Goal: Information Seeking & Learning: Understand process/instructions

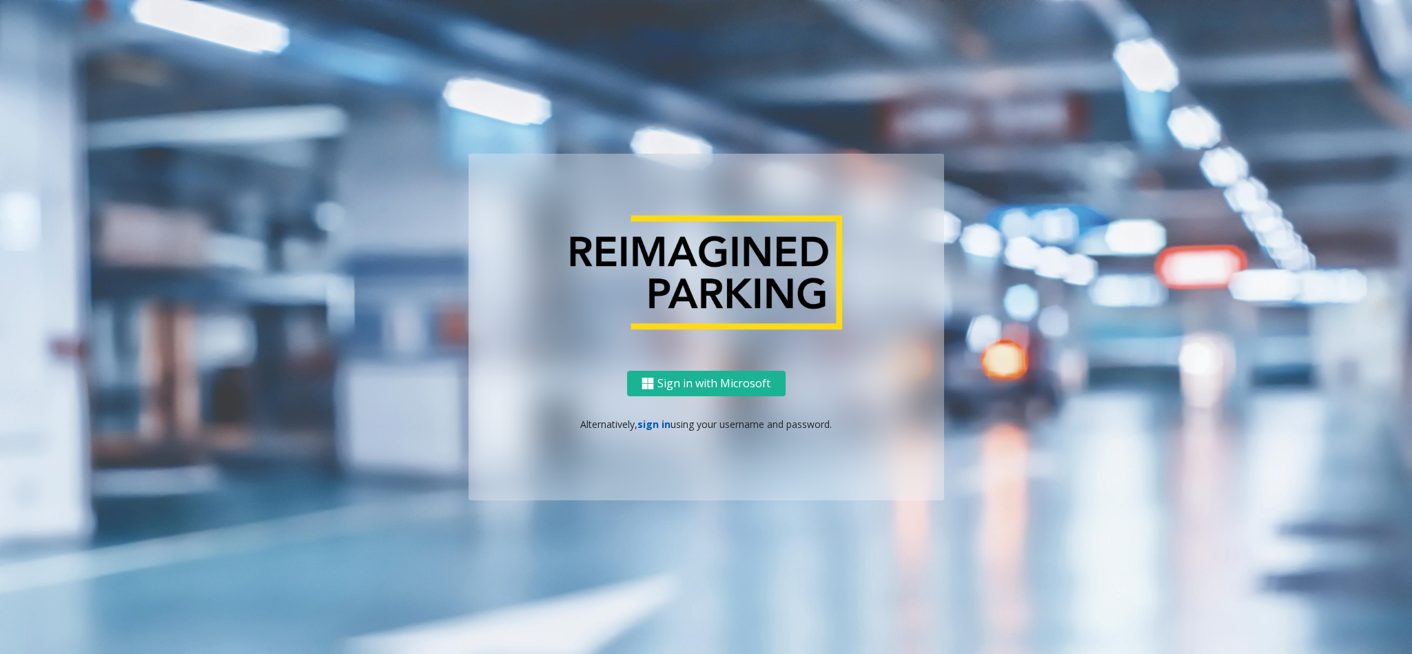
click at [648, 425] on link "sign in" at bounding box center [653, 424] width 33 height 13
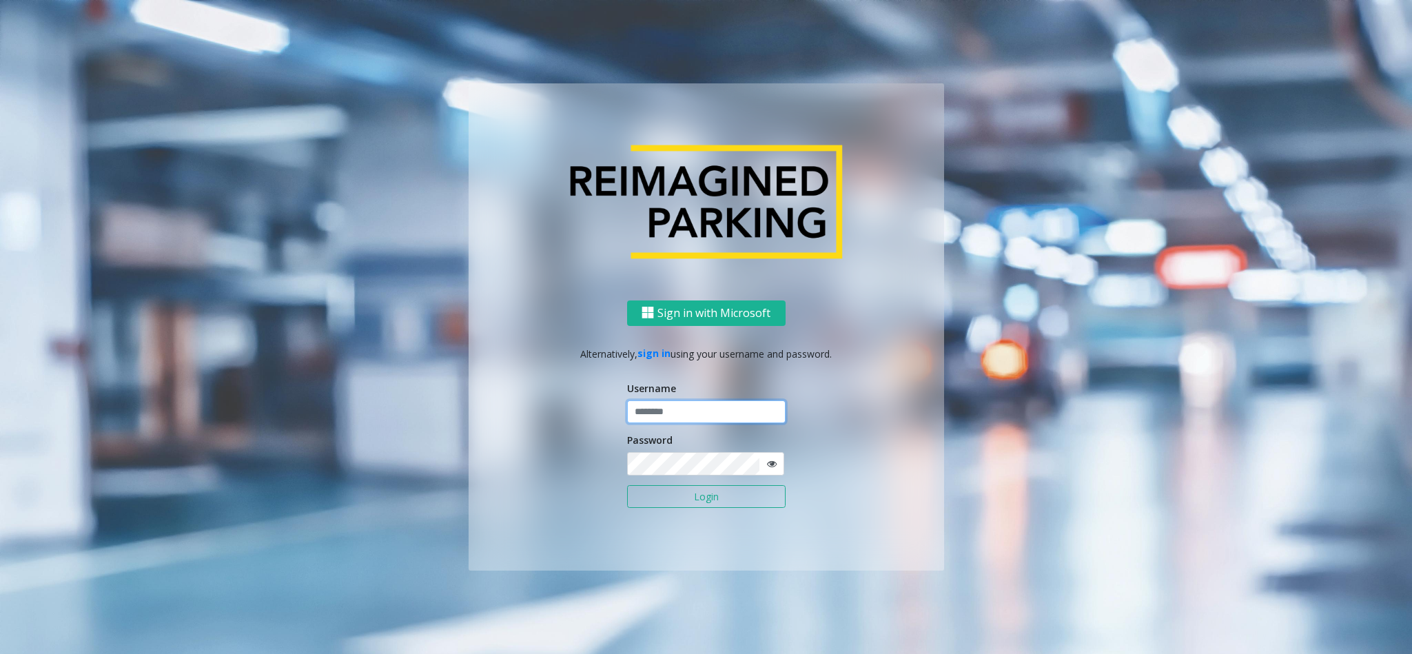
click at [674, 414] on input "text" at bounding box center [706, 411] width 159 height 23
click at [682, 422] on input "text" at bounding box center [706, 411] width 159 height 23
click at [678, 420] on input "text" at bounding box center [706, 411] width 159 height 23
drag, startPoint x: 678, startPoint y: 420, endPoint x: 939, endPoint y: 23, distance: 475.4
click at [678, 420] on input "text" at bounding box center [706, 411] width 159 height 23
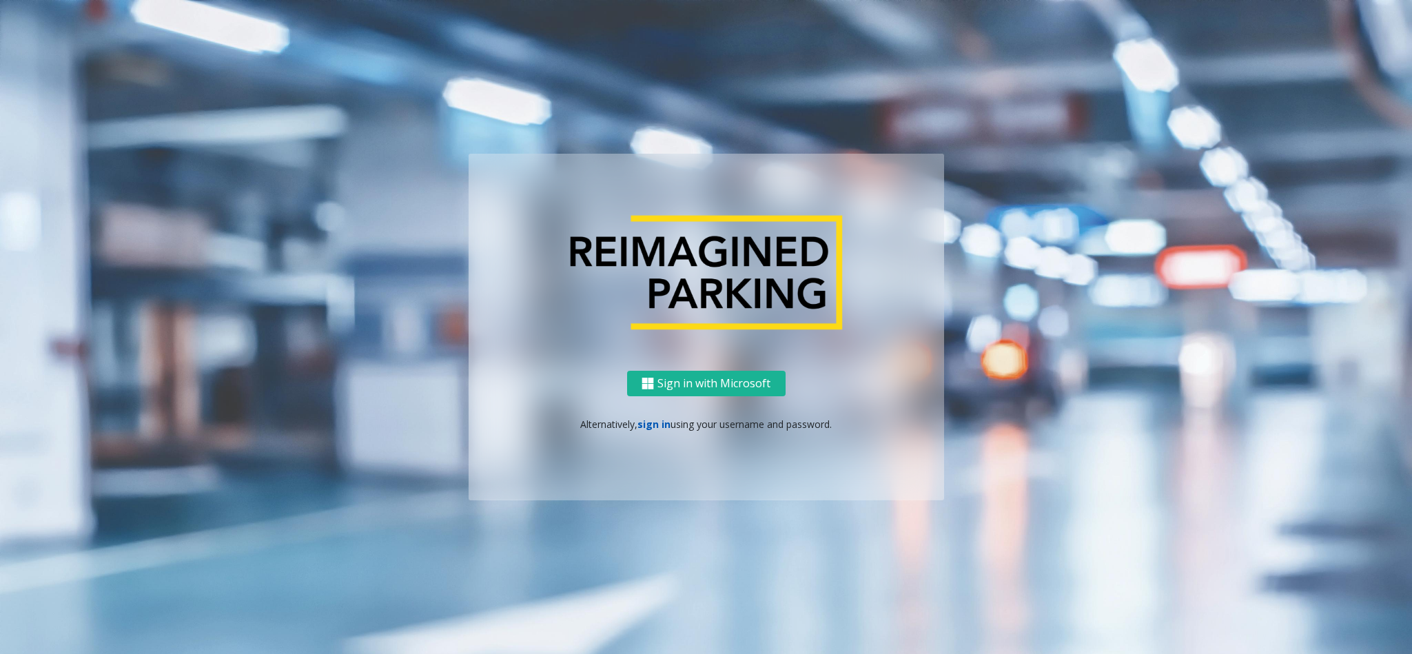
click at [651, 427] on link "sign in" at bounding box center [653, 424] width 33 height 13
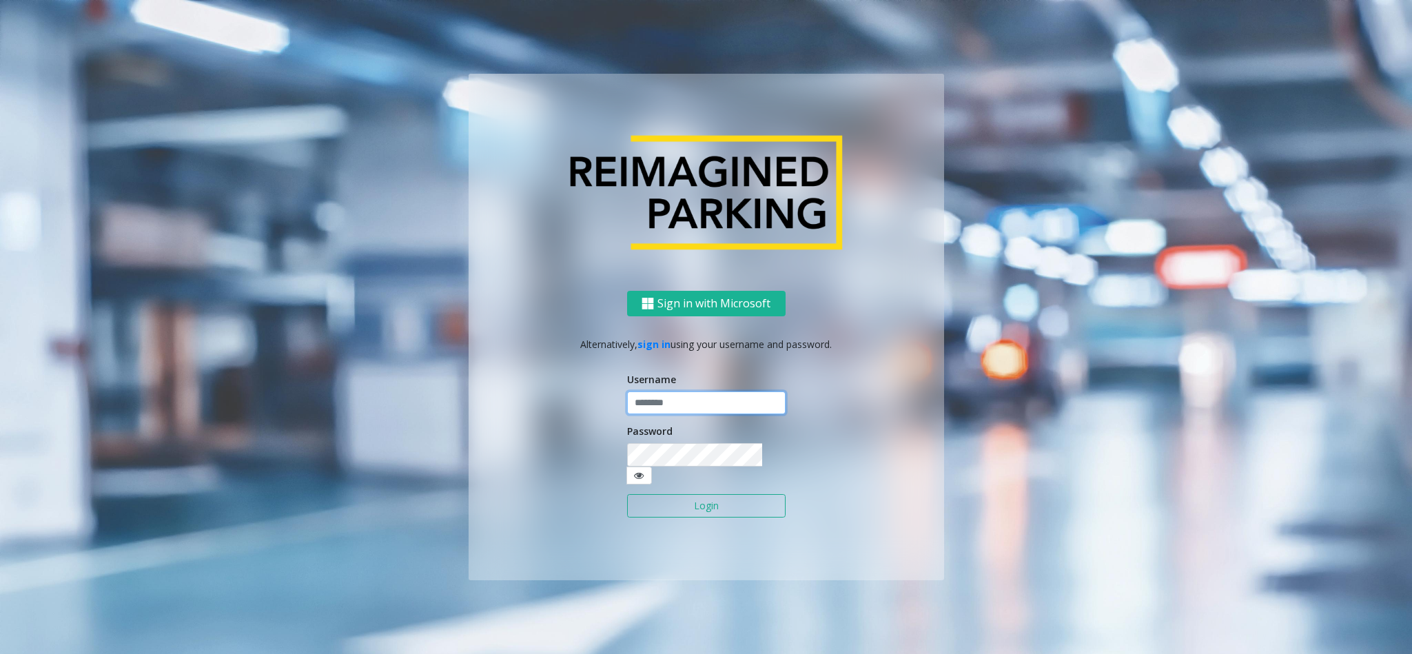
click at [678, 412] on input "text" at bounding box center [706, 402] width 159 height 23
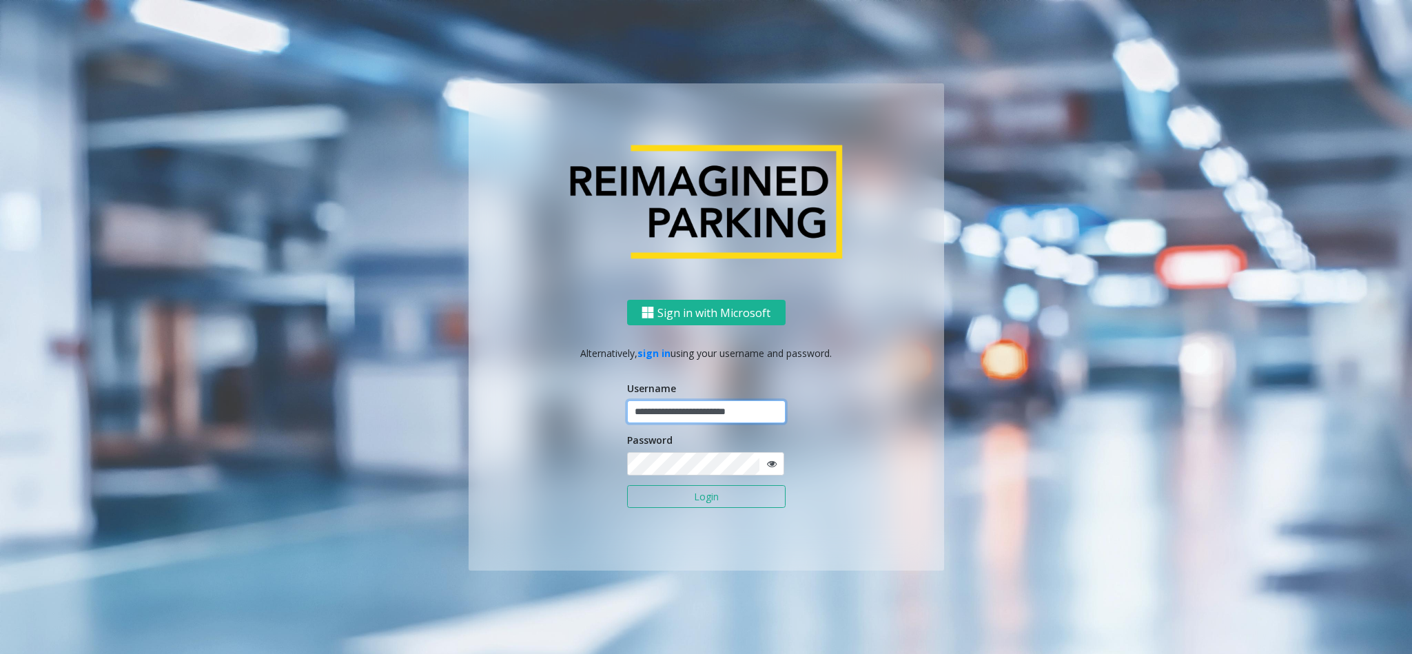
type input "**********"
click at [627, 485] on button "Login" at bounding box center [706, 496] width 159 height 23
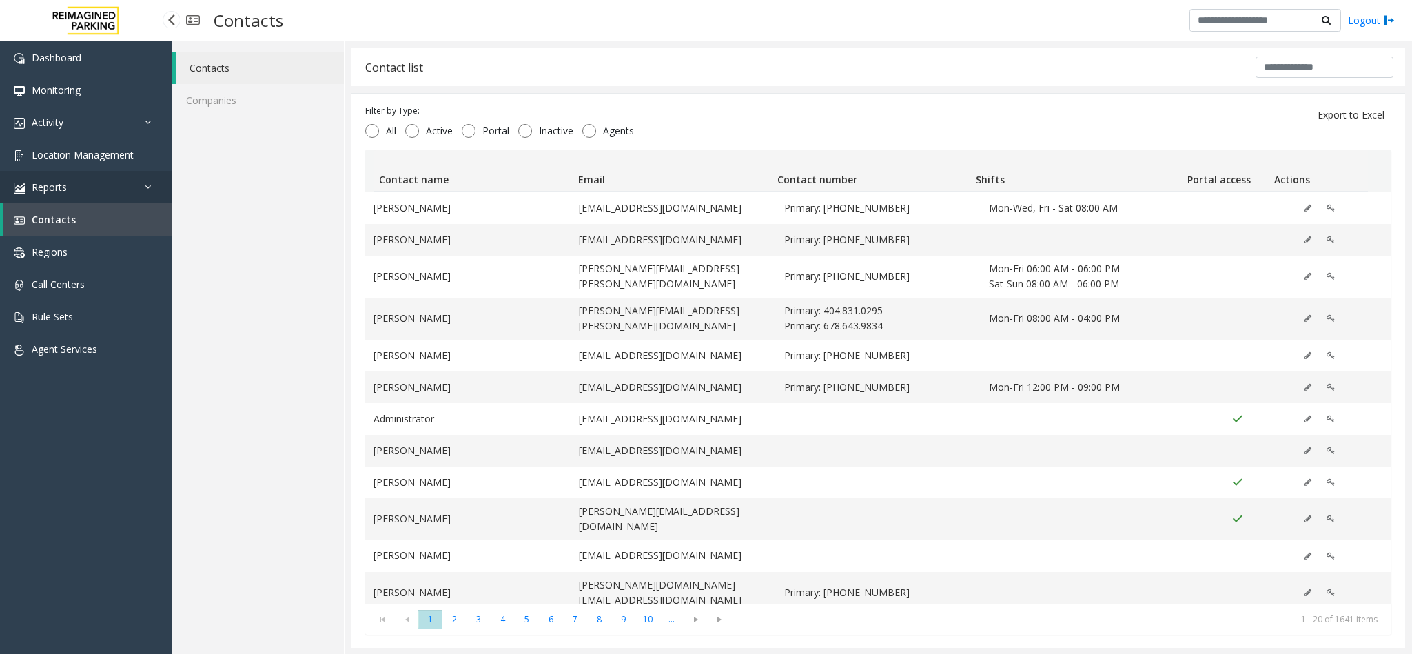
drag, startPoint x: 0, startPoint y: 0, endPoint x: 85, endPoint y: 181, distance: 199.5
click at [85, 181] on link "Reports" at bounding box center [86, 187] width 172 height 32
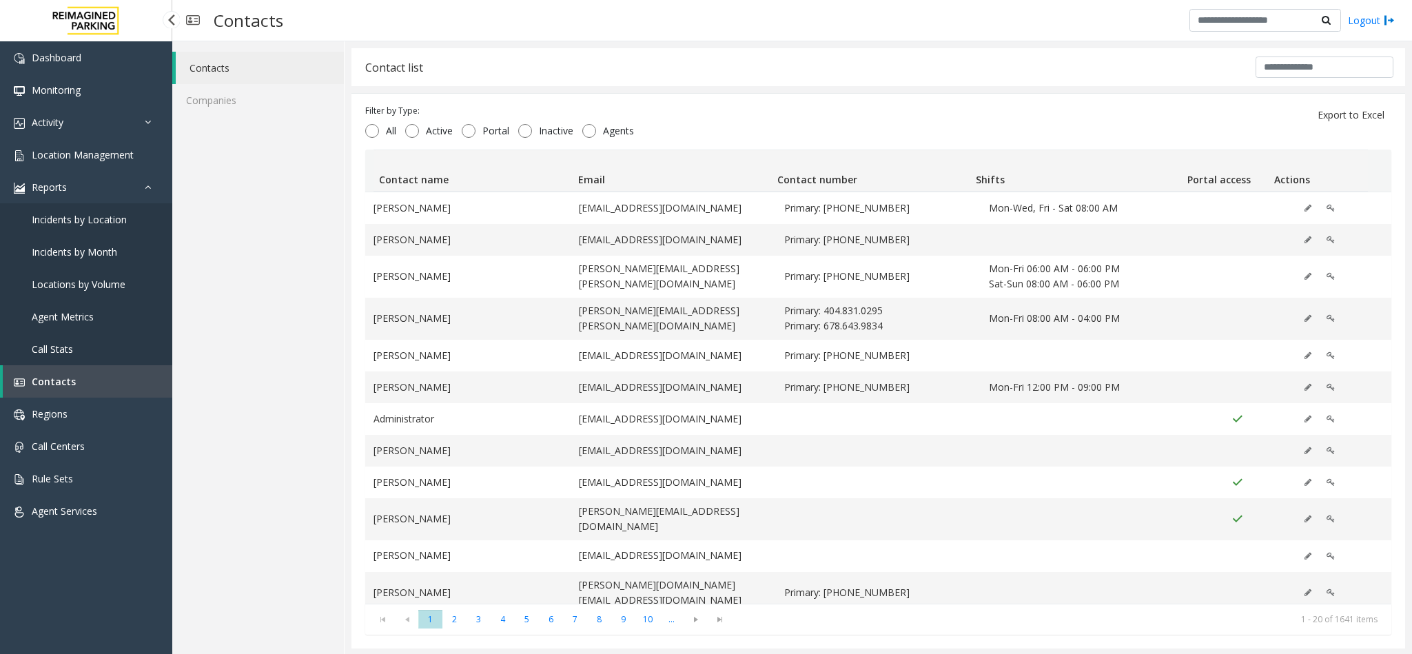
click at [77, 314] on span "Agent Metrics" at bounding box center [63, 316] width 62 height 13
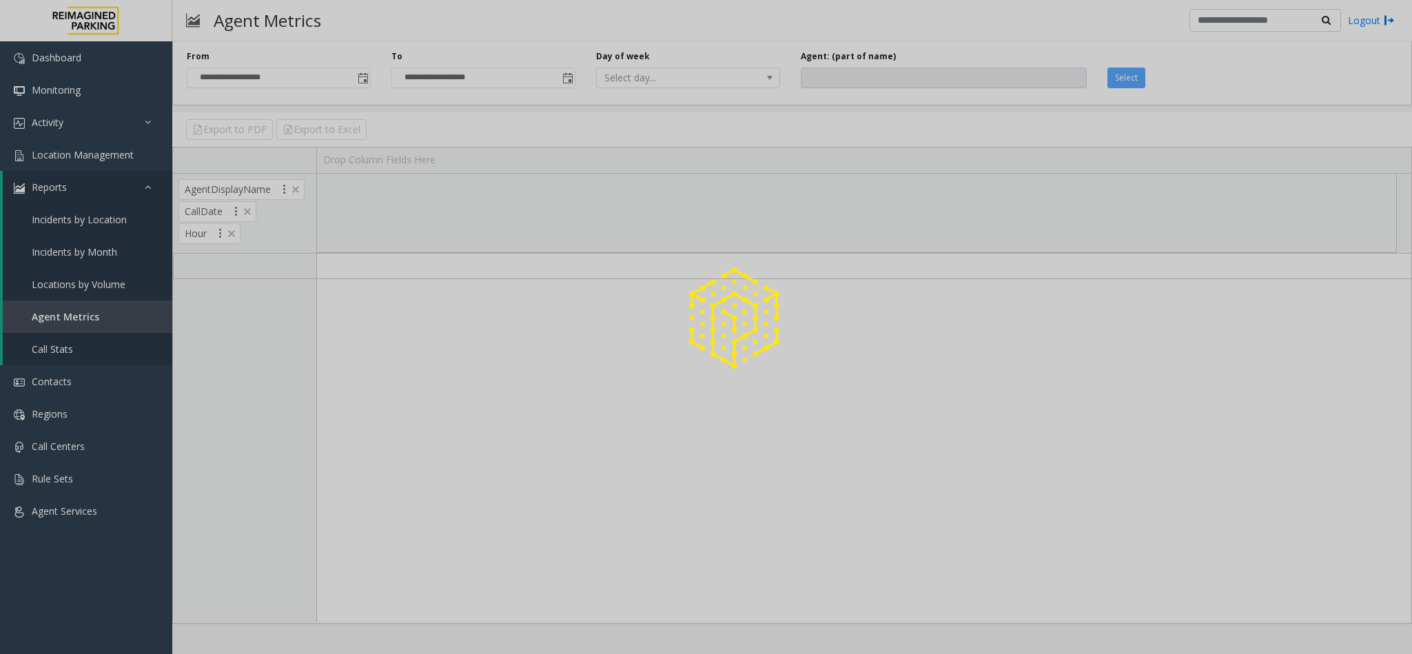
click at [95, 305] on div at bounding box center [706, 327] width 1412 height 654
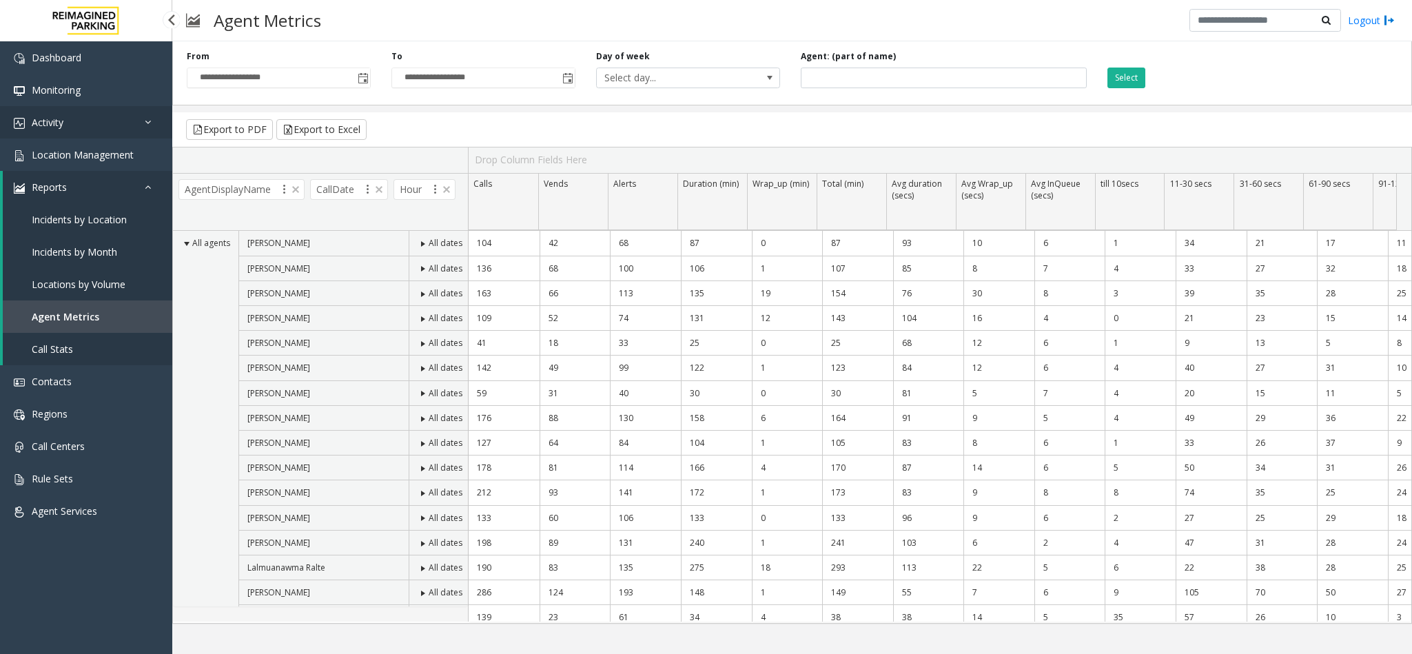
click at [67, 116] on link "Activity" at bounding box center [86, 122] width 172 height 32
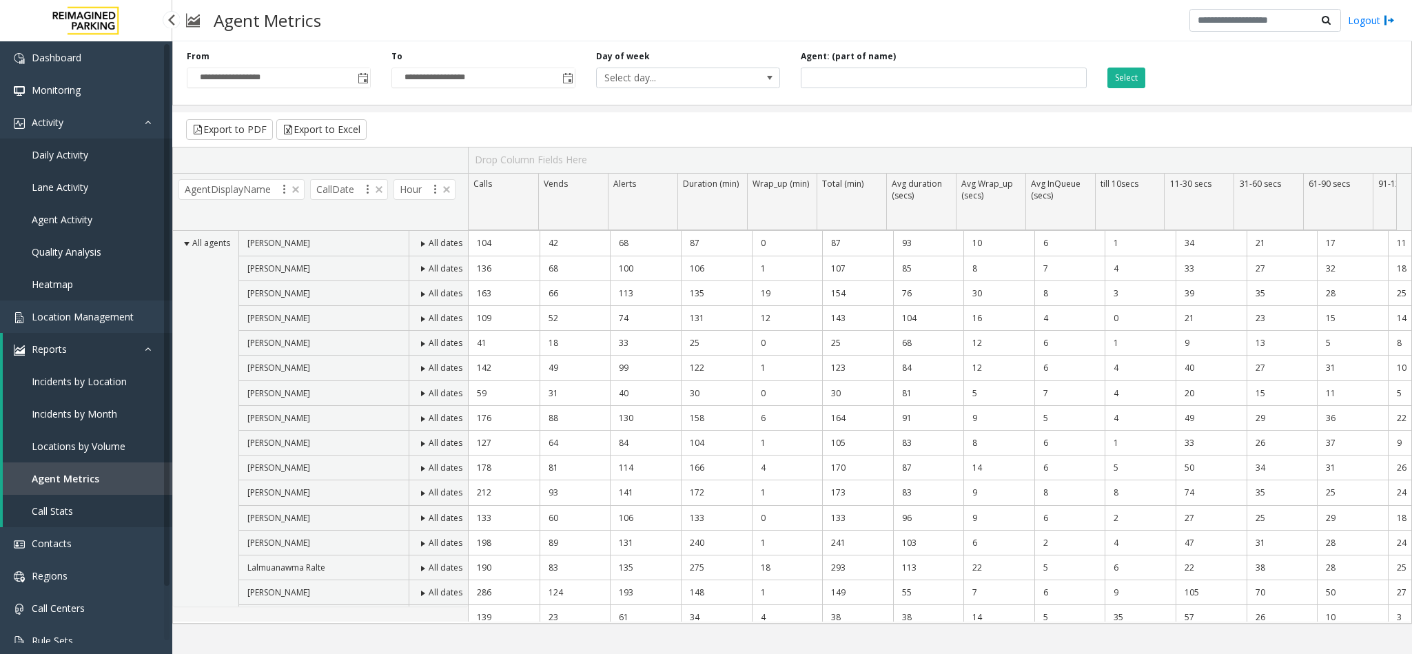
click at [66, 215] on span "Agent Activity" at bounding box center [62, 219] width 61 height 13
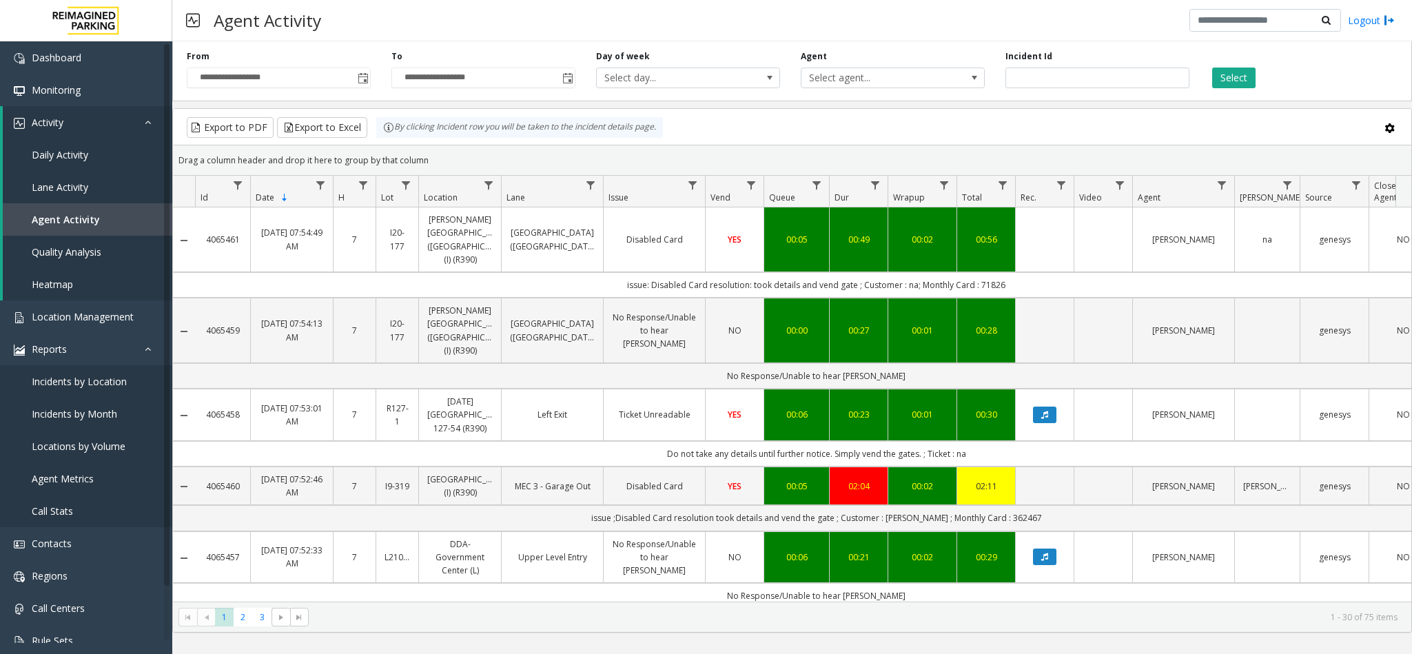
click at [712, 276] on td "issue: Disabled Card resolution: took details and vend gate ; Customer : na; Mo…" at bounding box center [816, 284] width 1243 height 25
copy td "issue: Disabled Card resolution: took details and vend gate ; Customer : na; Mo…"
click at [757, 513] on td "issue ;Disabled Card resolution took details and vend the gate ; Customer : [PE…" at bounding box center [816, 517] width 1243 height 25
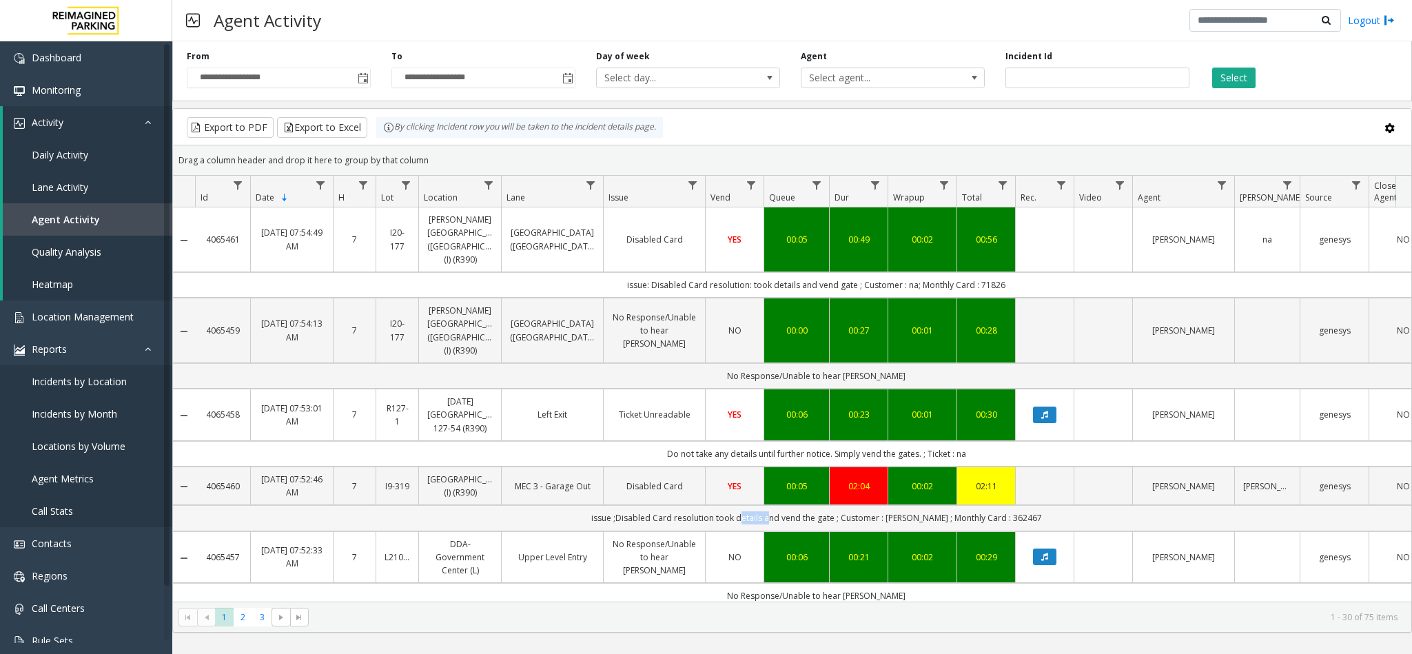
click at [757, 513] on td "issue ;Disabled Card resolution took details and vend the gate ; Customer : [PE…" at bounding box center [816, 517] width 1243 height 25
copy td "issue ;Disabled Card resolution took details and vend the gate ; Customer : [PE…"
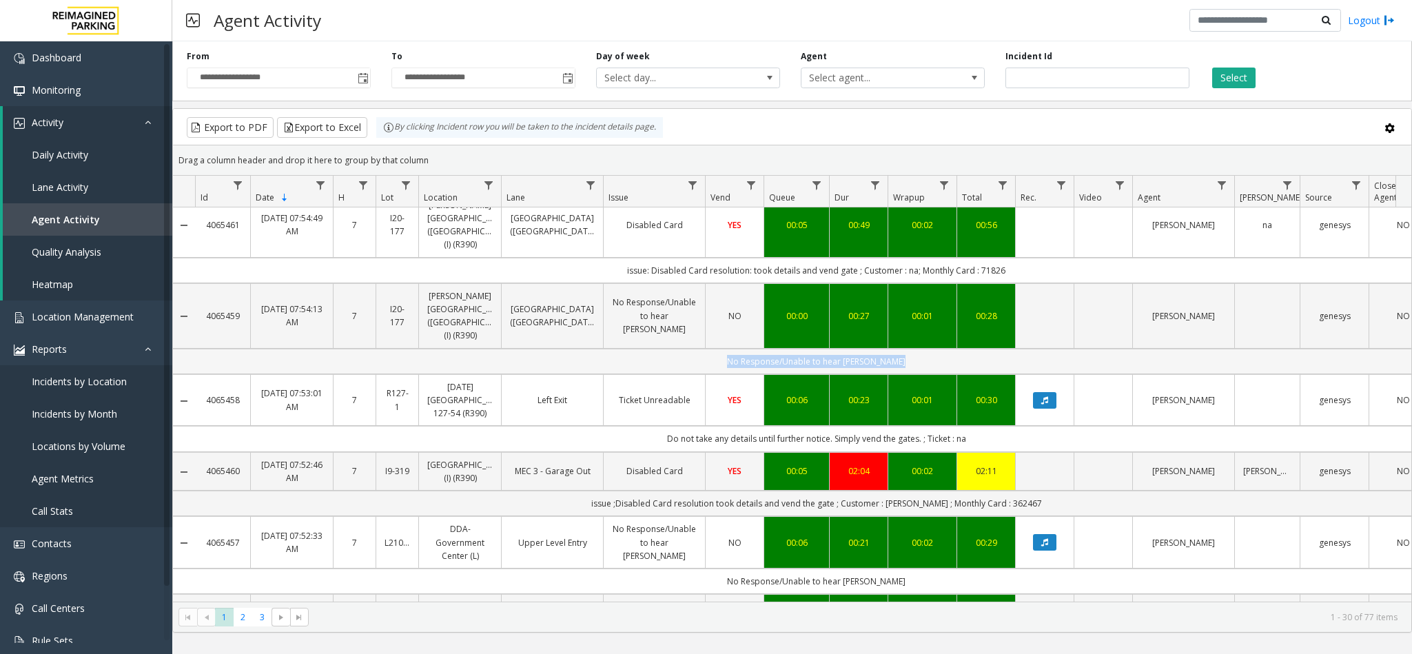
scroll to position [207, 0]
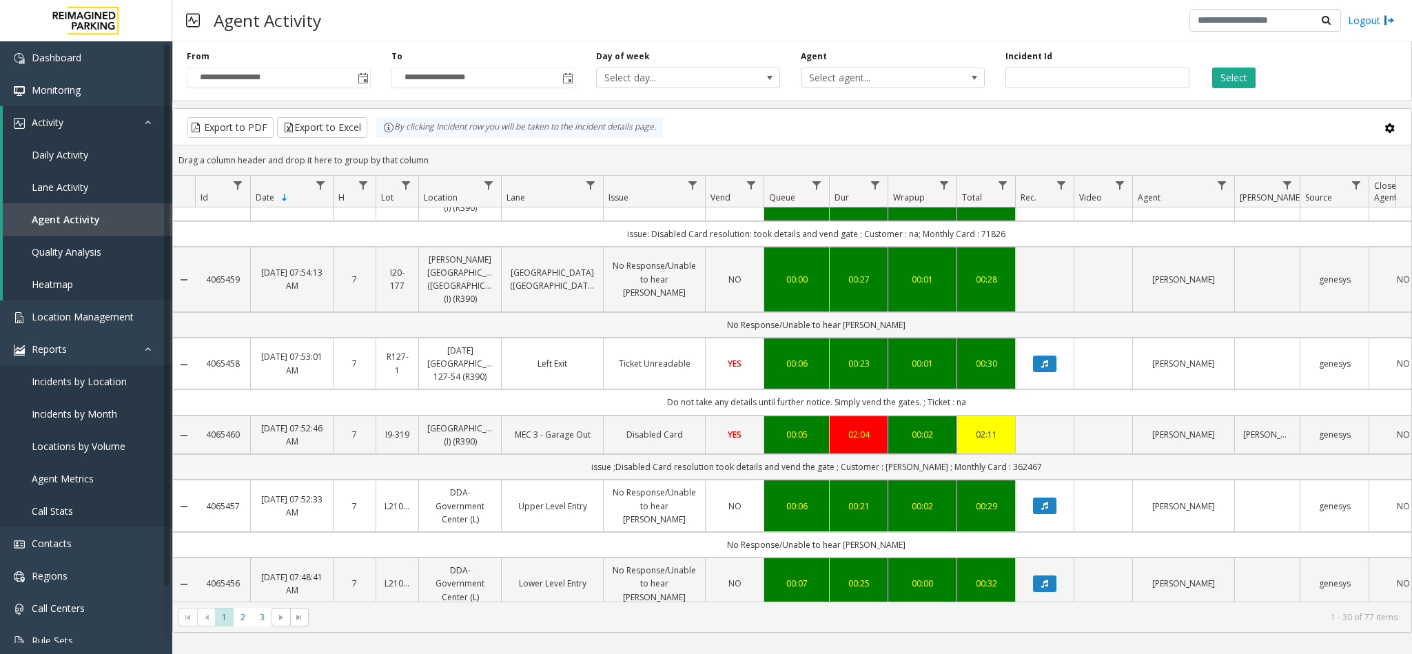
click at [846, 454] on td "issue ;Disabled Card resolution took details and vend the gate ; Customer : [PE…" at bounding box center [816, 466] width 1243 height 25
copy td "issue ;Disabled Card resolution took details and vend the gate ; Customer : [PE…"
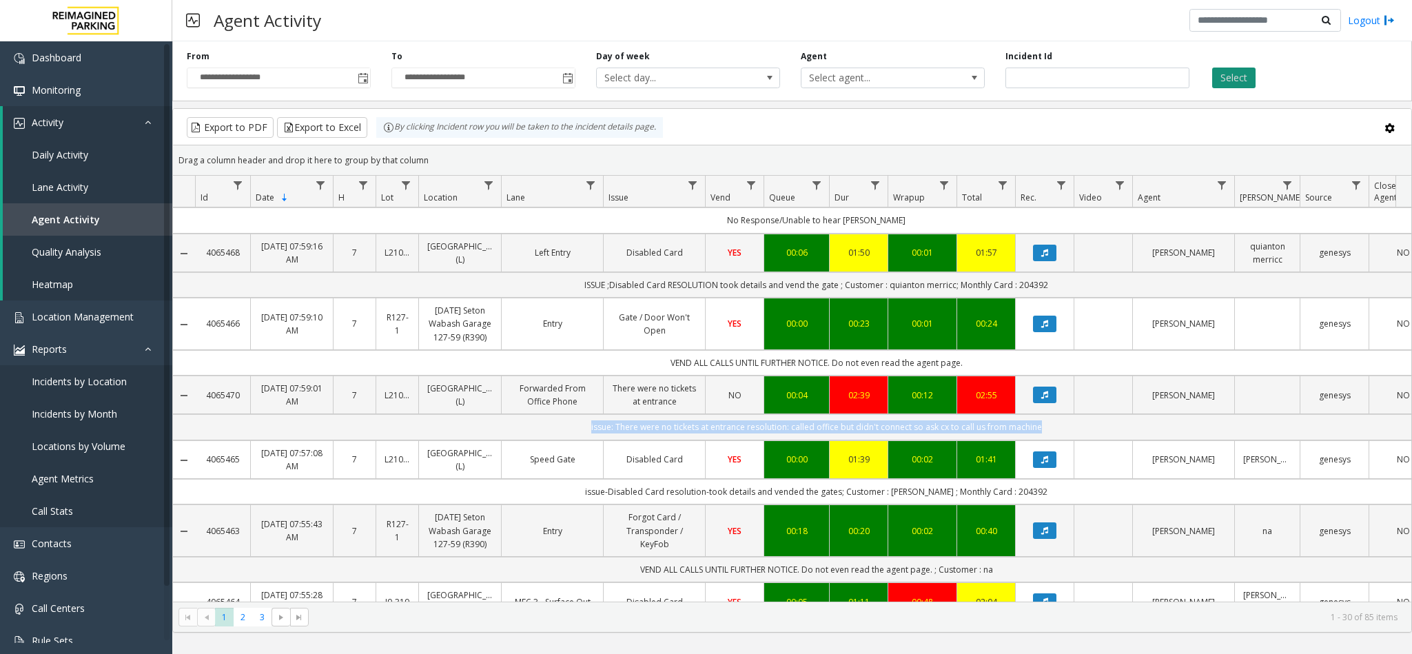
click at [1235, 72] on button "Select" at bounding box center [1233, 78] width 43 height 21
click at [1041, 245] on button "Data table" at bounding box center [1044, 253] width 23 height 17
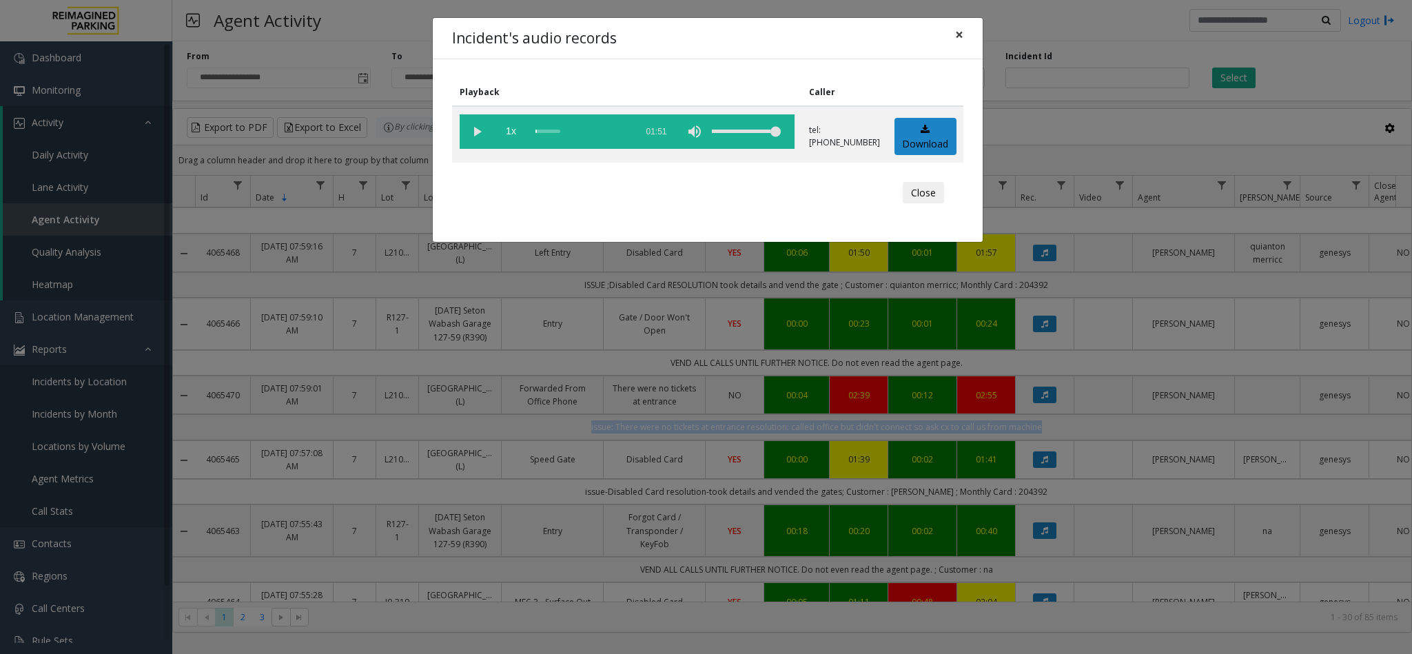
click at [953, 30] on button "×" at bounding box center [960, 35] width 28 height 34
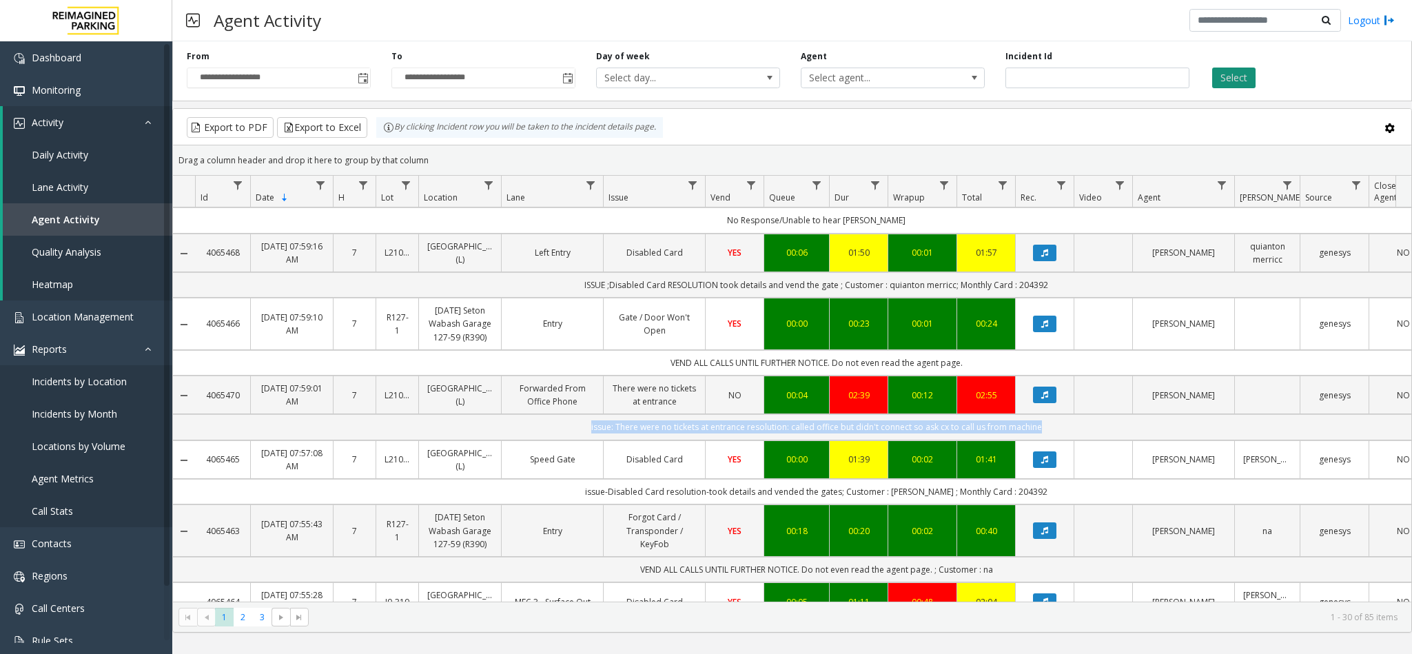
click at [1247, 68] on button "Select" at bounding box center [1233, 78] width 43 height 21
click at [1238, 79] on button "Select" at bounding box center [1233, 78] width 43 height 21
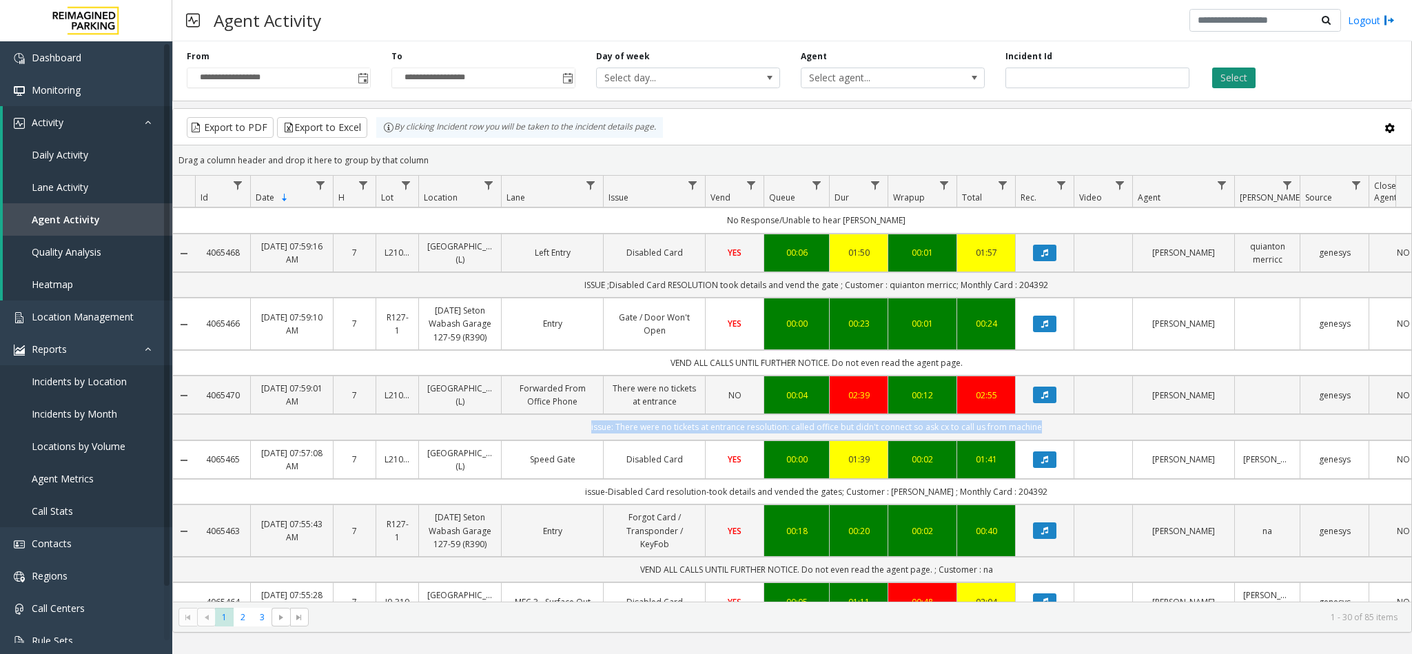
drag, startPoint x: 1238, startPoint y: 79, endPoint x: 1251, endPoint y: 74, distance: 13.1
click at [1251, 74] on button "Select" at bounding box center [1233, 78] width 43 height 21
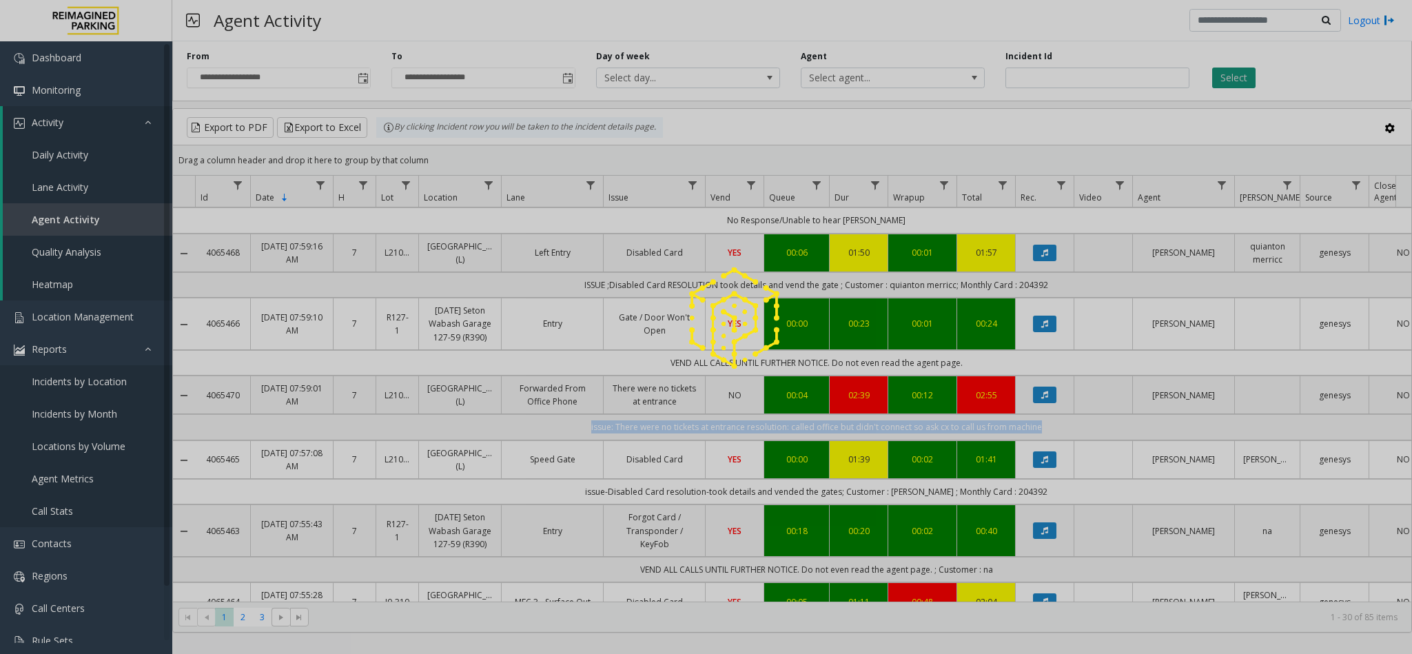
click at [1251, 74] on button "Select" at bounding box center [1233, 78] width 43 height 21
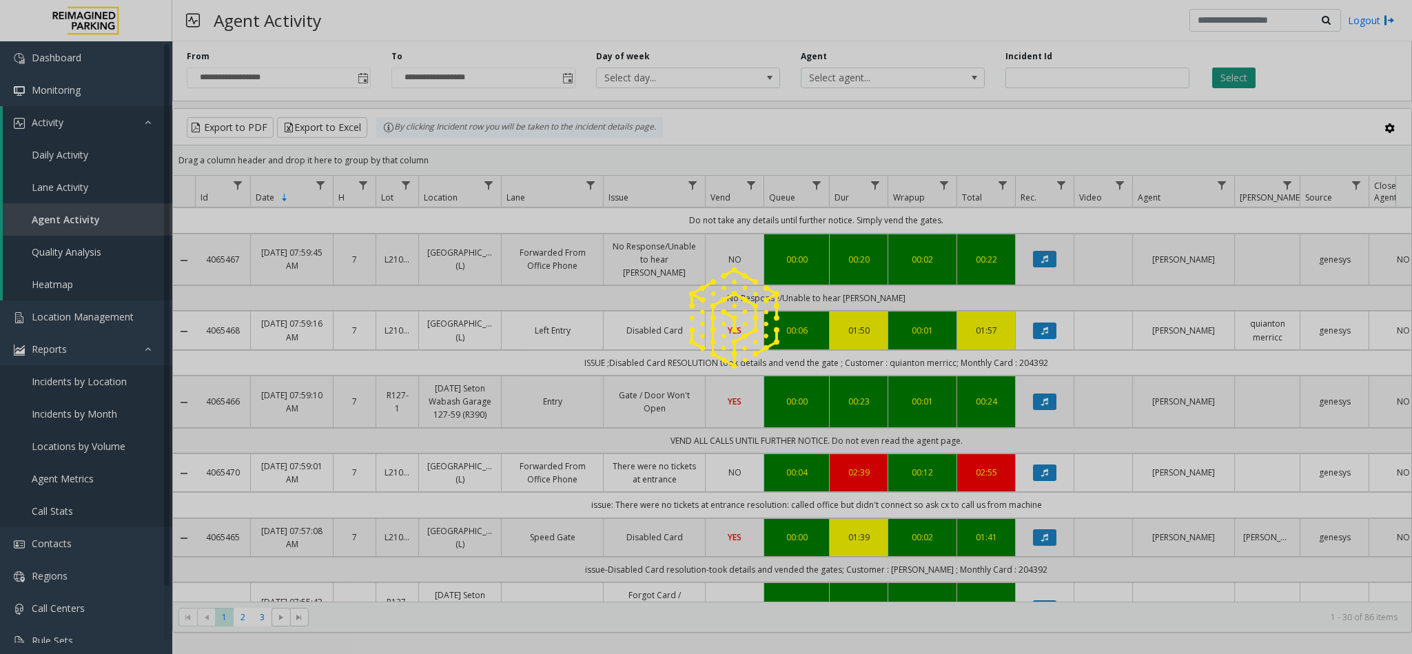
click at [1251, 74] on div at bounding box center [706, 327] width 1412 height 654
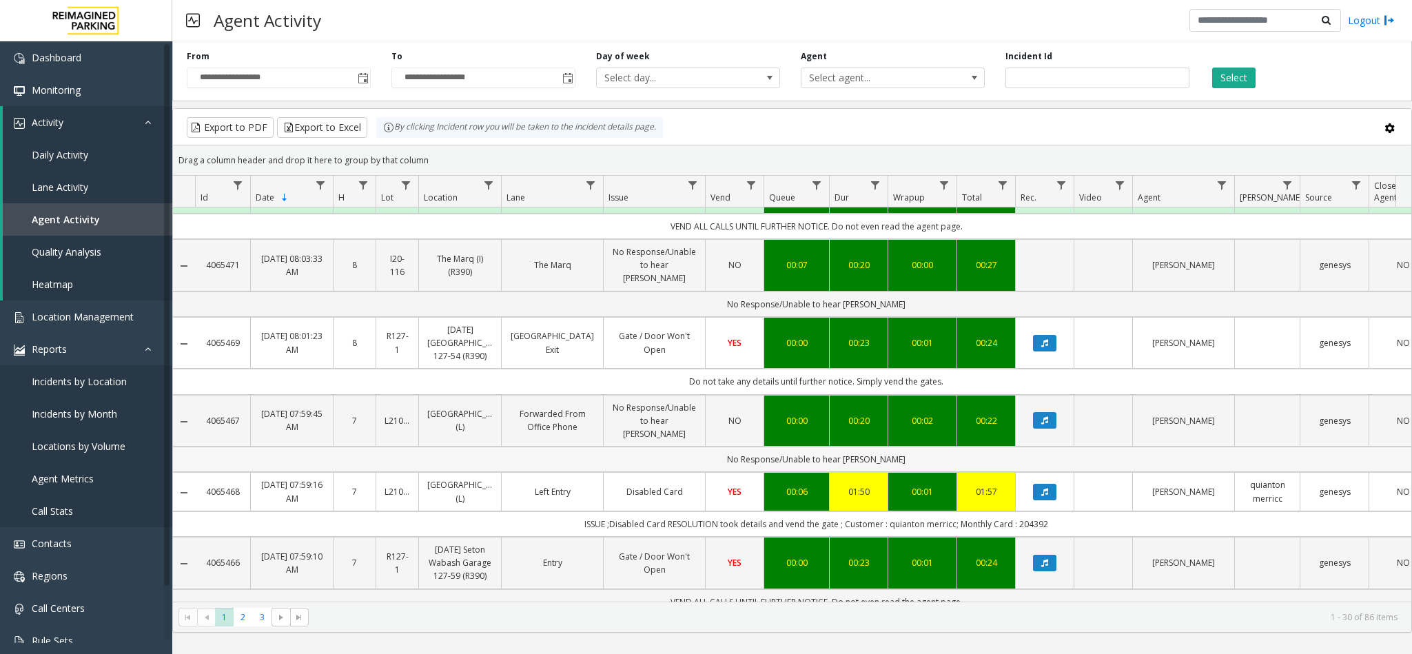
scroll to position [0, 0]
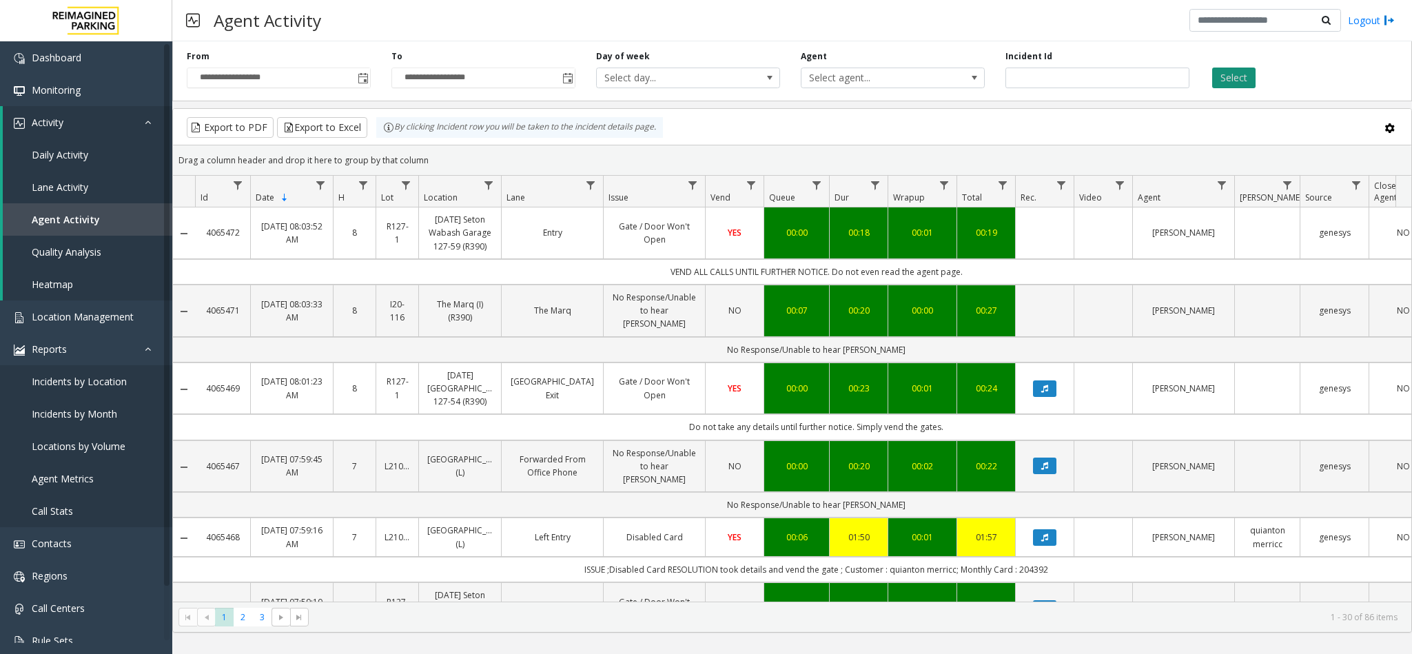
click at [1232, 81] on button "Select" at bounding box center [1233, 78] width 43 height 21
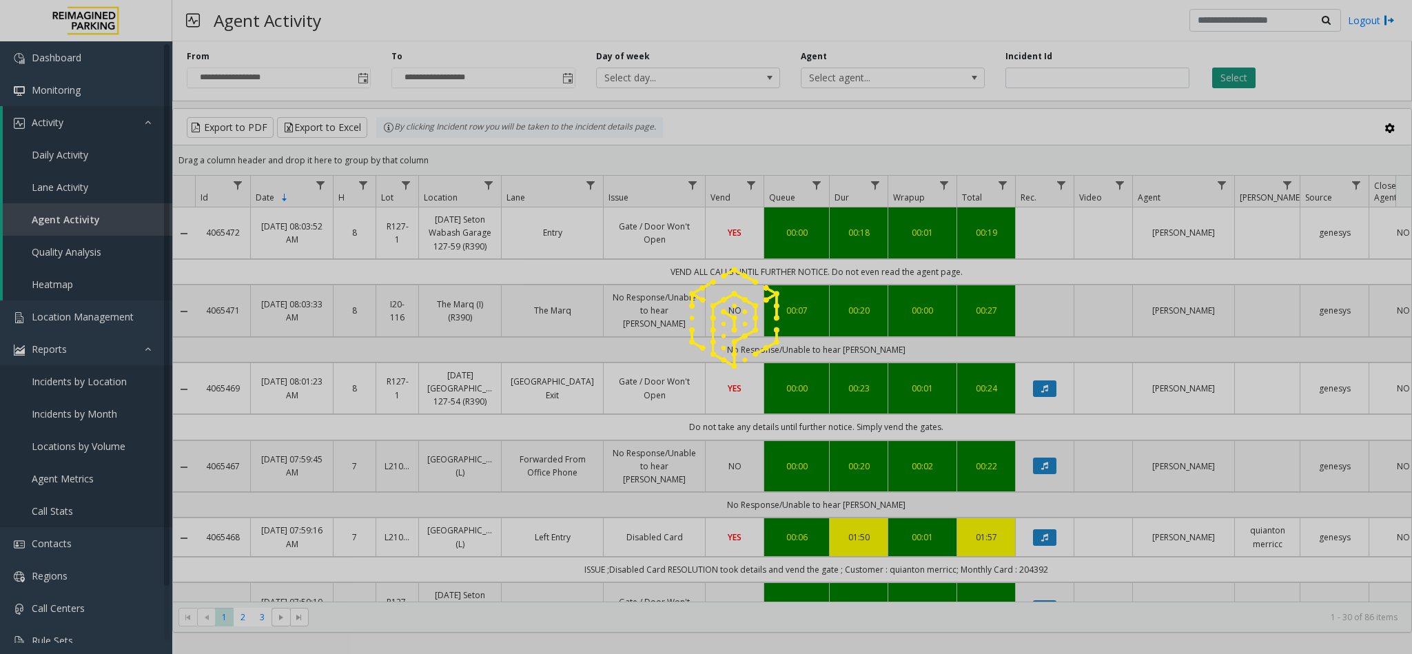
click at [1232, 81] on button "Select" at bounding box center [1233, 78] width 43 height 21
click at [1232, 81] on div at bounding box center [706, 327] width 1412 height 654
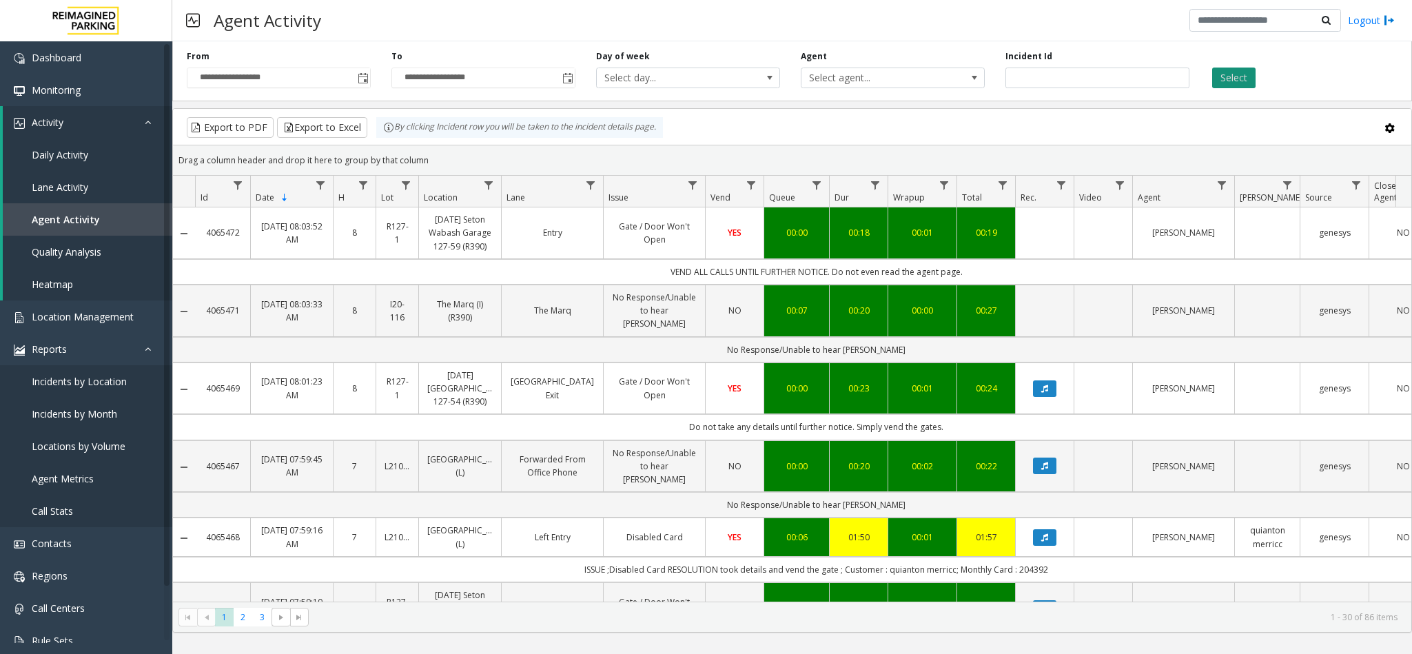
click at [1232, 81] on button "Select" at bounding box center [1233, 78] width 43 height 21
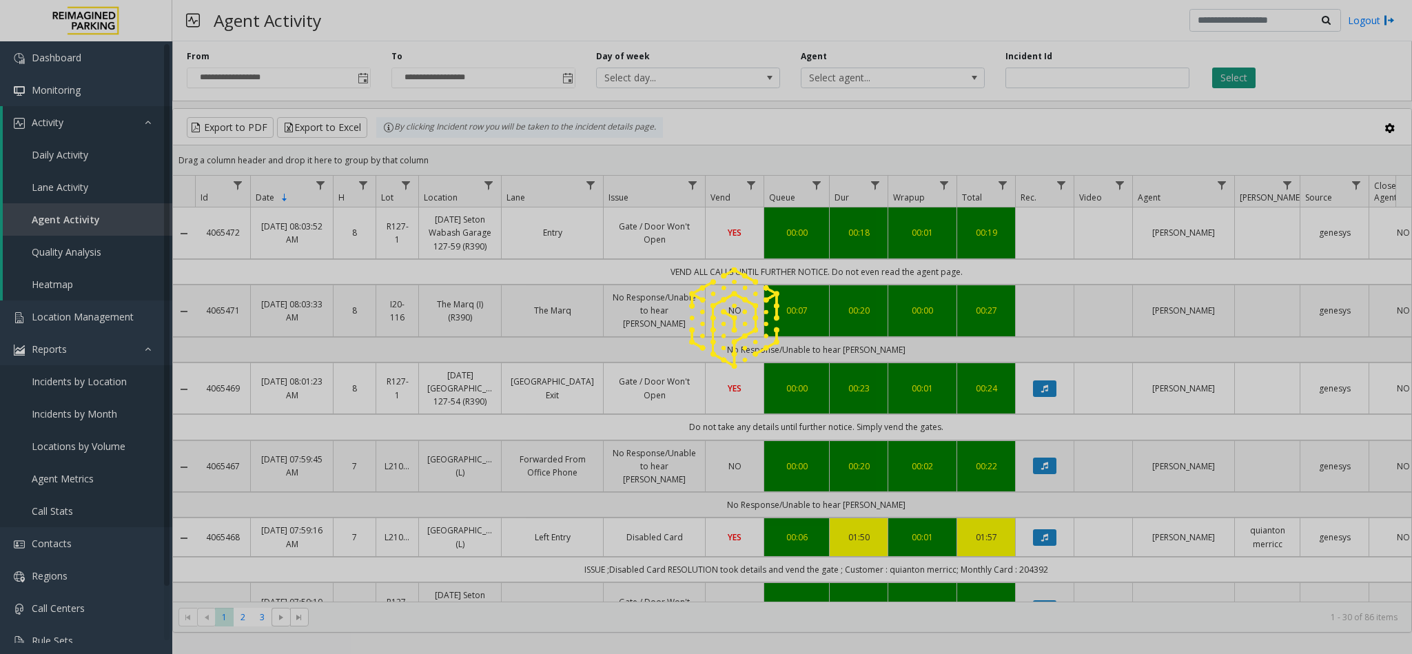
click at [1232, 81] on div at bounding box center [706, 327] width 1412 height 654
click at [1232, 81] on button "Select" at bounding box center [1233, 78] width 43 height 21
click at [1232, 81] on div at bounding box center [706, 327] width 1412 height 654
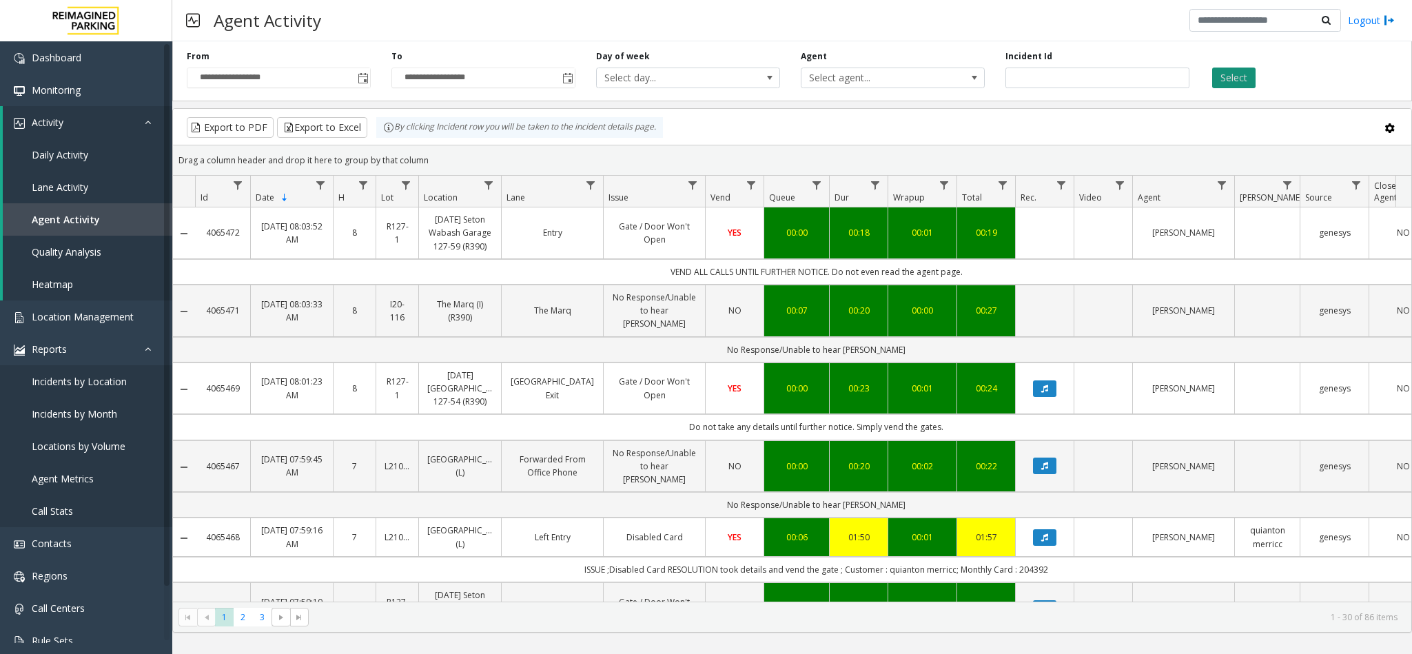
click at [1232, 81] on button "Select" at bounding box center [1233, 78] width 43 height 21
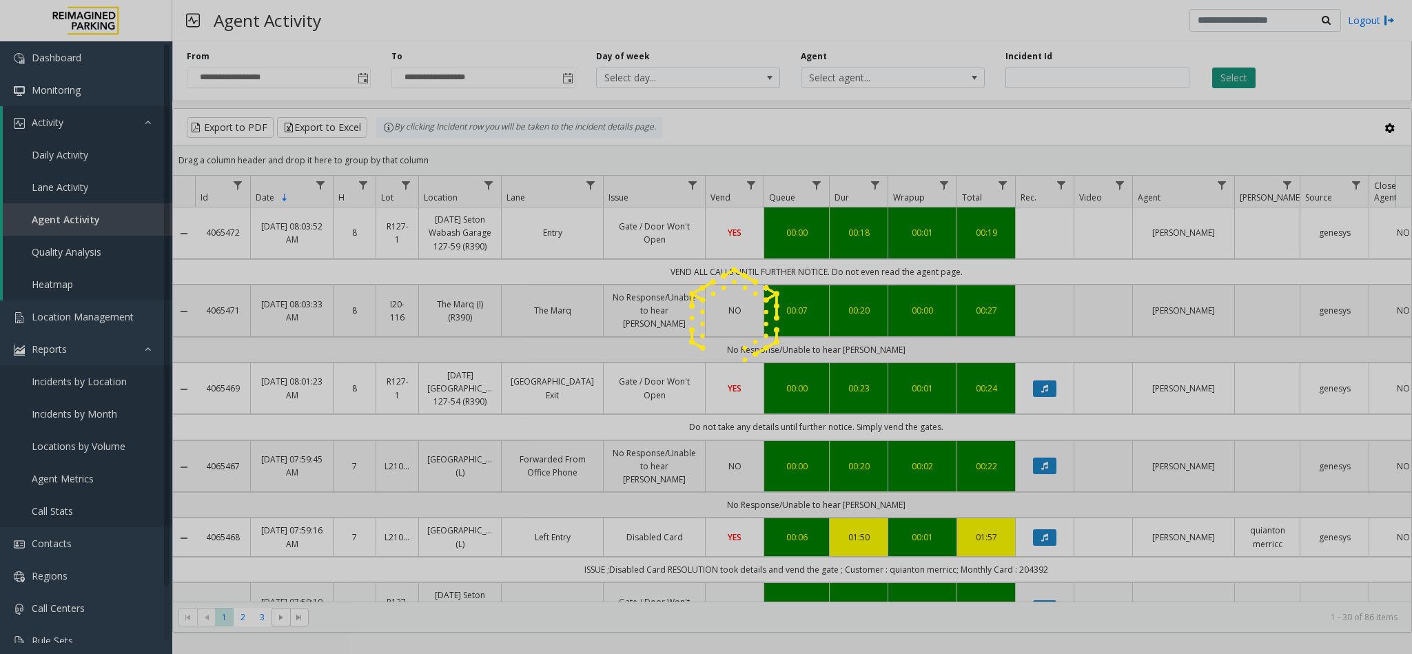
click at [1232, 81] on div at bounding box center [706, 327] width 1412 height 654
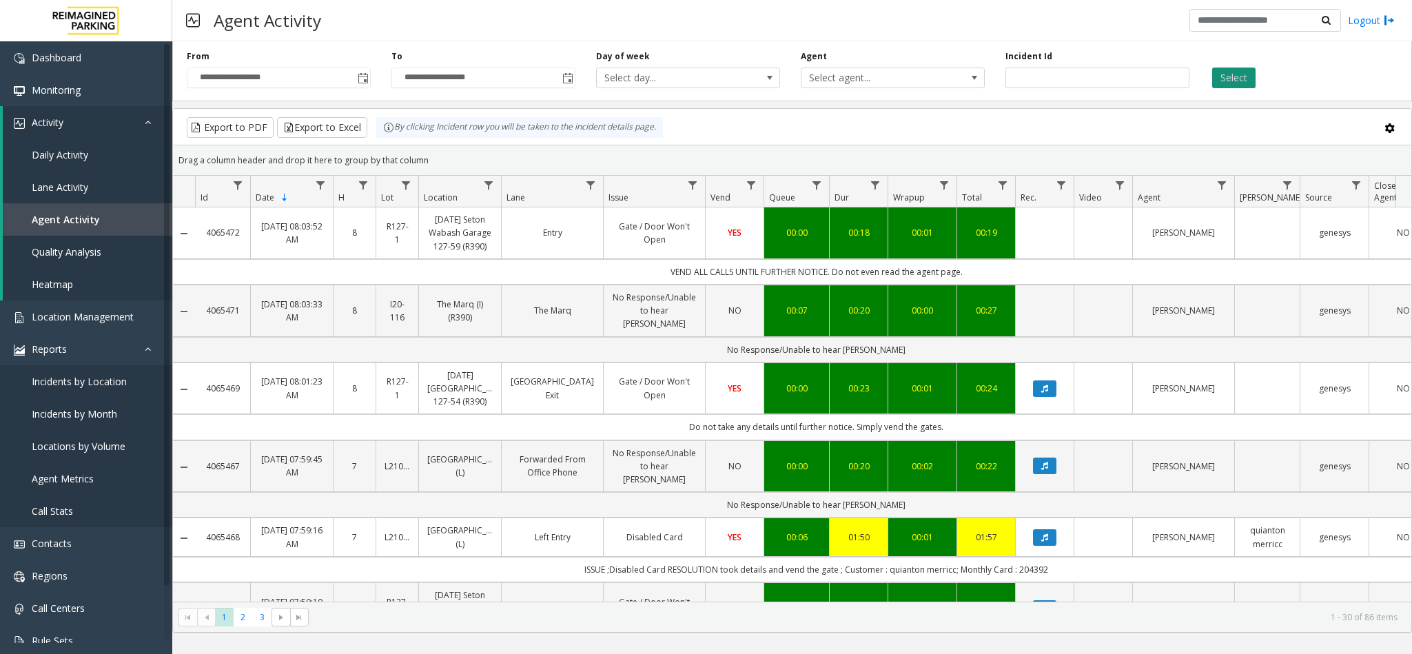
click at [1232, 81] on button "Select" at bounding box center [1233, 78] width 43 height 21
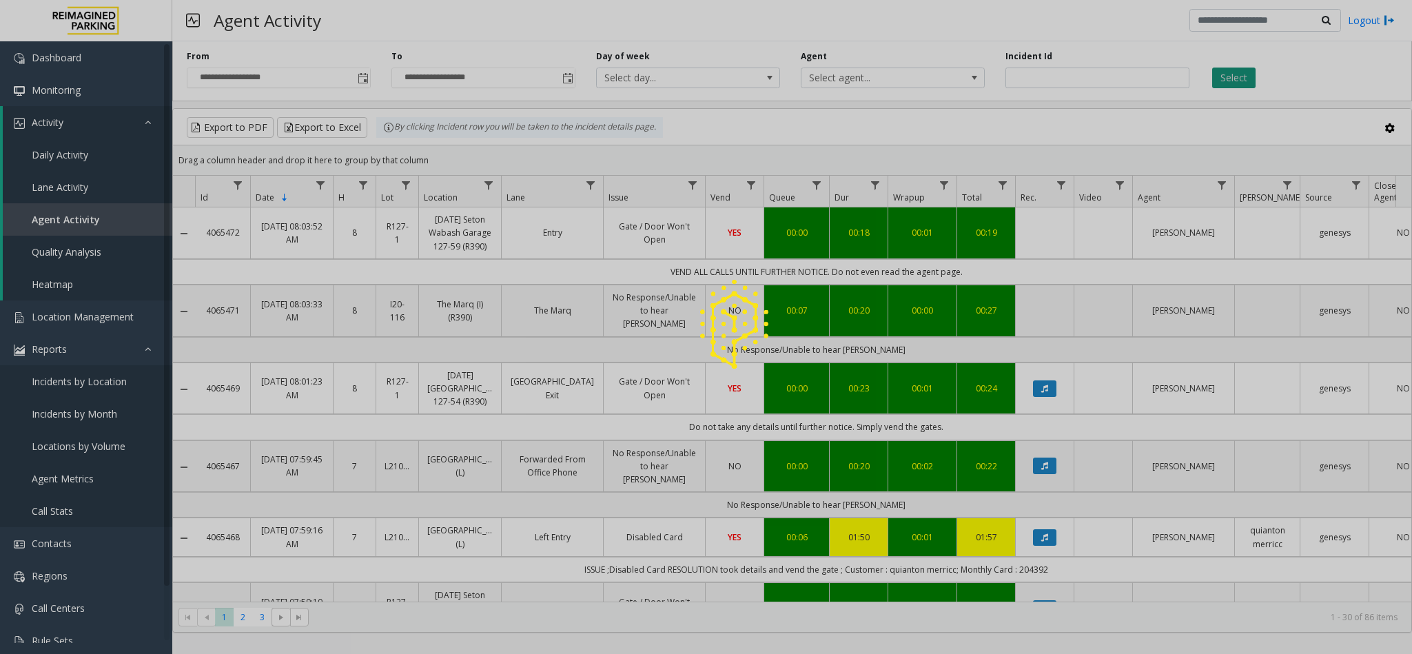
click at [1232, 81] on div at bounding box center [706, 327] width 1412 height 654
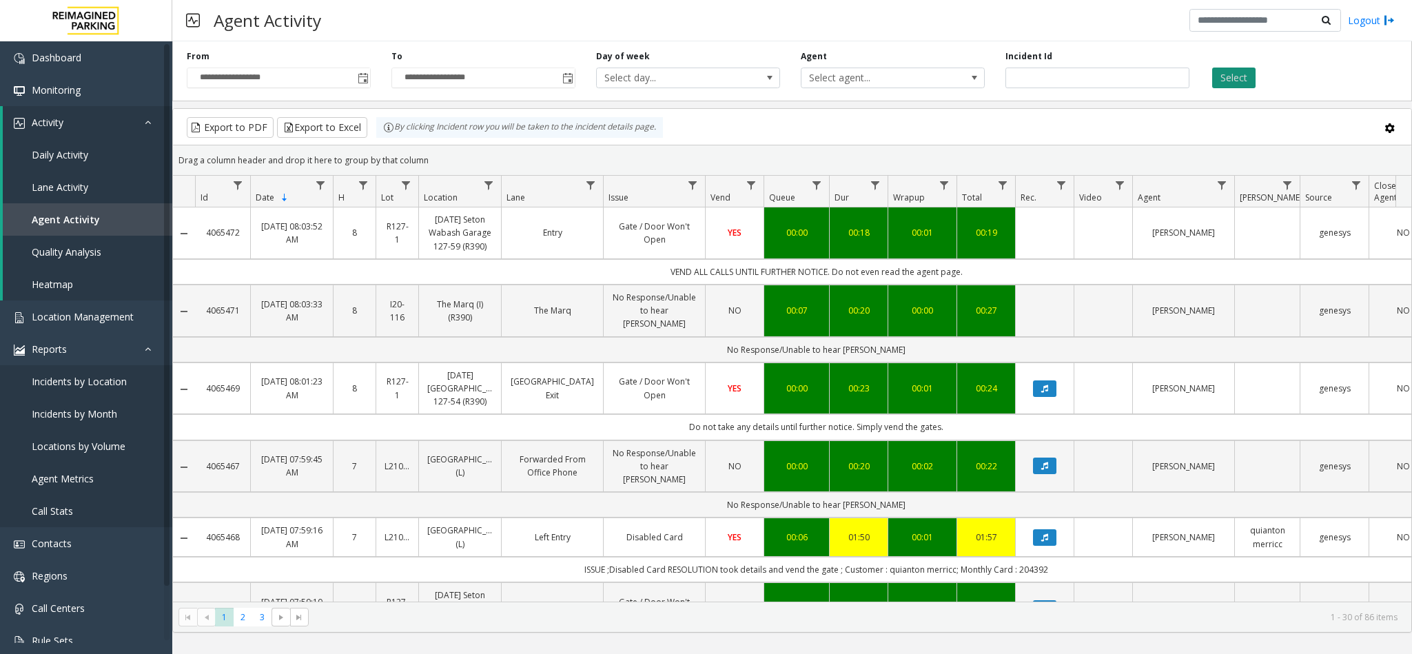
click at [1232, 81] on button "Select" at bounding box center [1233, 78] width 43 height 21
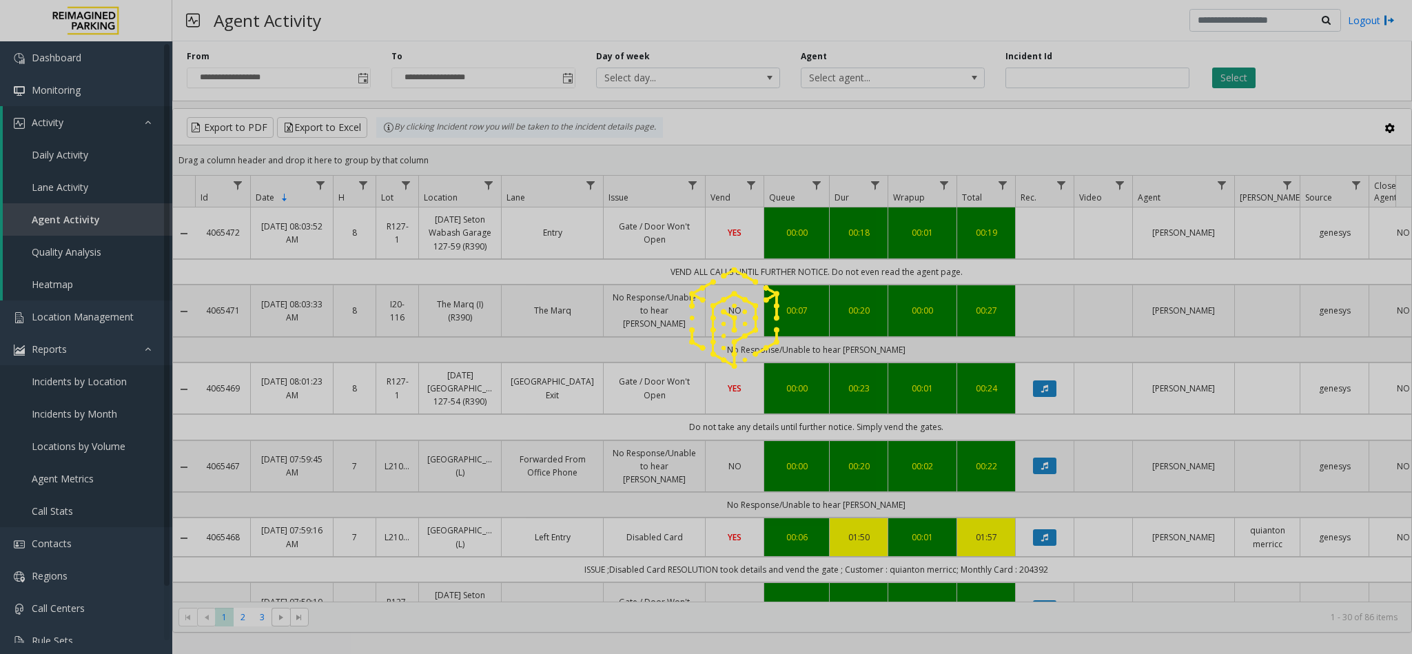
click at [1232, 81] on div at bounding box center [706, 327] width 1412 height 654
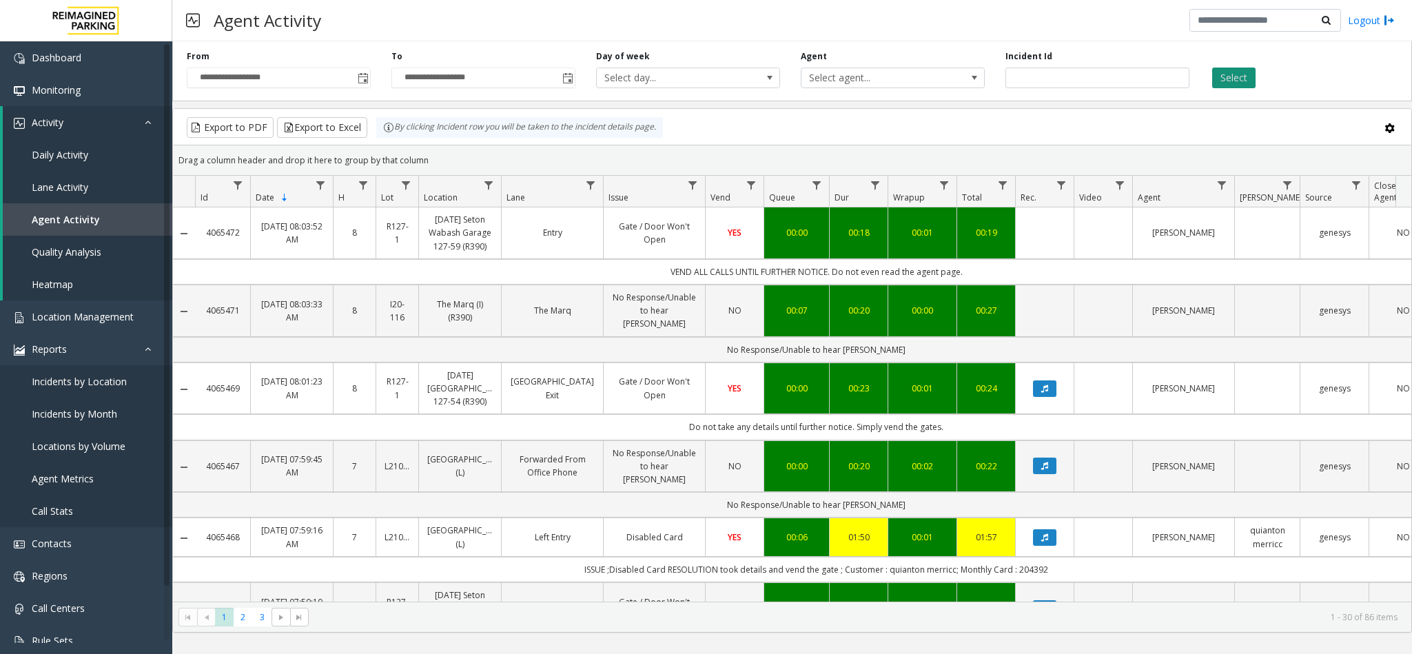
click at [1232, 81] on button "Select" at bounding box center [1233, 78] width 43 height 21
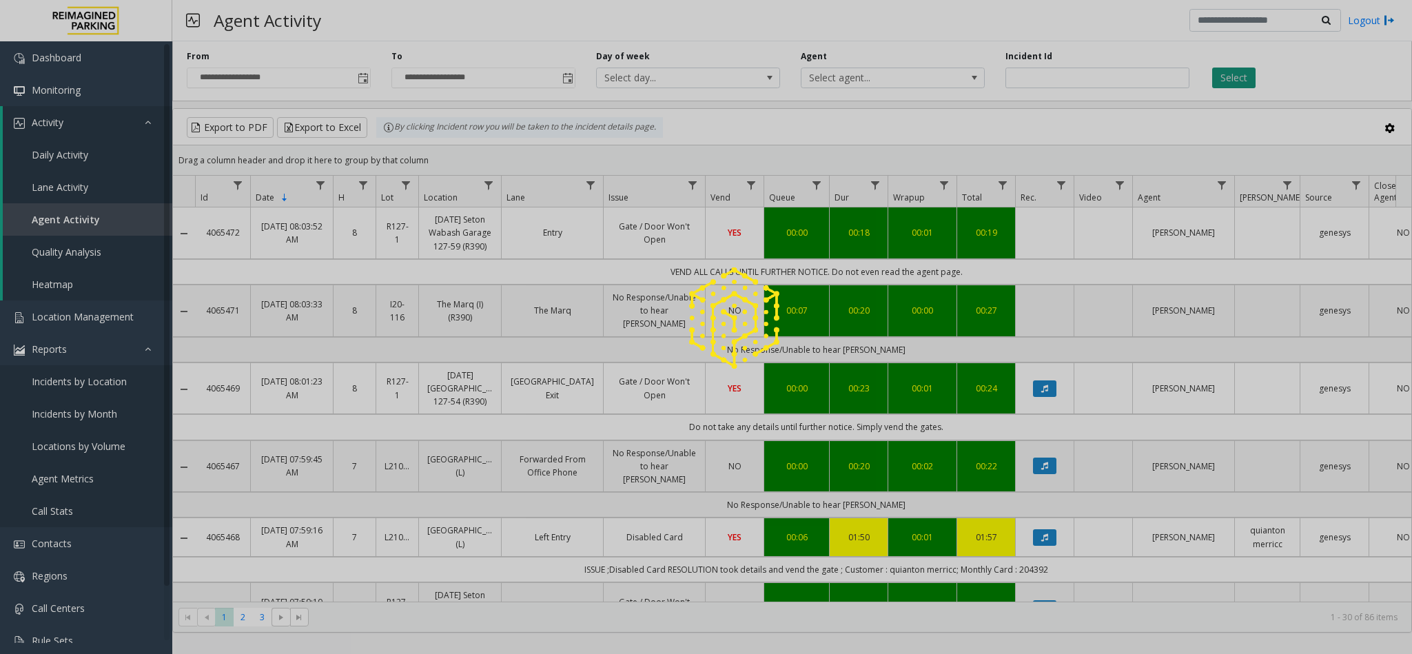
click at [1232, 81] on div at bounding box center [706, 327] width 1412 height 654
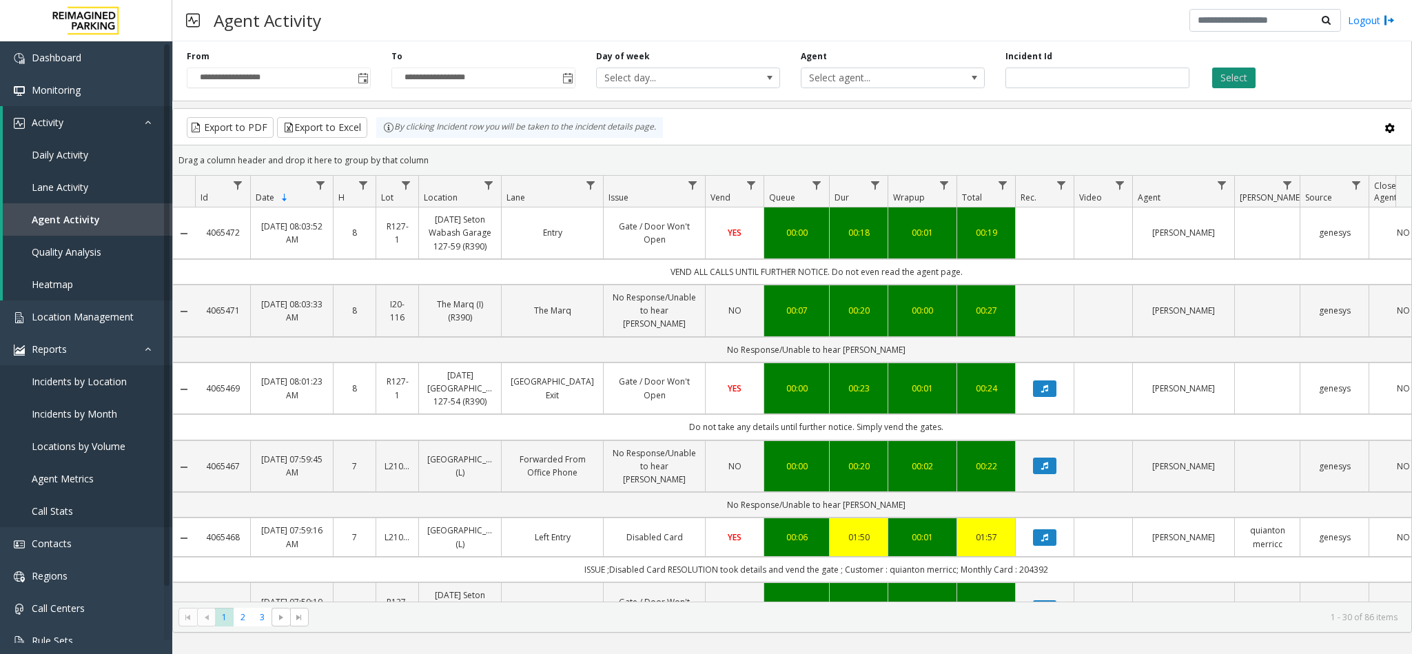
click at [1232, 81] on button "Select" at bounding box center [1233, 78] width 43 height 21
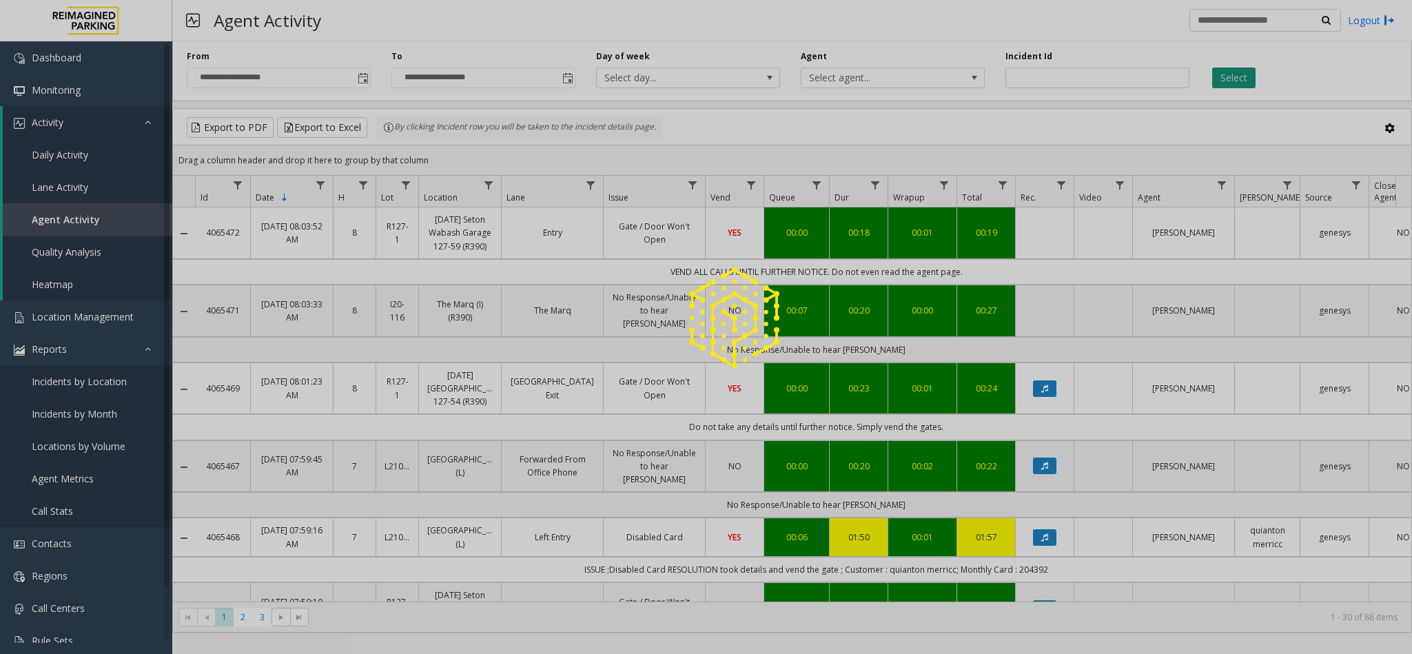
click at [1232, 81] on div at bounding box center [706, 327] width 1412 height 654
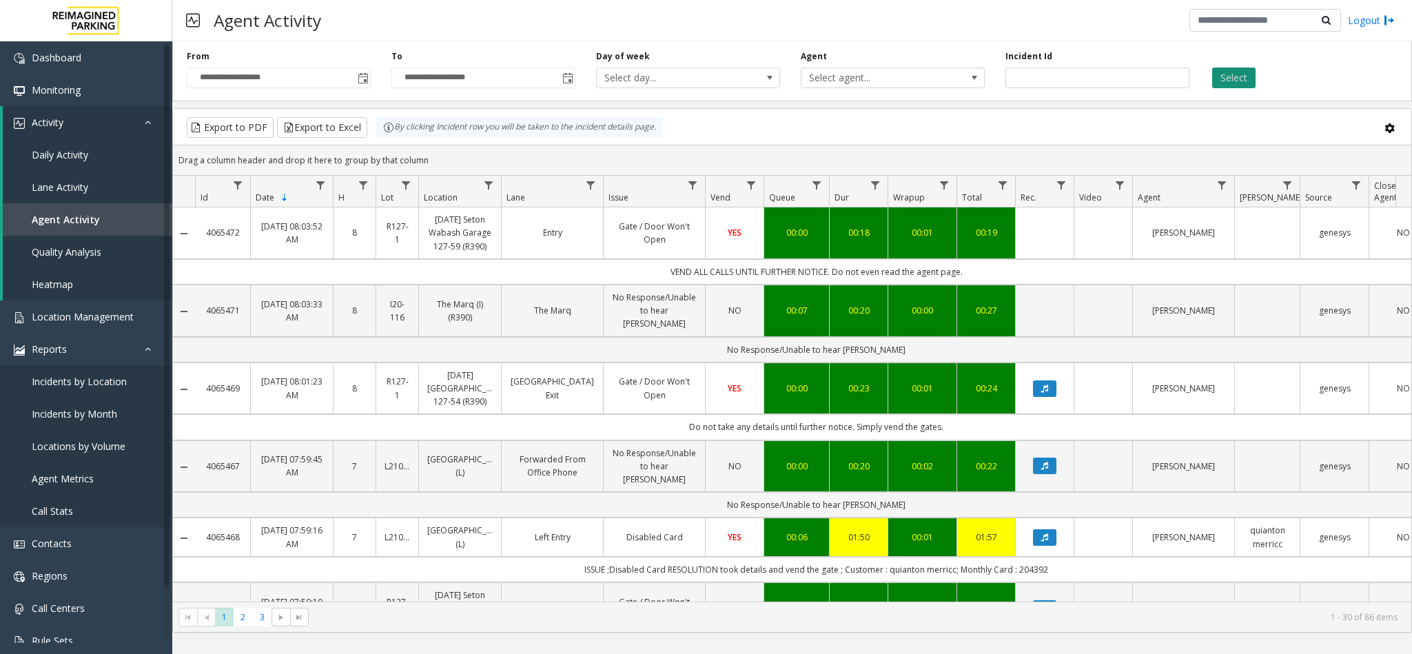
click at [1232, 81] on button "Select" at bounding box center [1233, 78] width 43 height 21
click at [1238, 83] on button "Select" at bounding box center [1233, 78] width 43 height 21
click at [1220, 79] on button "Select" at bounding box center [1233, 78] width 43 height 21
drag, startPoint x: 1224, startPoint y: 81, endPoint x: 1258, endPoint y: 81, distance: 33.8
click at [1258, 81] on div "Select" at bounding box center [1302, 69] width 205 height 38
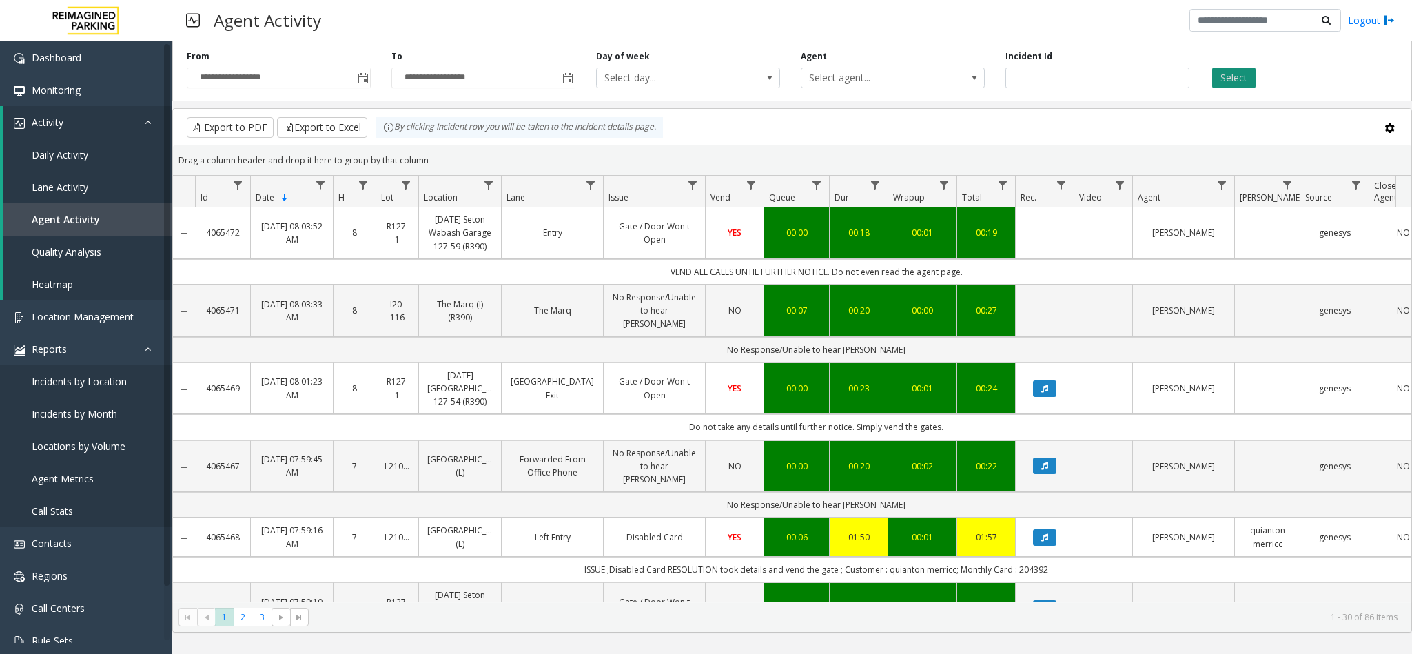
click at [1249, 76] on button "Select" at bounding box center [1233, 78] width 43 height 21
click at [1249, 85] on button "Select" at bounding box center [1233, 78] width 43 height 21
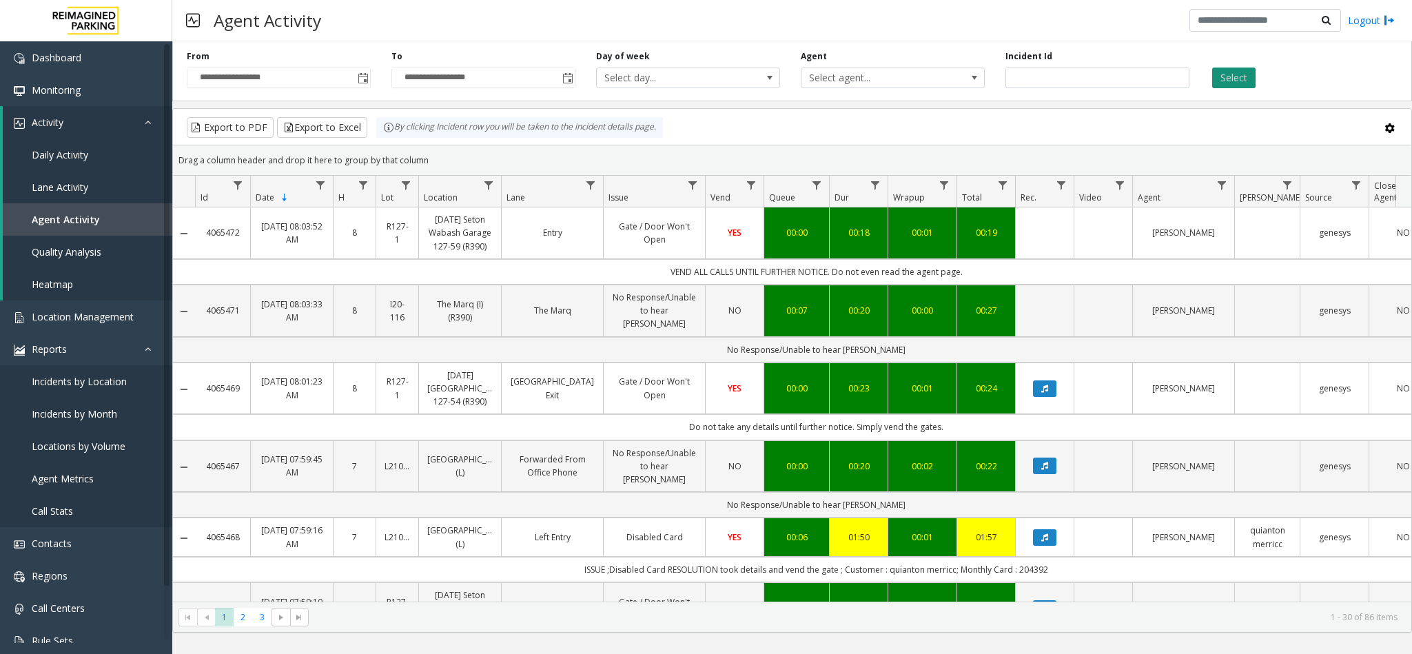
click at [1249, 85] on button "Select" at bounding box center [1233, 78] width 43 height 21
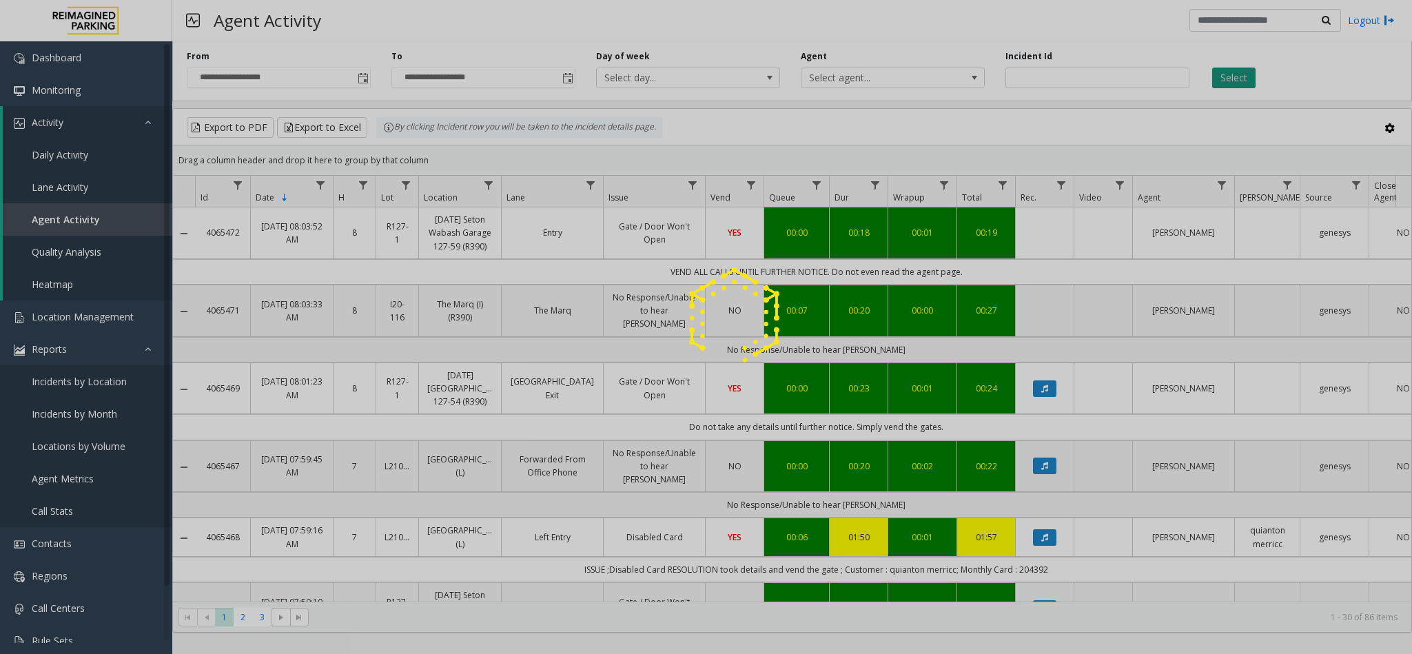
click at [1249, 85] on div at bounding box center [706, 327] width 1412 height 654
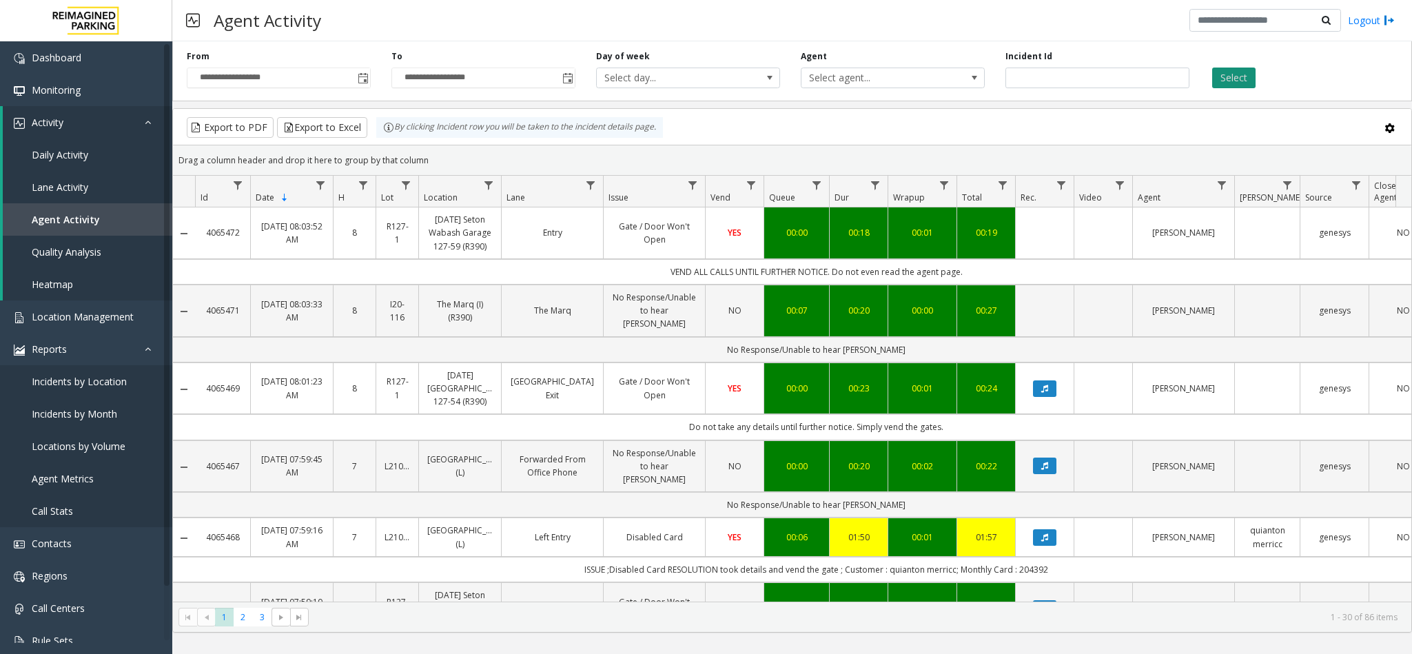
click at [1249, 85] on button "Select" at bounding box center [1233, 78] width 43 height 21
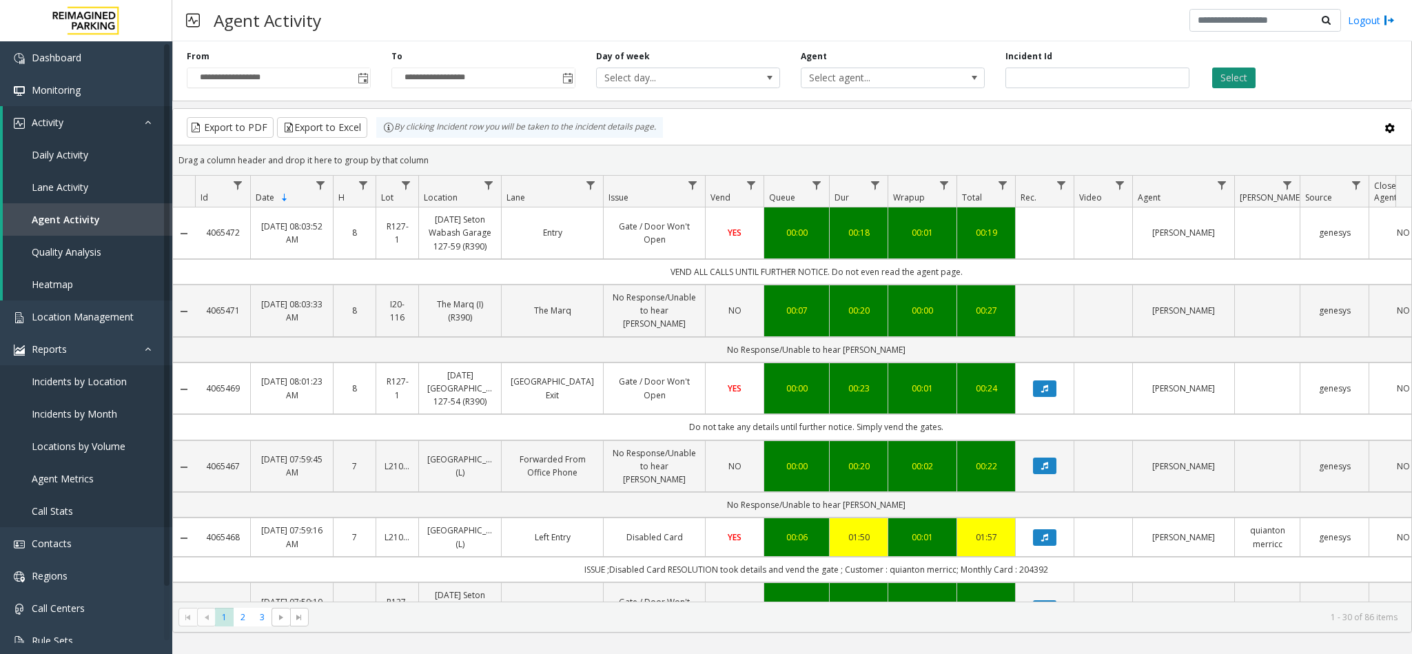
click at [1249, 85] on button "Select" at bounding box center [1233, 78] width 43 height 21
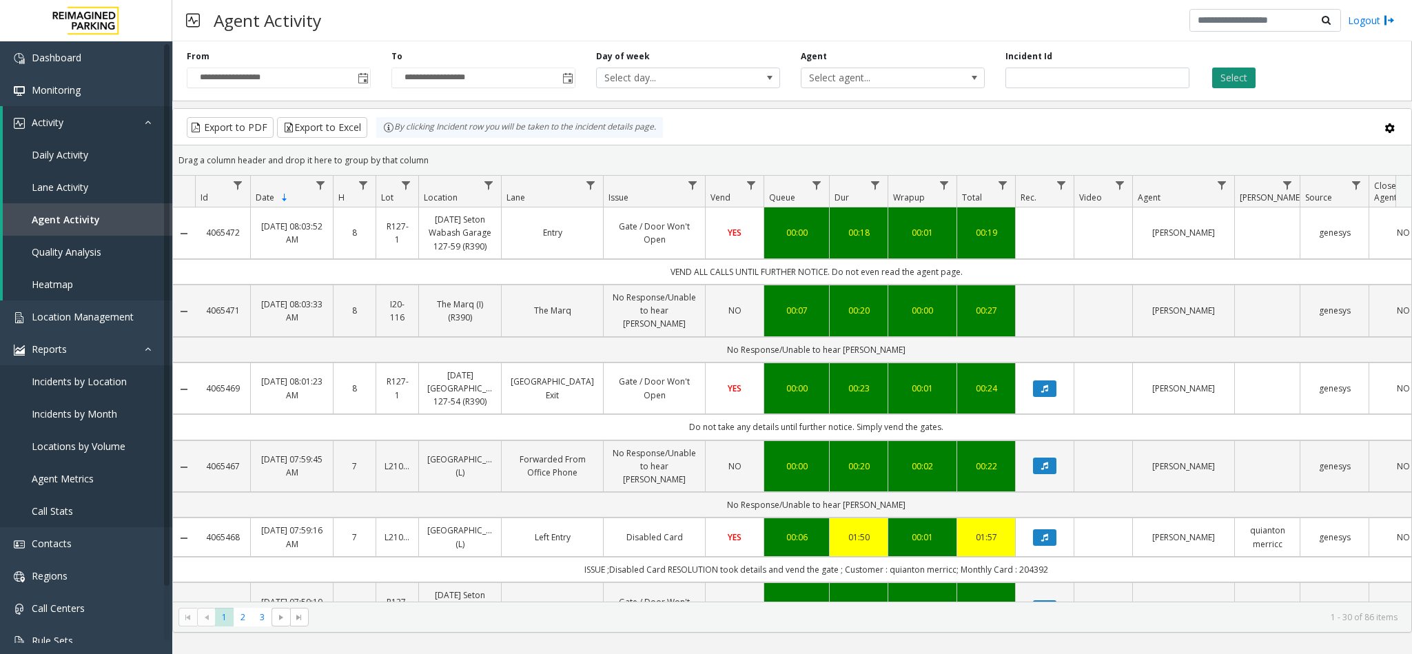
click at [1249, 85] on button "Select" at bounding box center [1233, 78] width 43 height 21
click at [1254, 83] on button "Select" at bounding box center [1233, 78] width 43 height 21
click at [1241, 73] on button "Select" at bounding box center [1233, 78] width 43 height 21
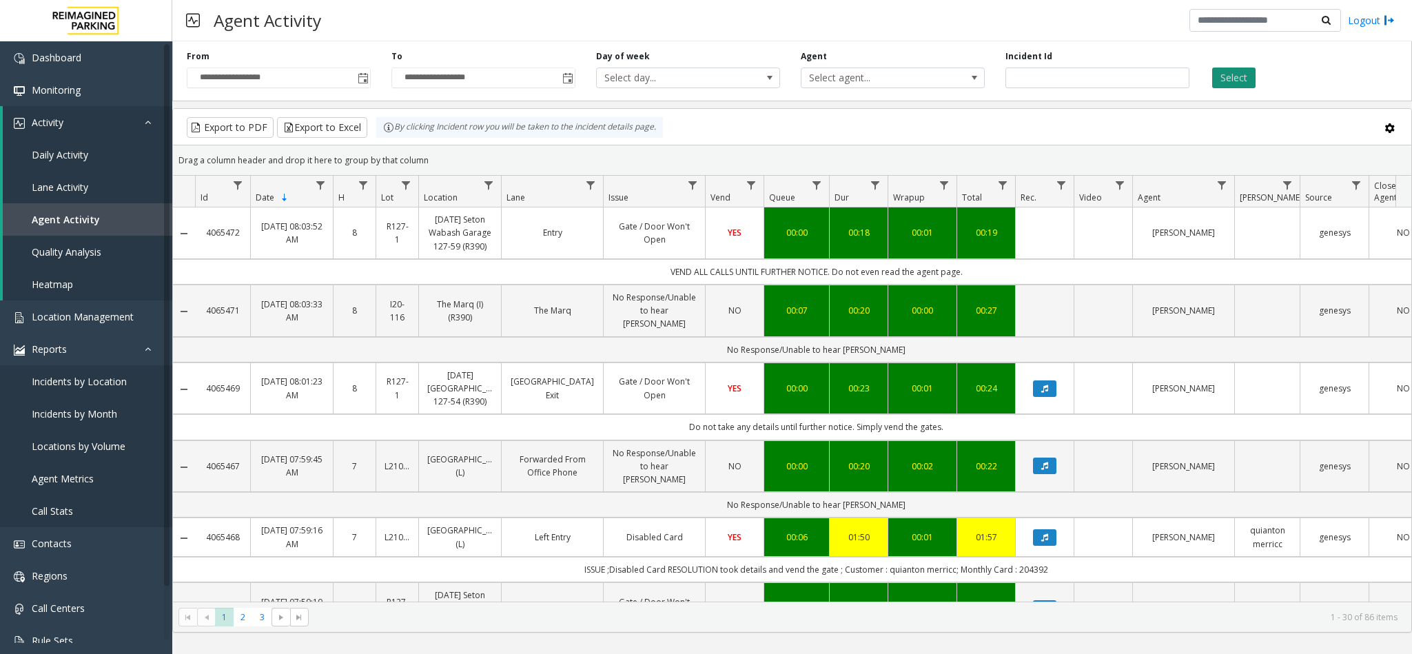
click at [1241, 73] on button "Select" at bounding box center [1233, 78] width 43 height 21
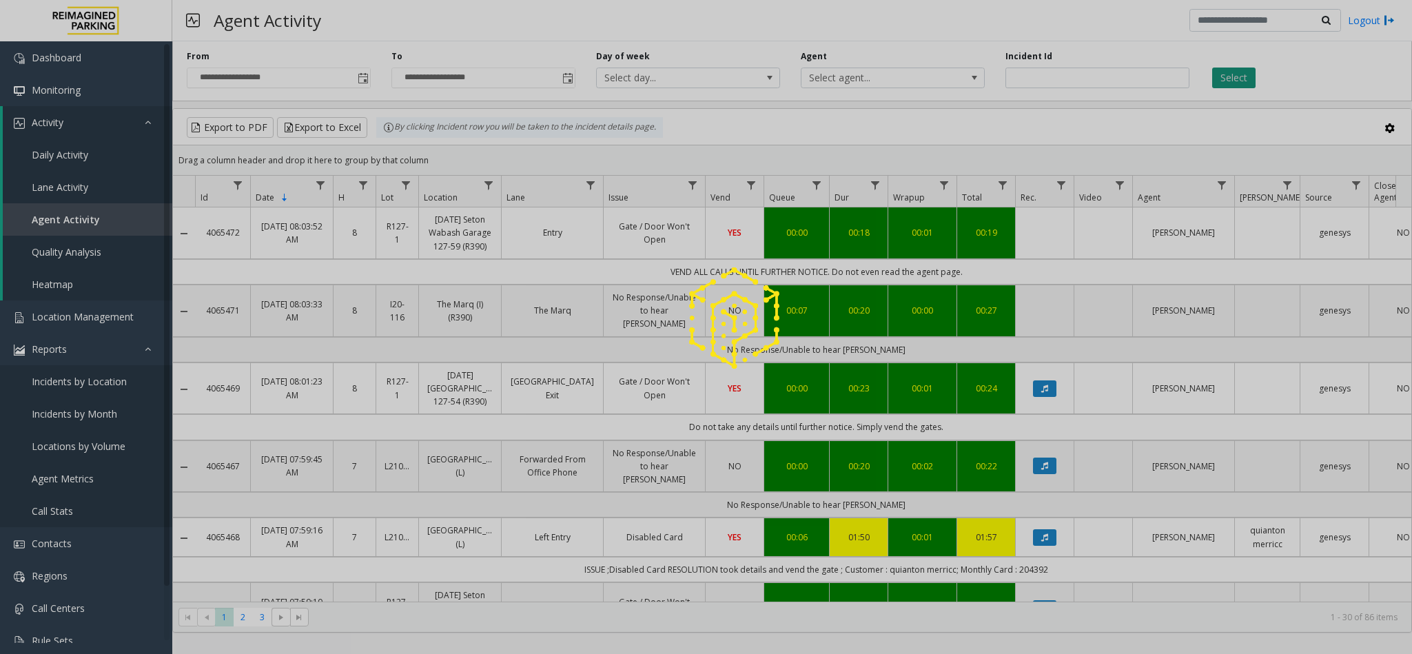
click at [1241, 73] on div at bounding box center [706, 327] width 1412 height 654
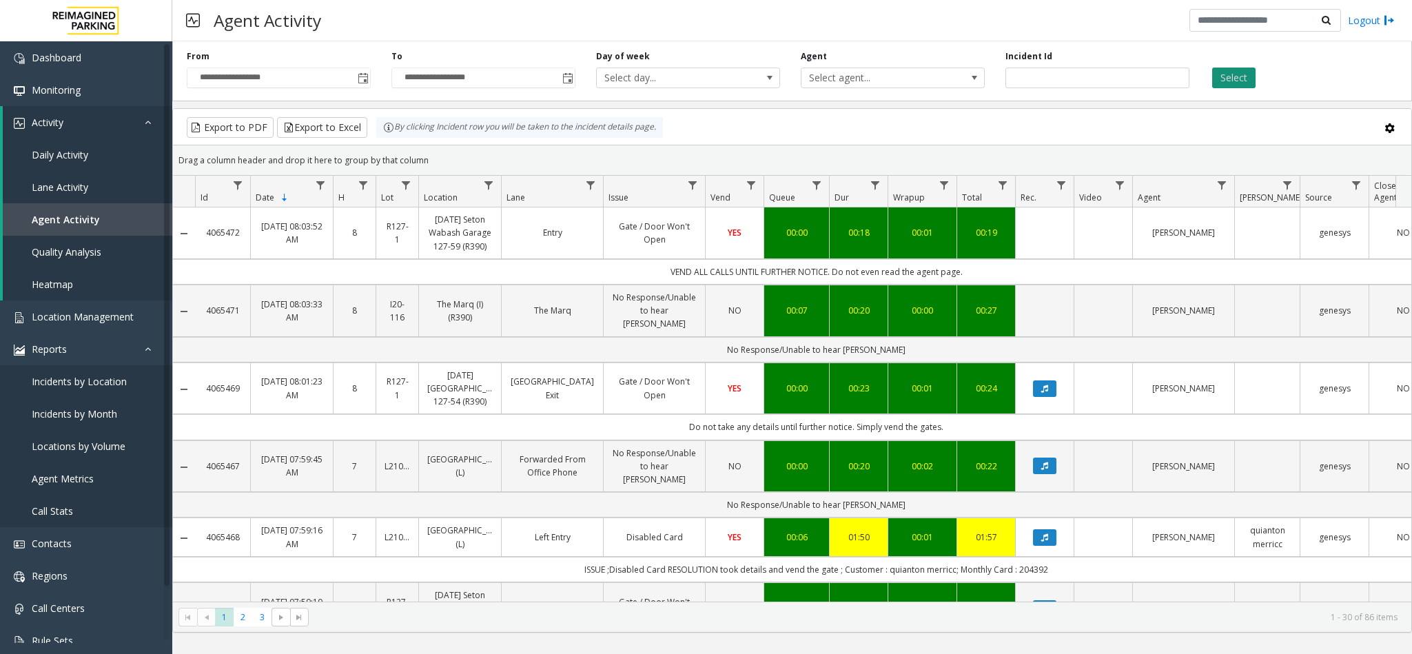
click at [1241, 73] on button "Select" at bounding box center [1233, 78] width 43 height 21
click at [1241, 72] on button "Select" at bounding box center [1233, 78] width 43 height 21
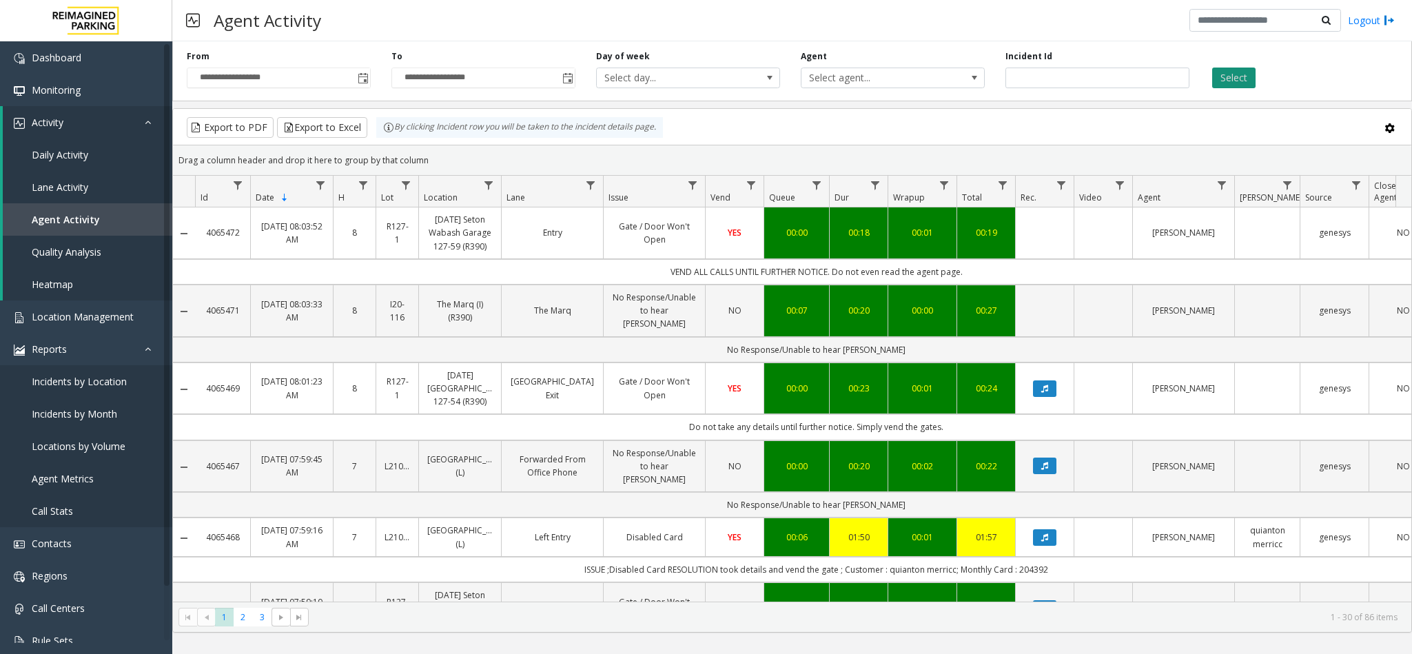
click at [1241, 72] on button "Select" at bounding box center [1233, 78] width 43 height 21
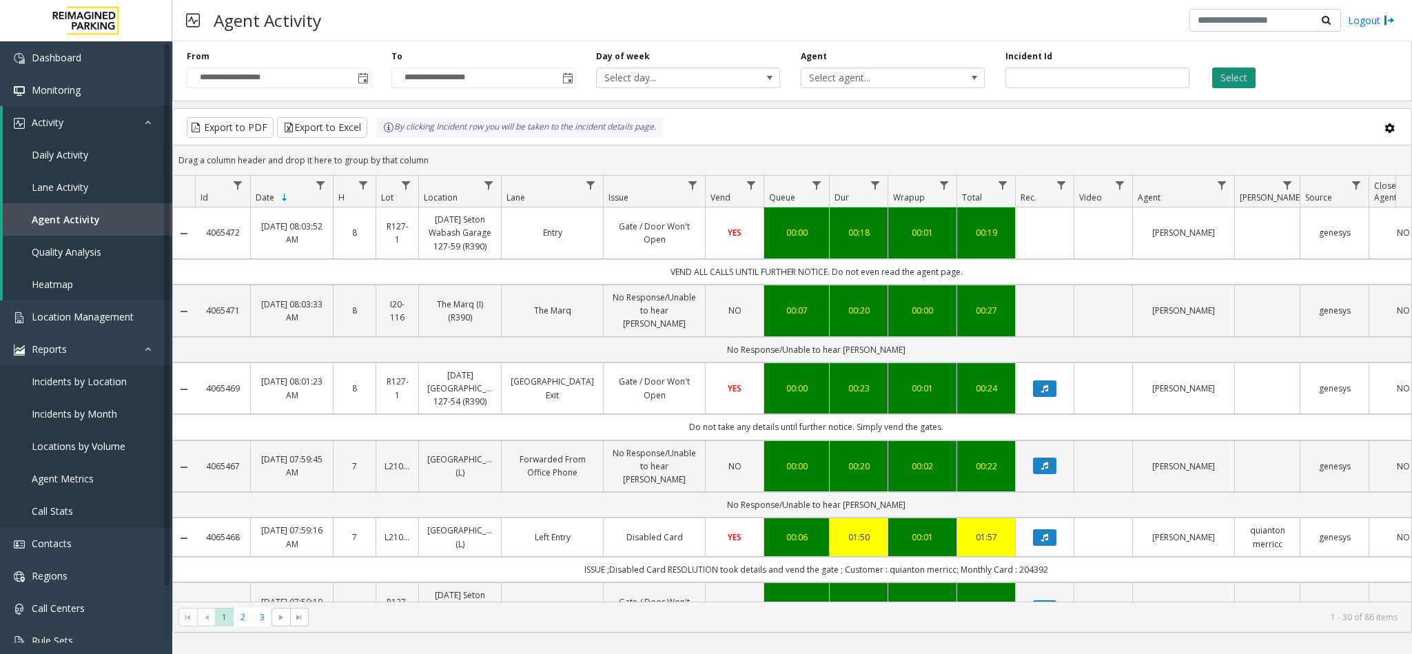
click at [1241, 72] on button "Select" at bounding box center [1233, 78] width 43 height 21
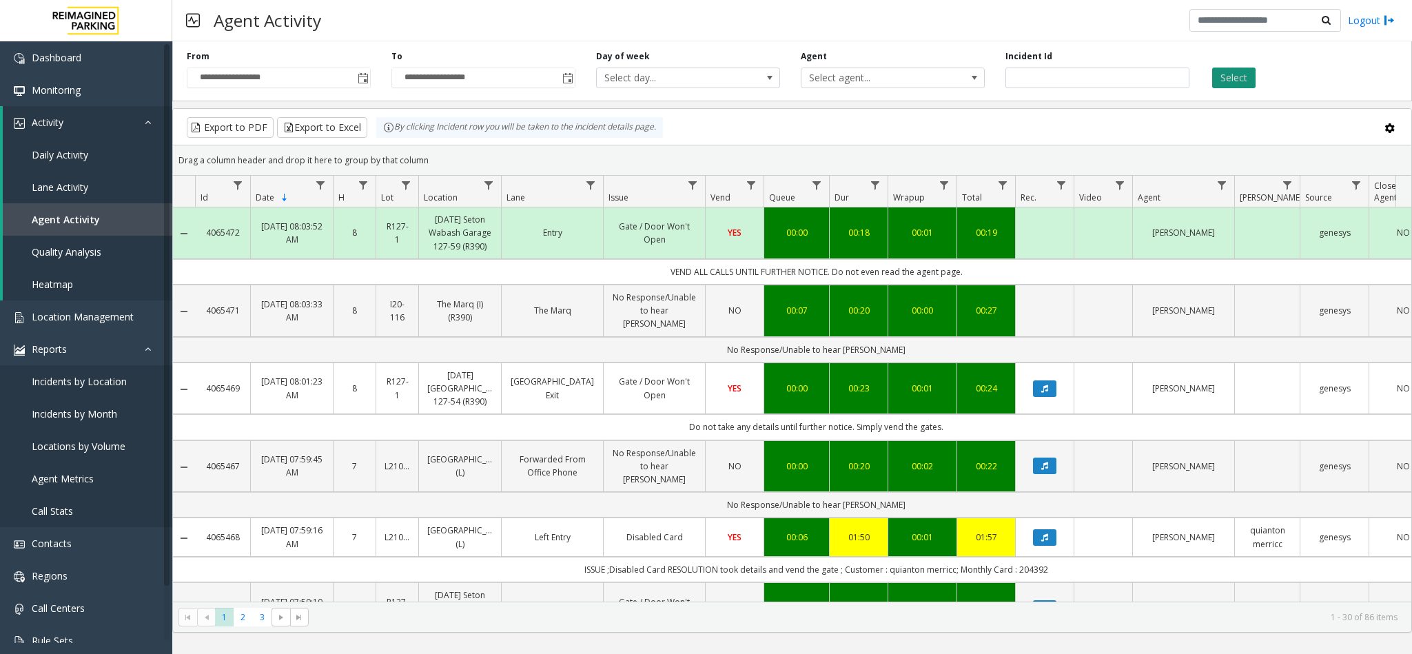
click at [1228, 71] on button "Select" at bounding box center [1233, 78] width 43 height 21
click at [1234, 71] on button "Select" at bounding box center [1233, 78] width 43 height 21
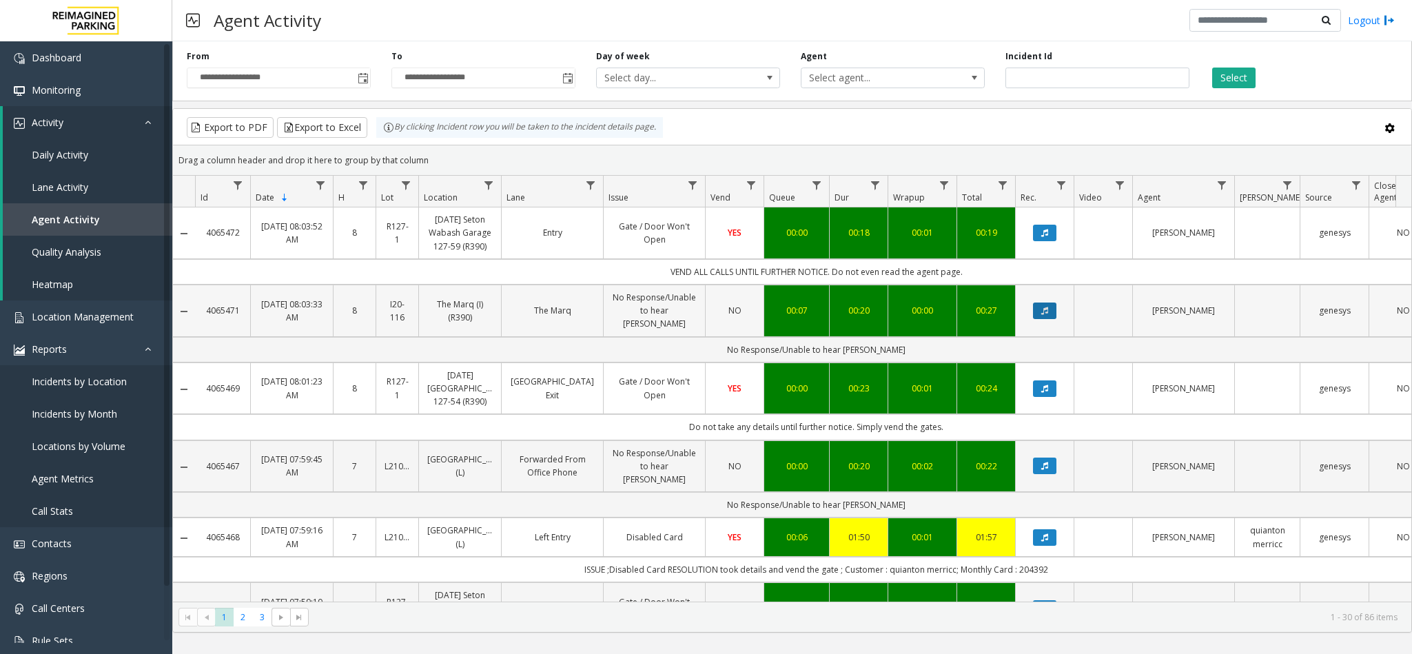
click at [1045, 307] on icon "Data table" at bounding box center [1044, 311] width 7 height 8
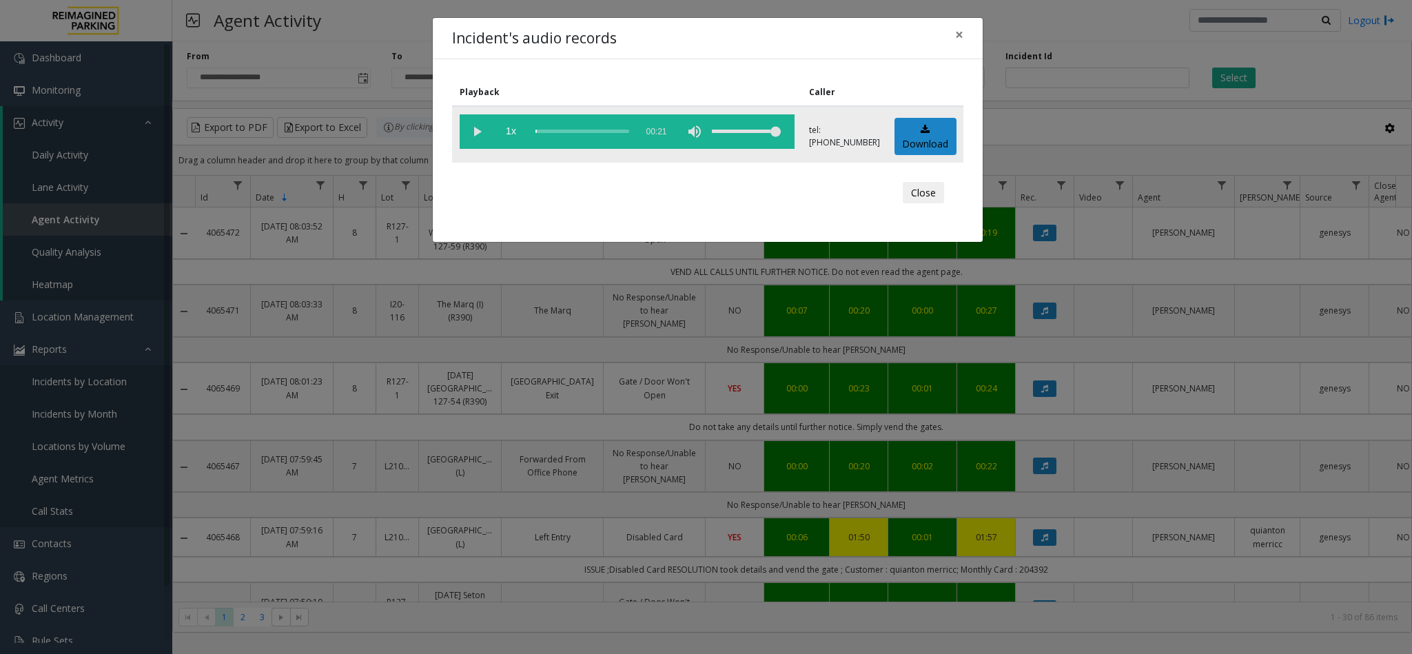
click at [482, 134] on vg-play-pause at bounding box center [477, 131] width 34 height 34
click at [546, 134] on div "scrub bar" at bounding box center [582, 131] width 94 height 34
click at [540, 133] on div "scrub bar" at bounding box center [582, 131] width 94 height 34
click at [474, 136] on vg-play-pause at bounding box center [477, 131] width 34 height 34
click at [966, 34] on button "×" at bounding box center [960, 35] width 28 height 34
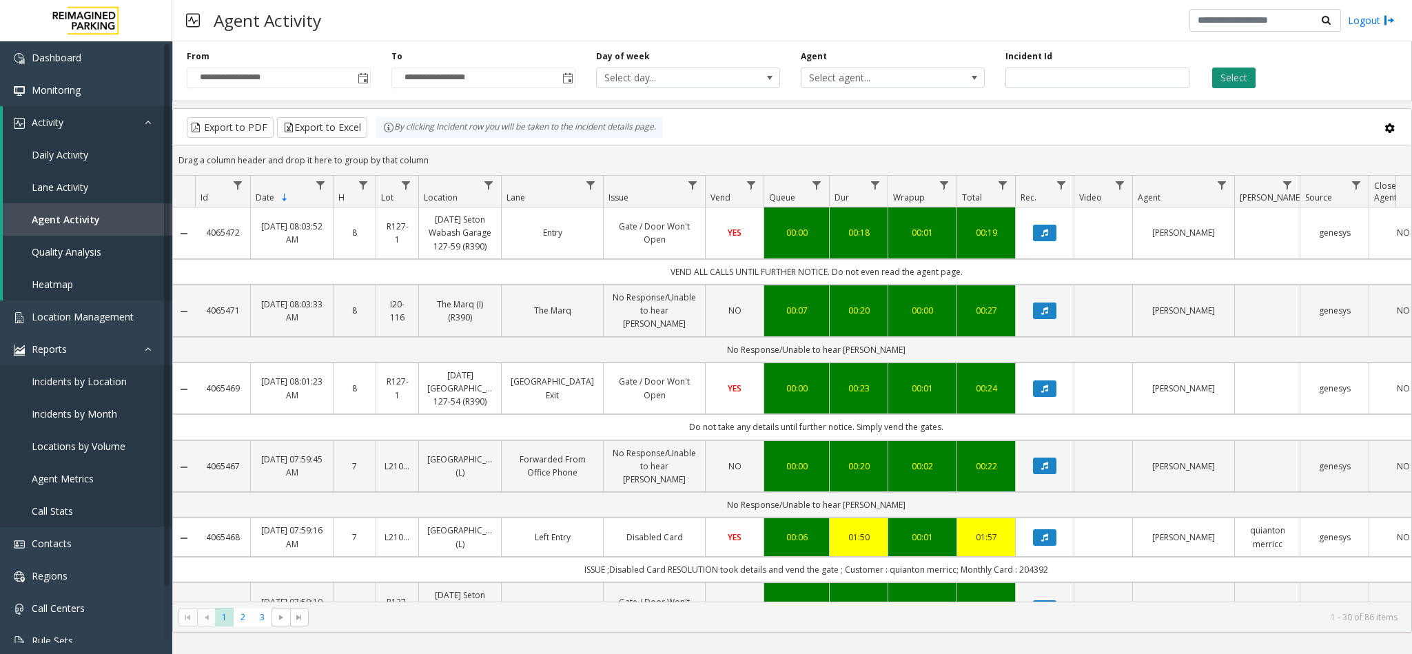
click at [1231, 72] on button "Select" at bounding box center [1233, 78] width 43 height 21
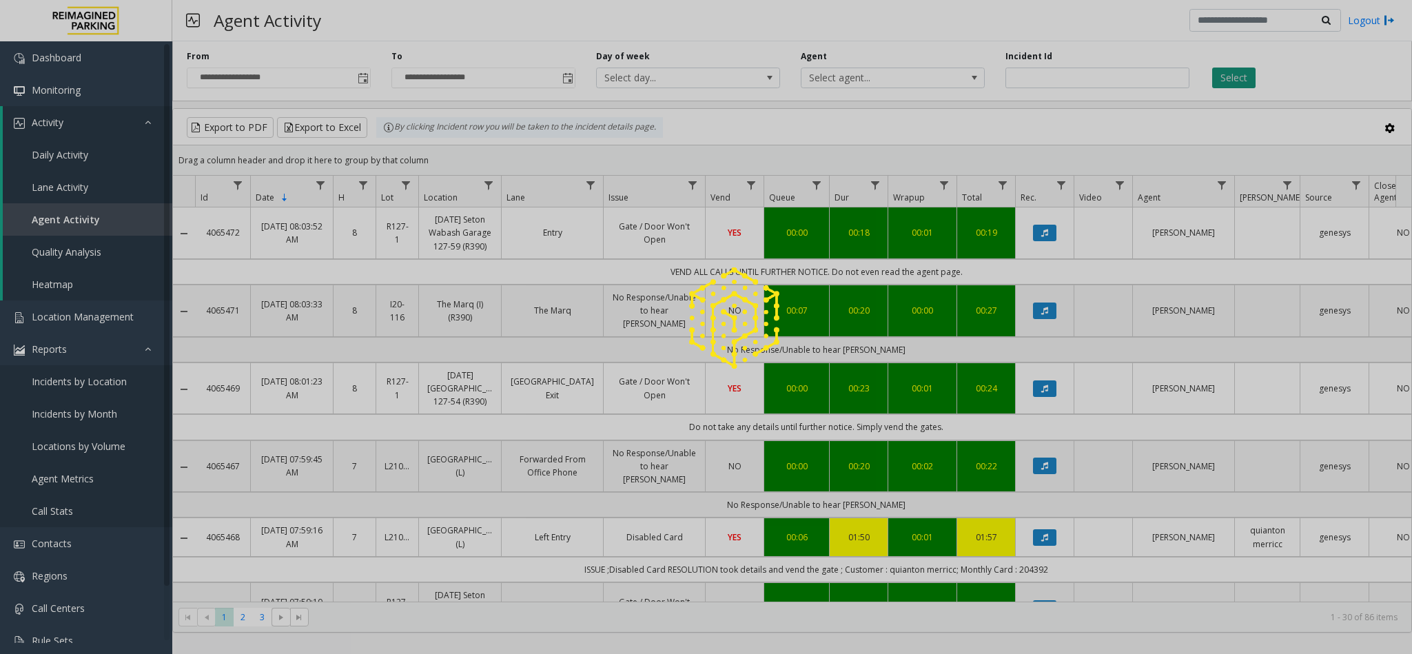
click at [1231, 72] on div at bounding box center [706, 327] width 1412 height 654
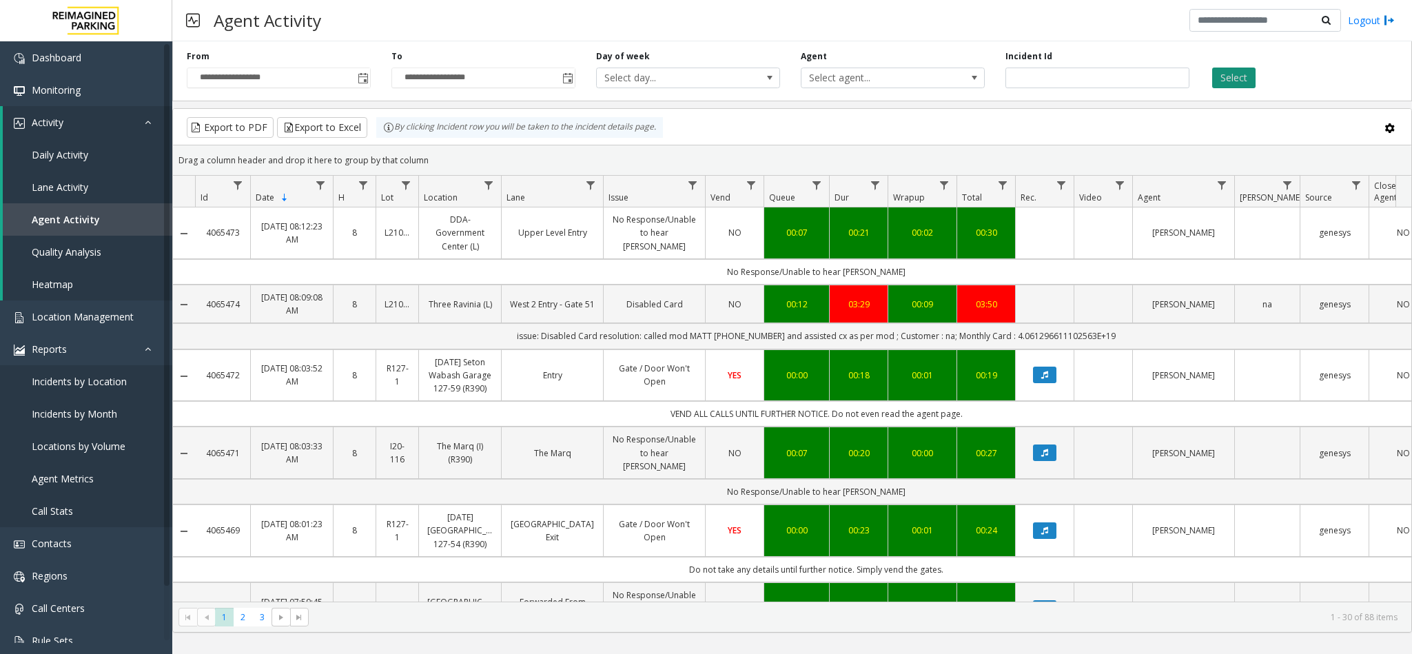
click at [1231, 72] on button "Select" at bounding box center [1233, 78] width 43 height 21
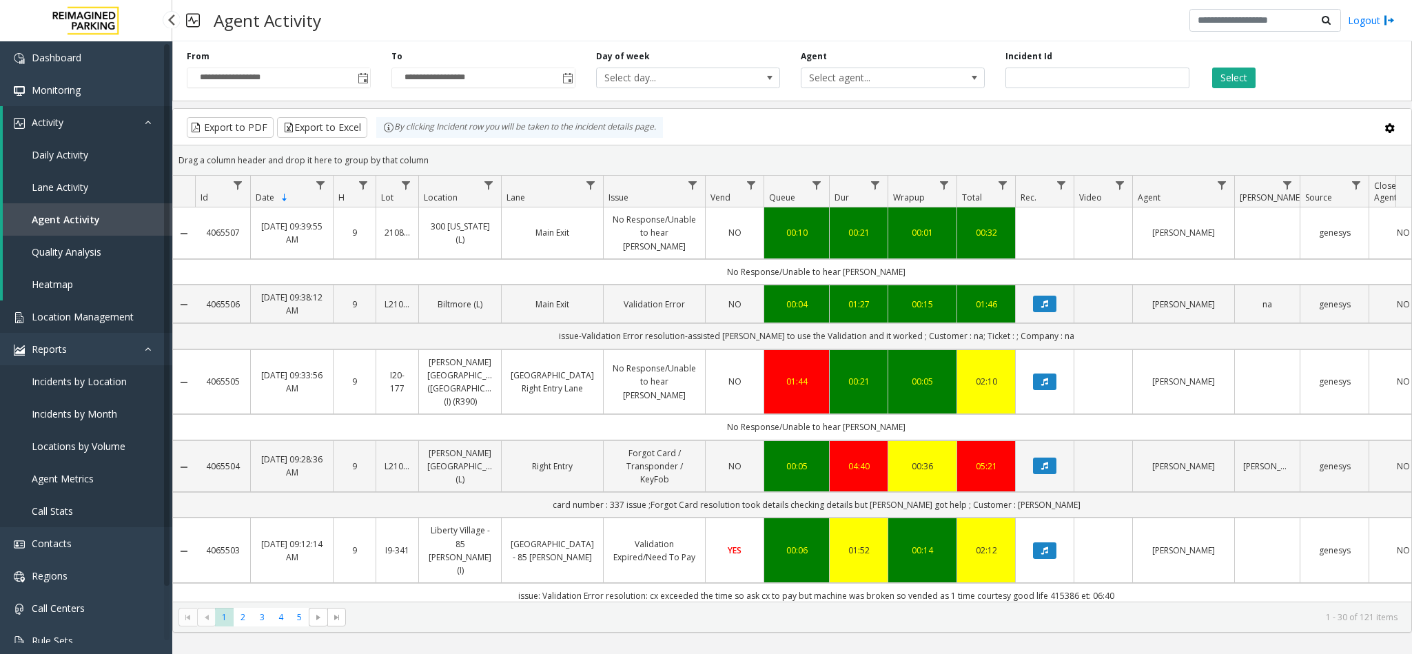
click at [71, 308] on link "Location Management" at bounding box center [86, 316] width 172 height 32
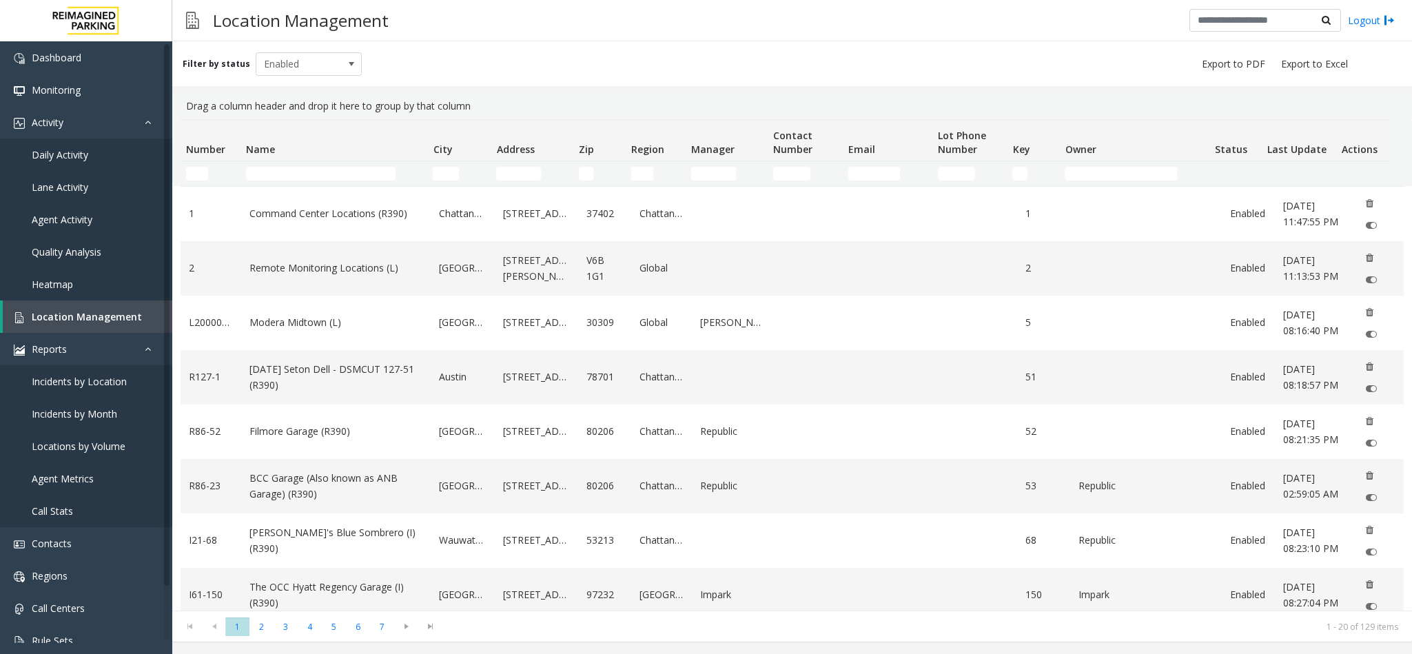
click at [333, 161] on th "Name" at bounding box center [334, 140] width 187 height 41
click at [333, 181] on td "Name Filter" at bounding box center [334, 173] width 187 height 25
click at [333, 162] on td "Name Filter" at bounding box center [334, 173] width 187 height 25
click at [340, 165] on td "Name Filter" at bounding box center [334, 173] width 187 height 25
click at [346, 170] on input "Name Filter" at bounding box center [321, 174] width 150 height 14
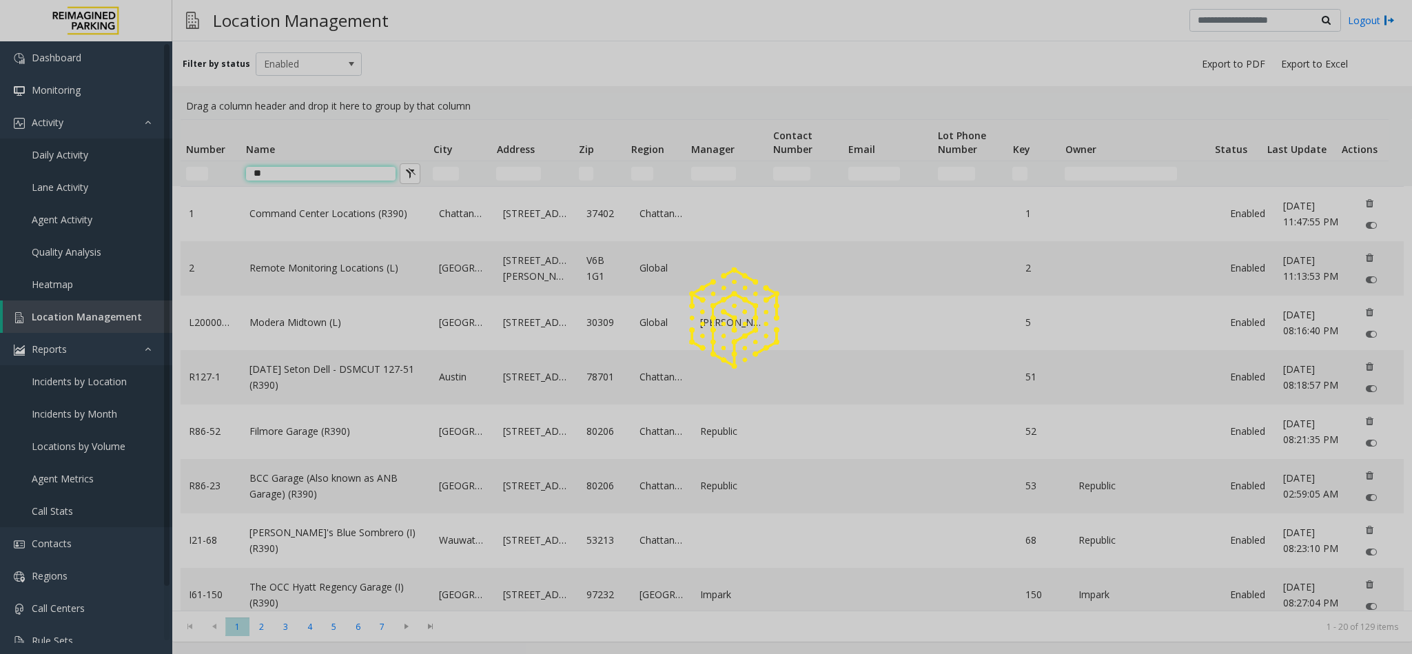
type input "*"
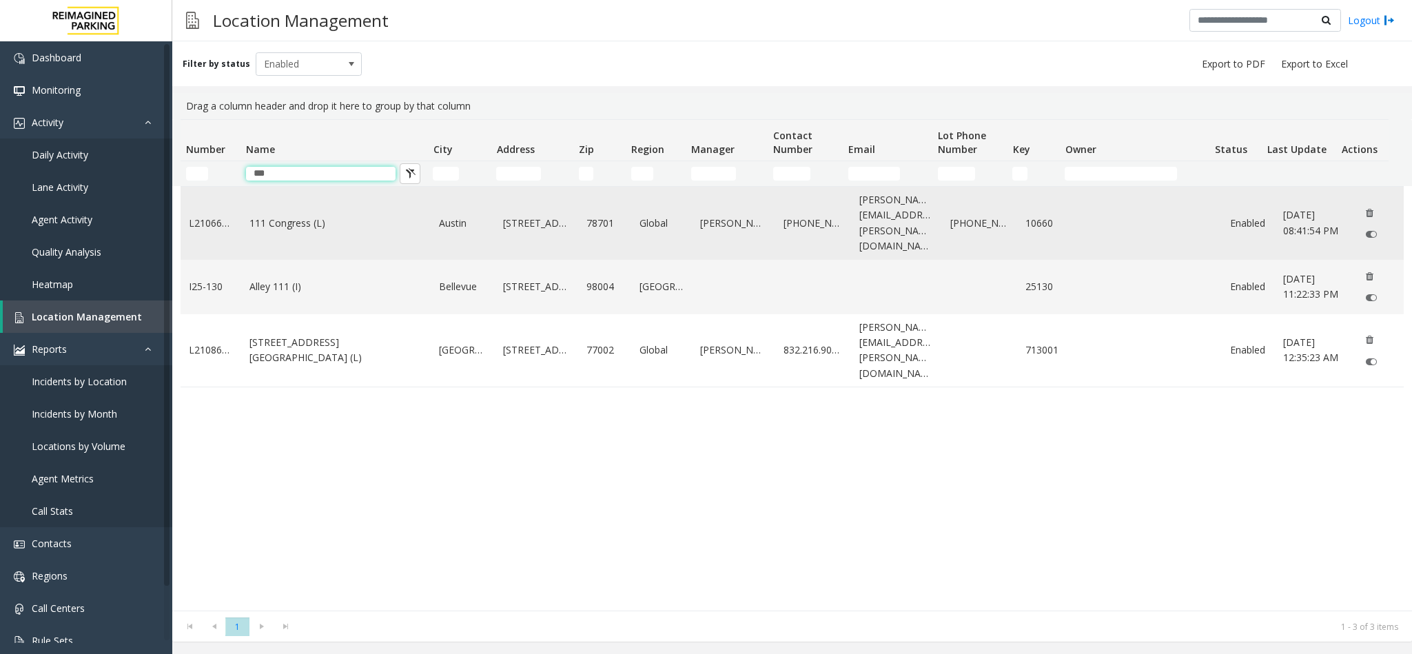
type input "***"
click at [307, 226] on td "111 Congress (L)" at bounding box center [336, 223] width 190 height 73
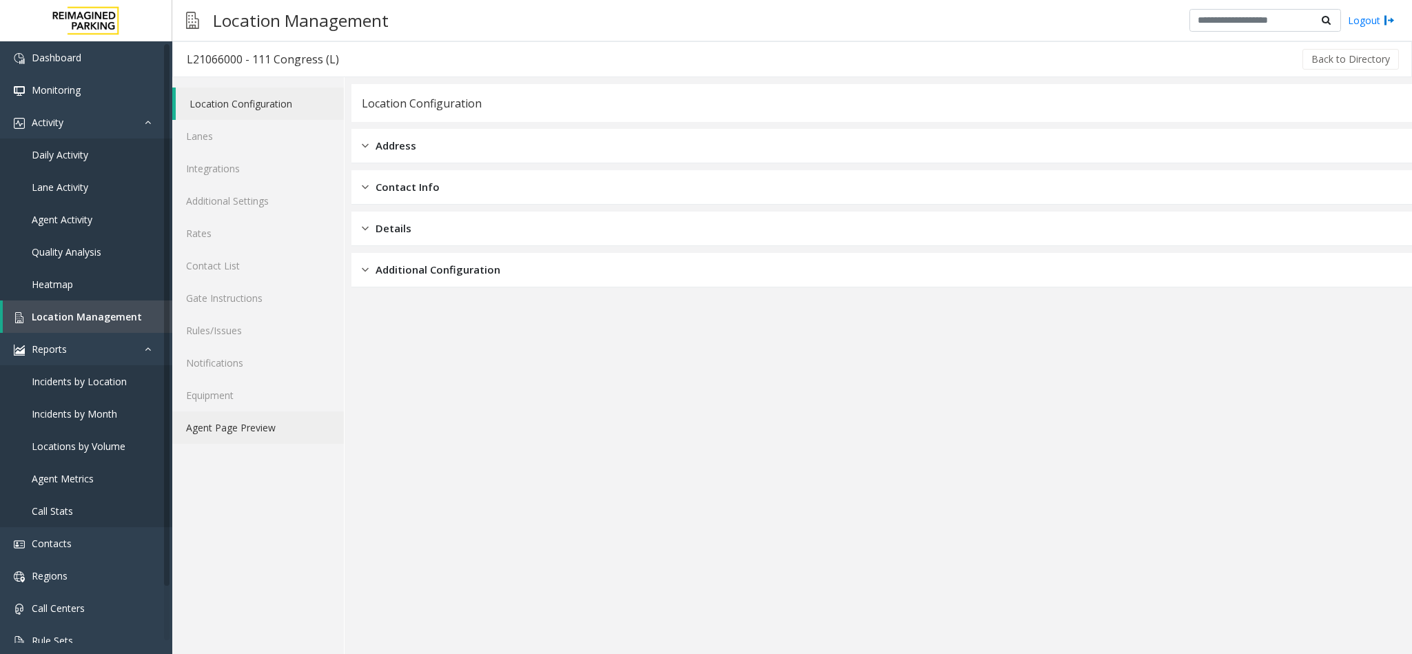
click at [241, 416] on link "Agent Page Preview" at bounding box center [258, 427] width 172 height 32
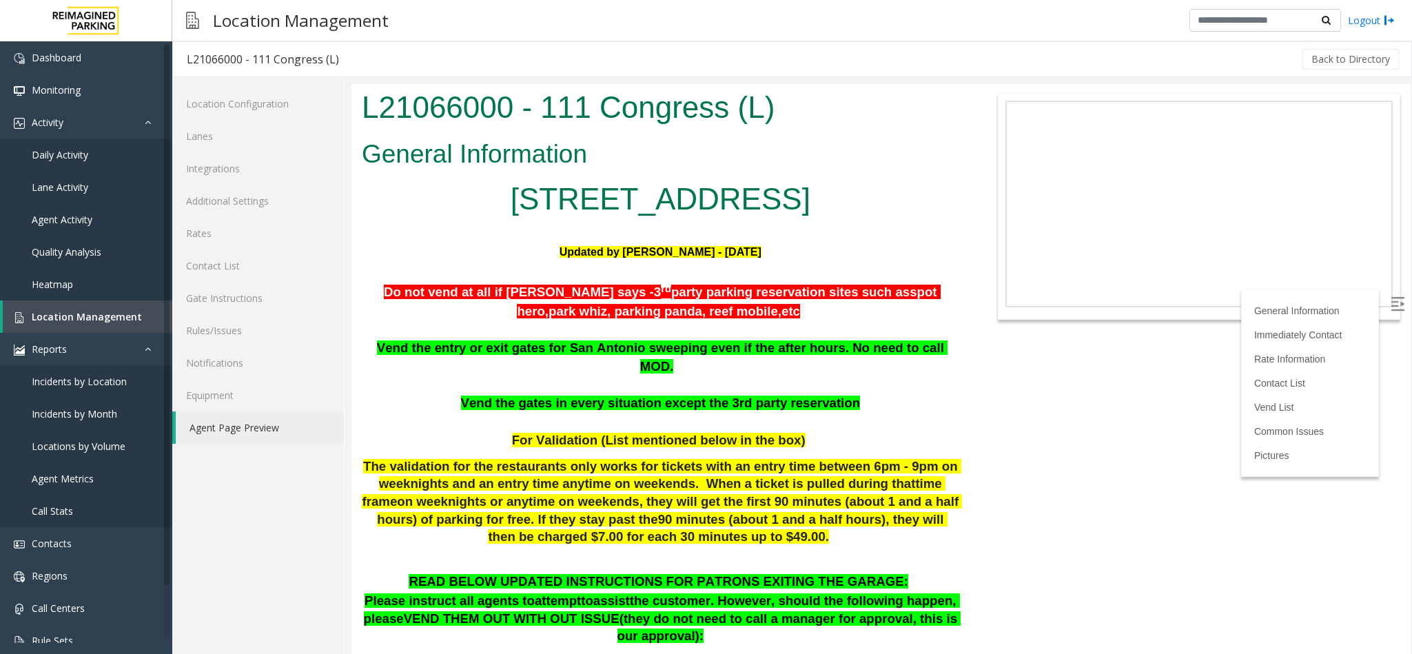
click at [1392, 299] on label at bounding box center [1399, 305] width 21 height 21
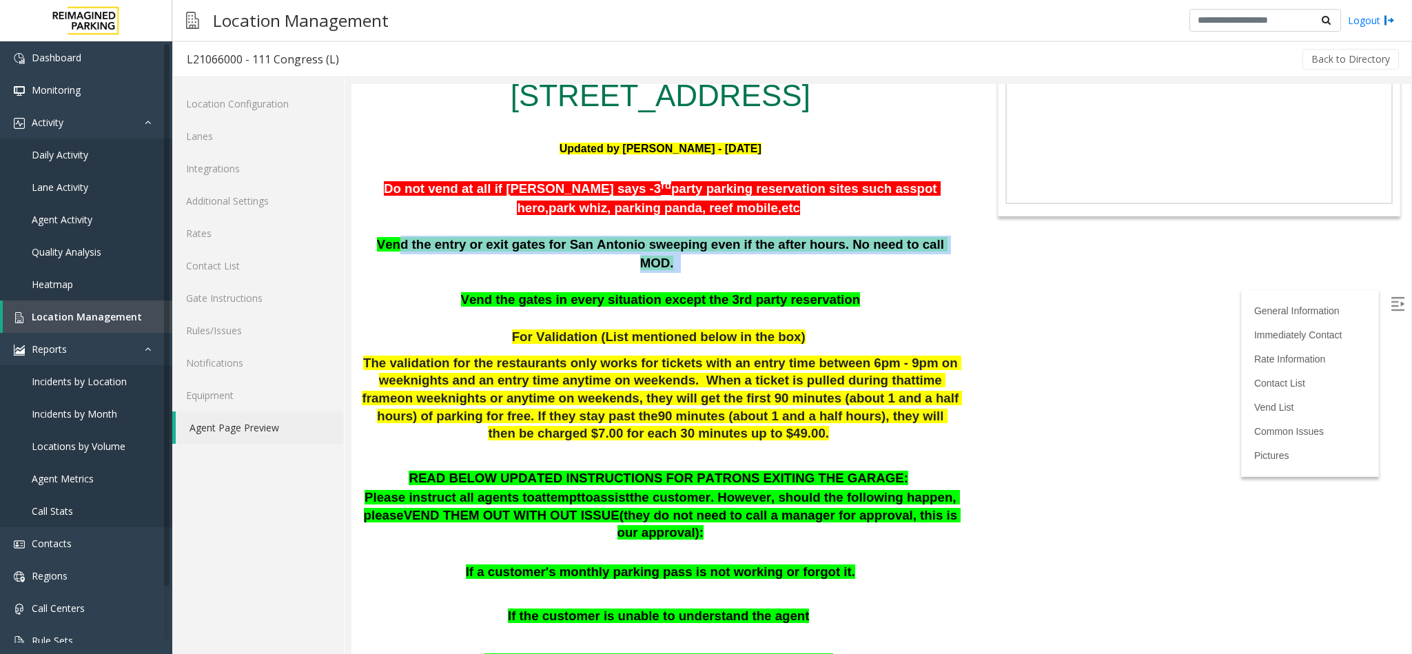
drag, startPoint x: 408, startPoint y: 241, endPoint x: 937, endPoint y: 247, distance: 529.3
click at [937, 247] on p "Vend the entry or exit gates for San Antonio sweeping even if the after hours. …" at bounding box center [661, 254] width 598 height 37
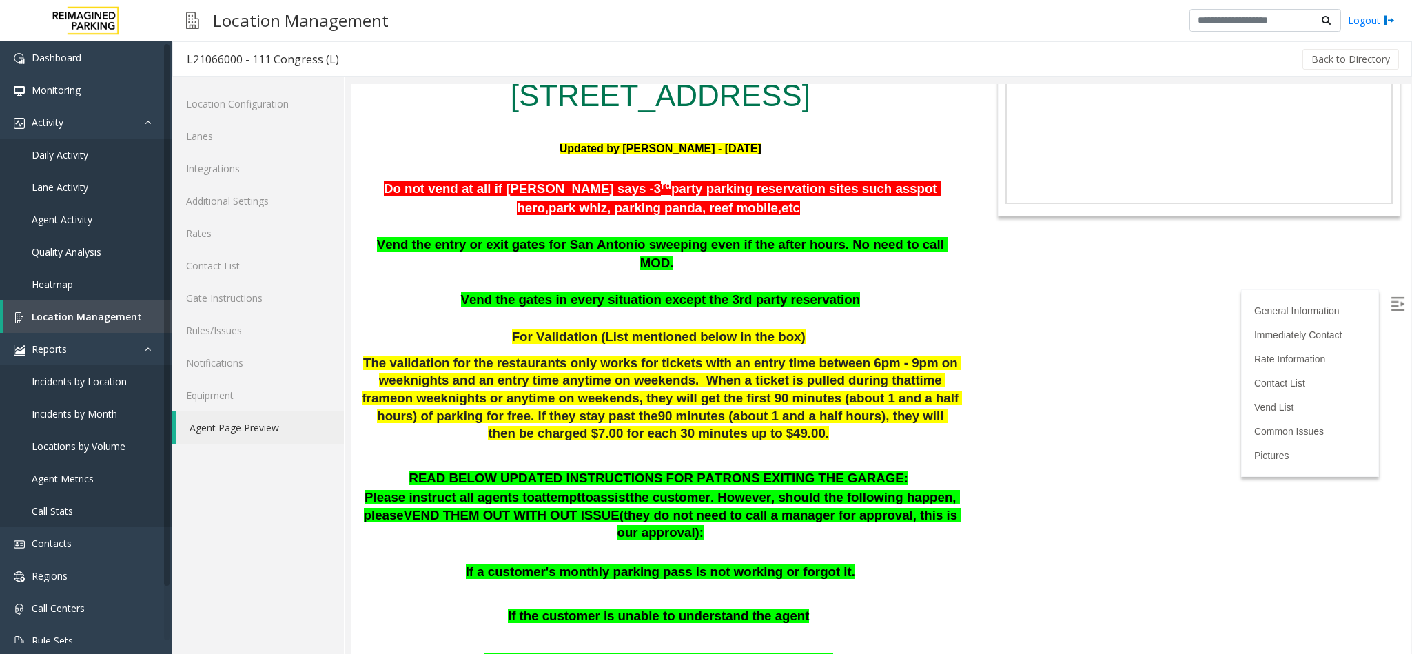
drag, startPoint x: 489, startPoint y: 274, endPoint x: 846, endPoint y: 272, distance: 357.7
click at [846, 291] on p "Vend the gates in every situation except the 3rd party reservation" at bounding box center [661, 300] width 598 height 19
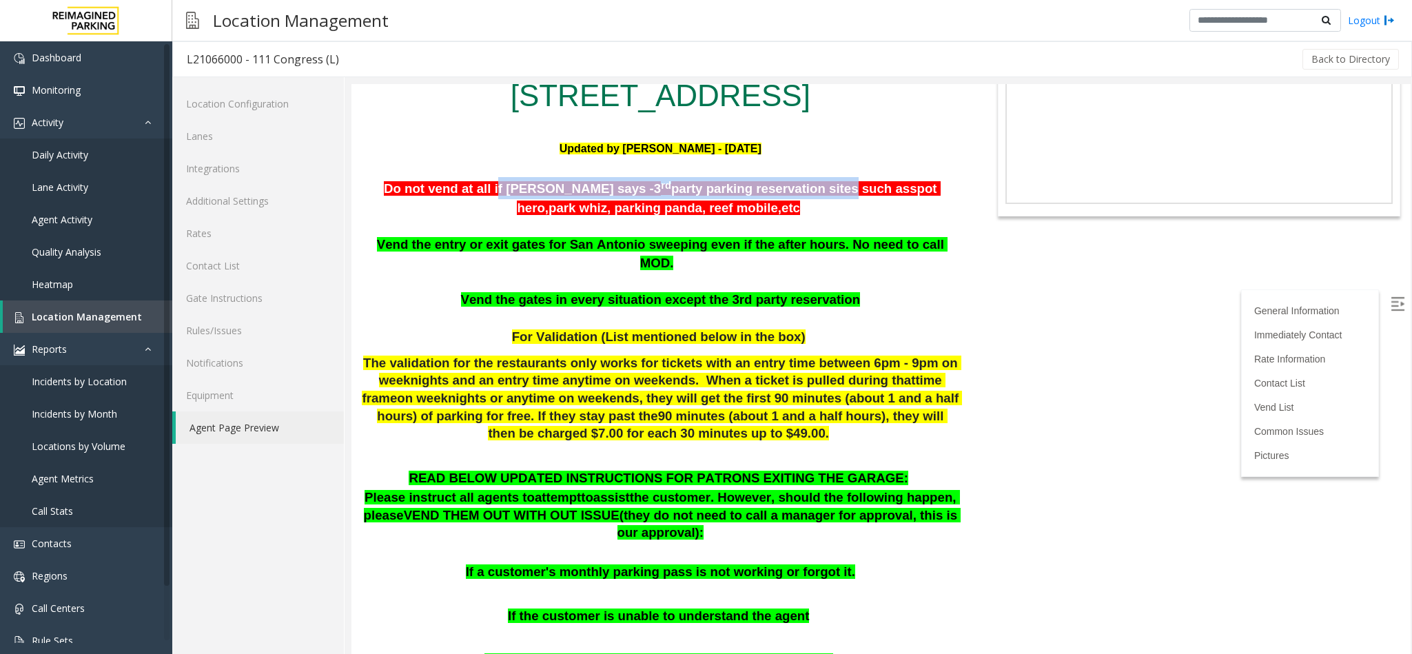
drag, startPoint x: 613, startPoint y: 184, endPoint x: 734, endPoint y: 192, distance: 121.6
click at [734, 192] on p "Do not vend at all if parker says - 3 rd party parking reservation sites such a…" at bounding box center [661, 197] width 598 height 40
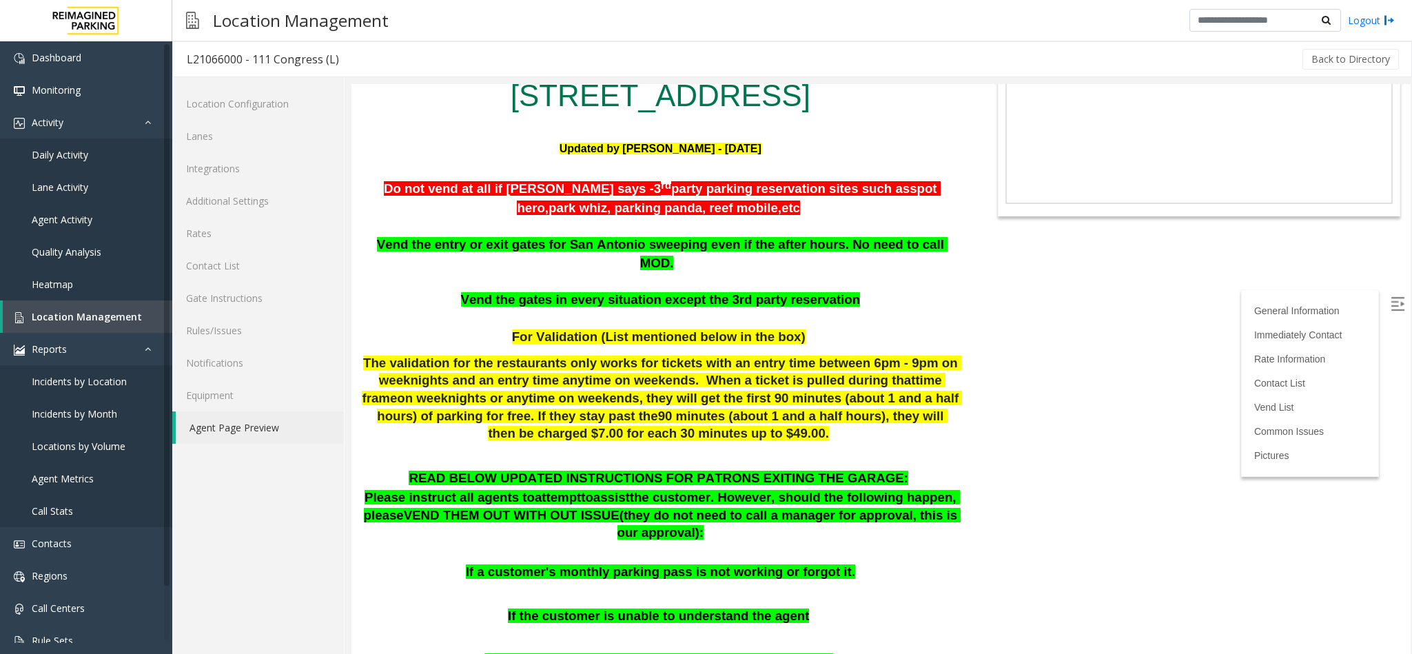
click at [549, 292] on b "Vend the gates in every situation except the 3rd party reservation" at bounding box center [661, 299] width 400 height 14
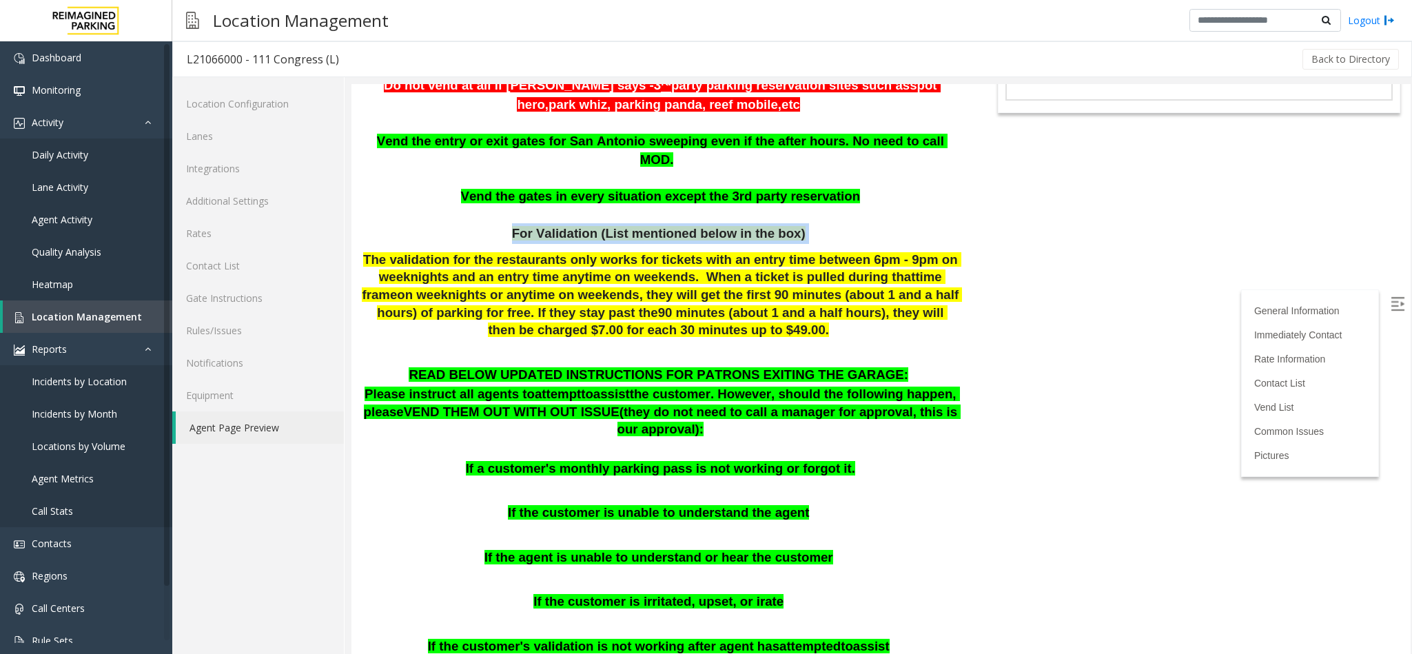
drag, startPoint x: 528, startPoint y: 211, endPoint x: 793, endPoint y: 210, distance: 264.6
click at [793, 223] on p "For Validation (List mentioned below in the box)" at bounding box center [661, 233] width 598 height 21
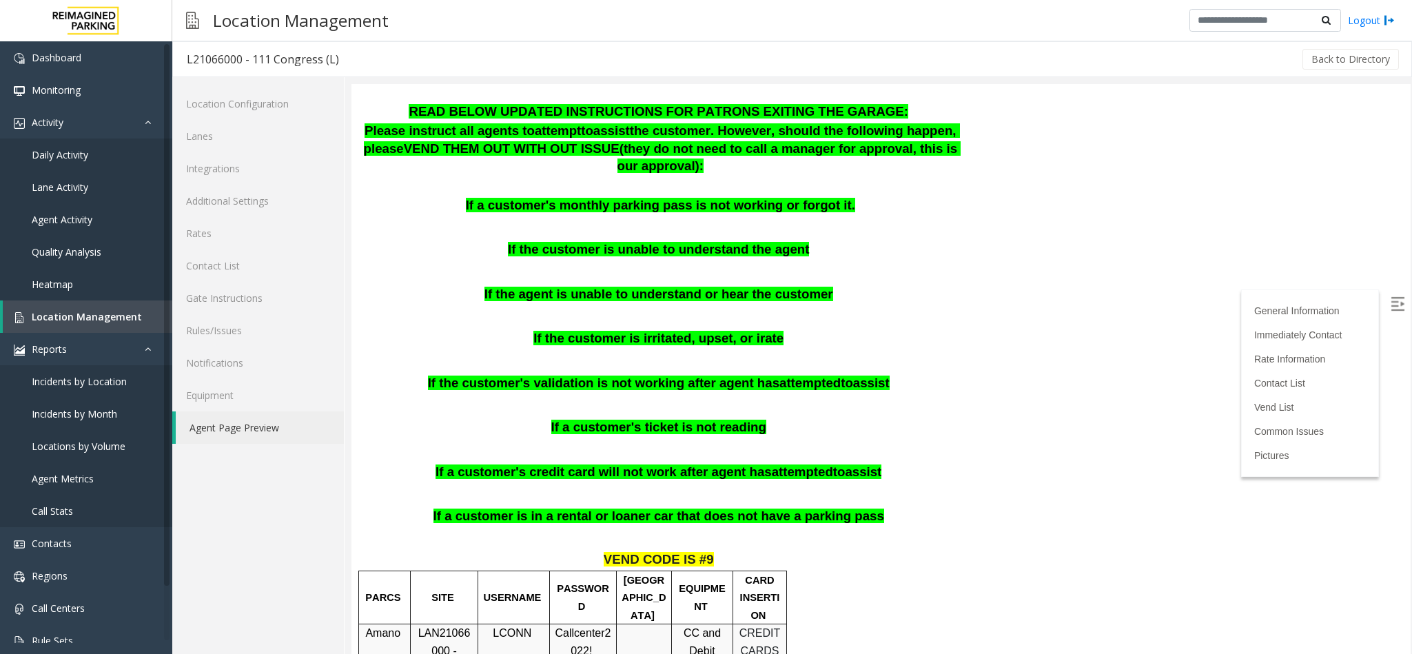
scroll to position [517, 0]
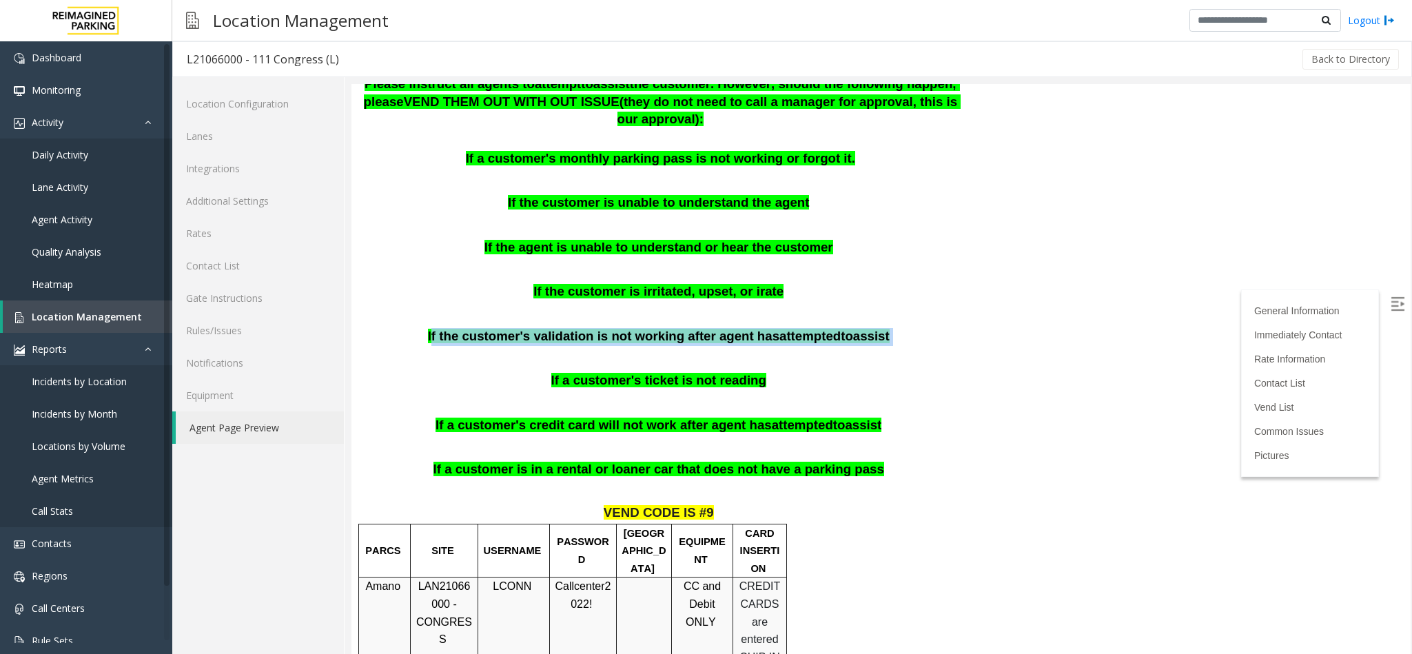
drag, startPoint x: 451, startPoint y: 322, endPoint x: 879, endPoint y: 326, distance: 428.0
click at [879, 328] on p "If the customer's validation is not working after agent has attempted to assist" at bounding box center [661, 337] width 598 height 18
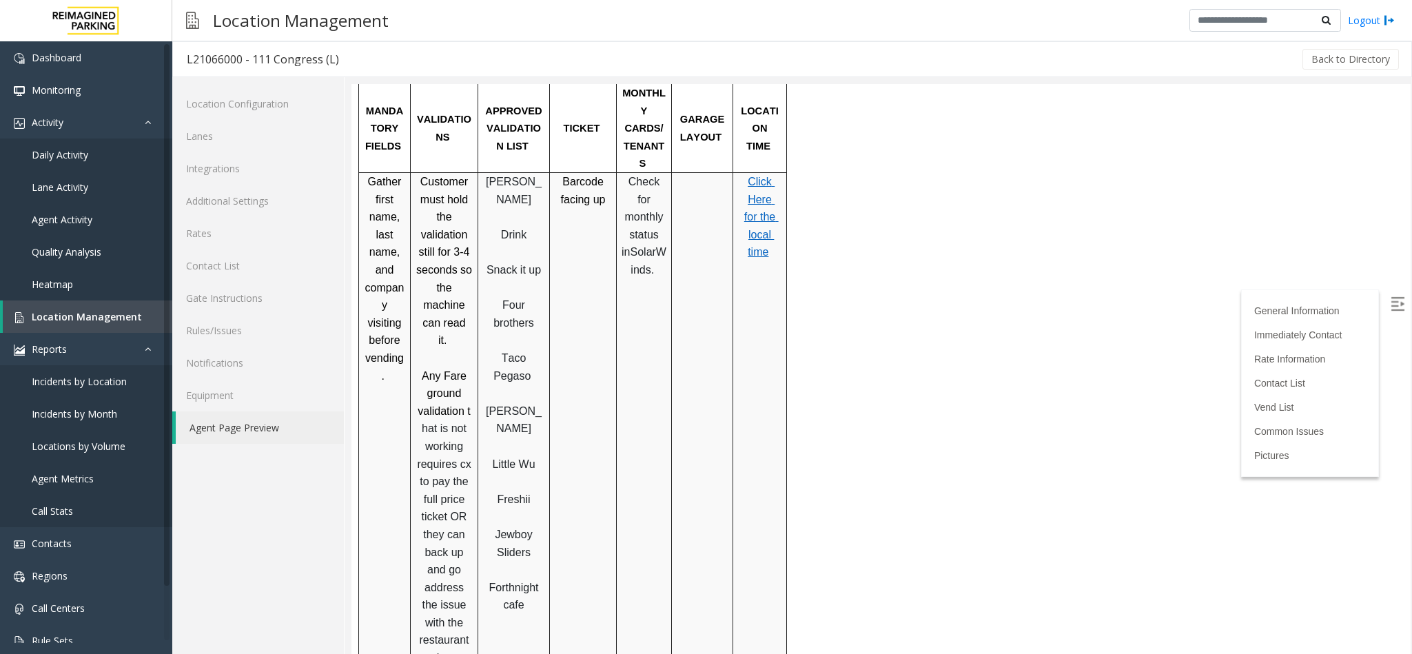
scroll to position [1137, 0]
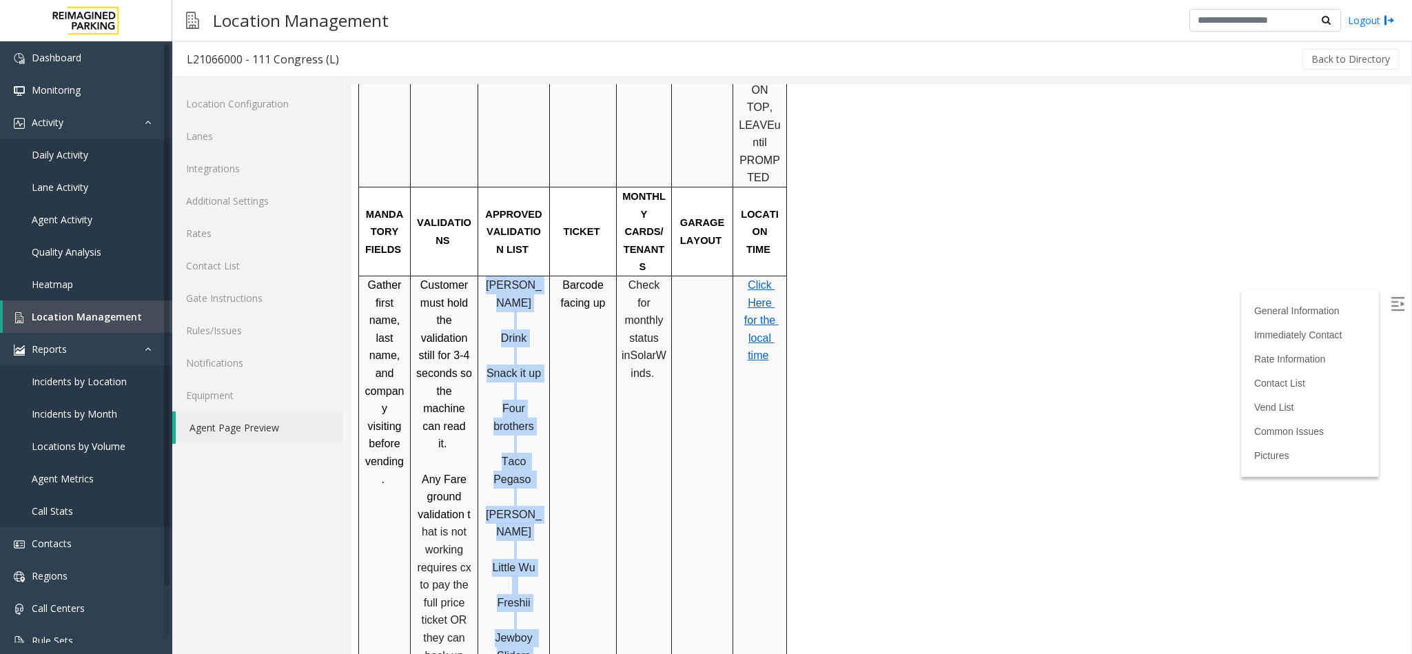
drag, startPoint x: 507, startPoint y: 237, endPoint x: 540, endPoint y: 626, distance: 390.0
click at [540, 626] on div "Ellis Drink Snack it up Four brothers Taco Pegaso Austin Rotisserie Little Wu F…" at bounding box center [513, 531] width 71 height 511
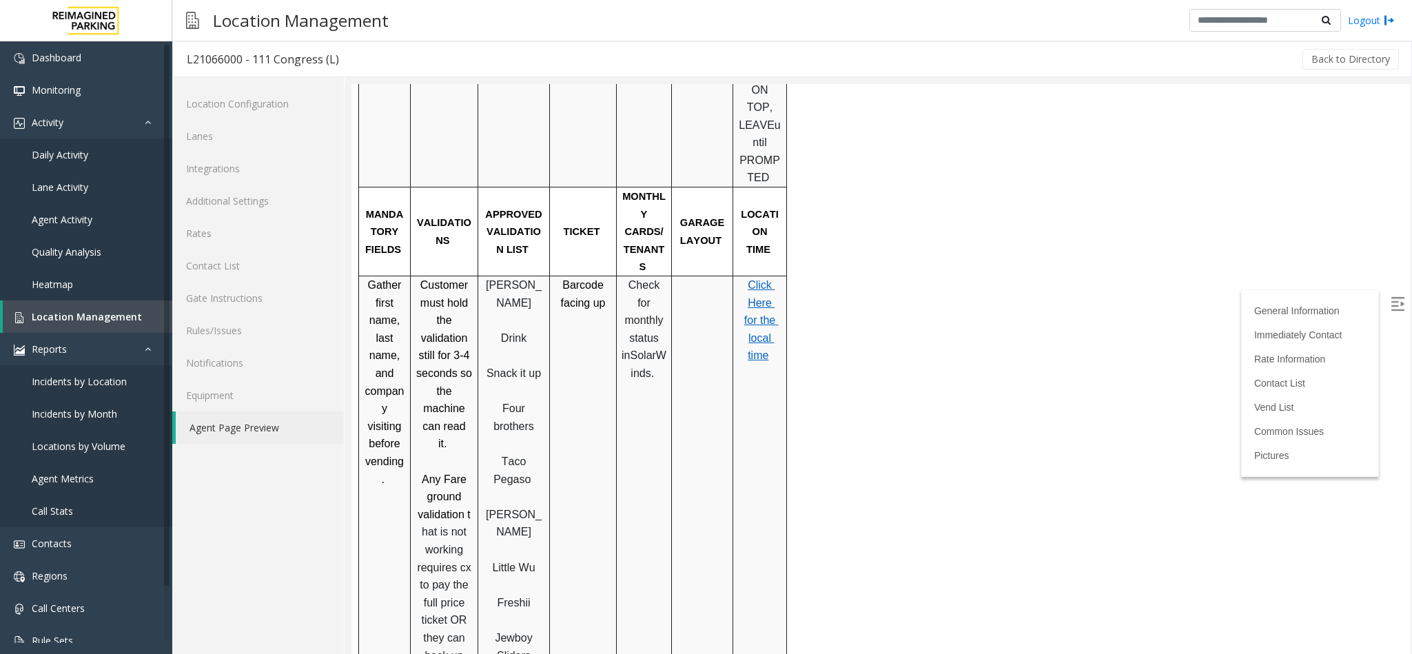
click at [577, 372] on td "Barcode facing up" at bounding box center [583, 647] width 67 height 742
drag, startPoint x: 501, startPoint y: 174, endPoint x: 526, endPoint y: 214, distance: 47.6
click at [526, 214] on p "APPROVED VALIDATION LIST" at bounding box center [513, 231] width 61 height 53
click at [502, 209] on span "APPROVED VALIDATION LIST" at bounding box center [514, 232] width 59 height 46
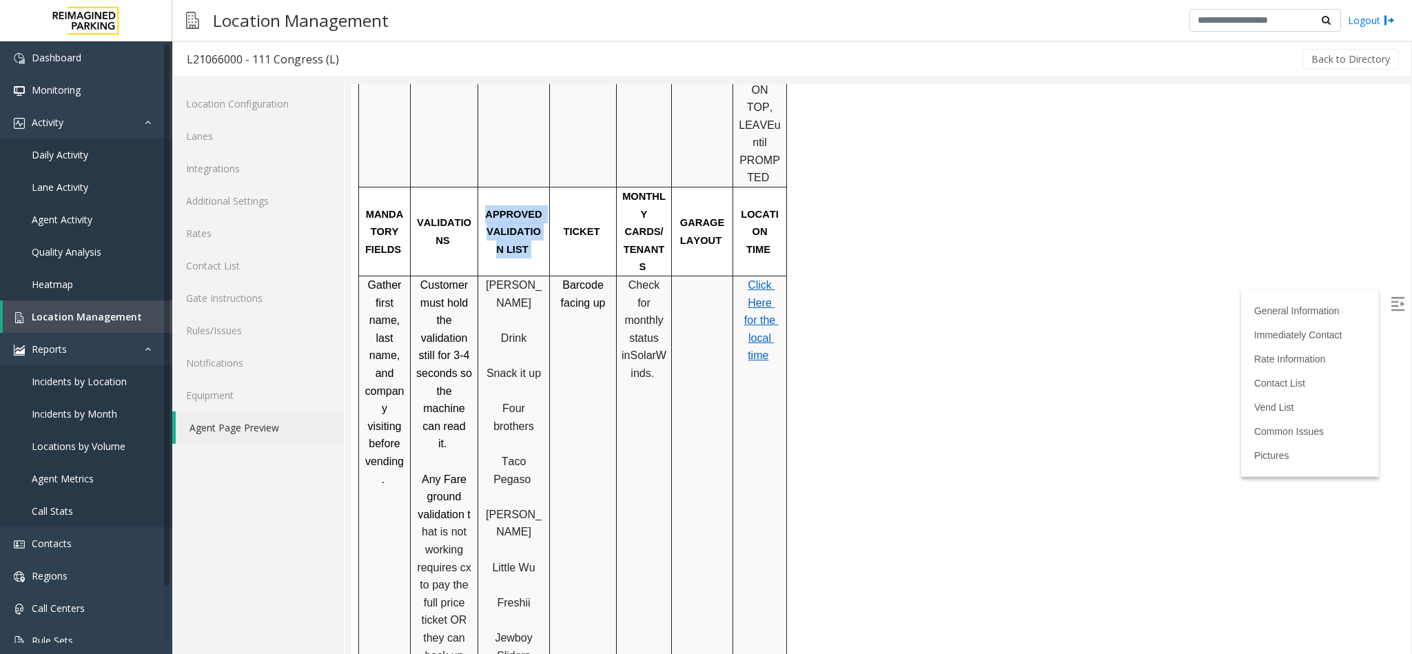
click at [502, 209] on span "APPROVED VALIDATION LIST" at bounding box center [514, 232] width 59 height 46
click at [379, 209] on span "MANDATORY FIELDS" at bounding box center [384, 232] width 38 height 46
click at [453, 217] on span "VALIDATIONS" at bounding box center [444, 231] width 54 height 29
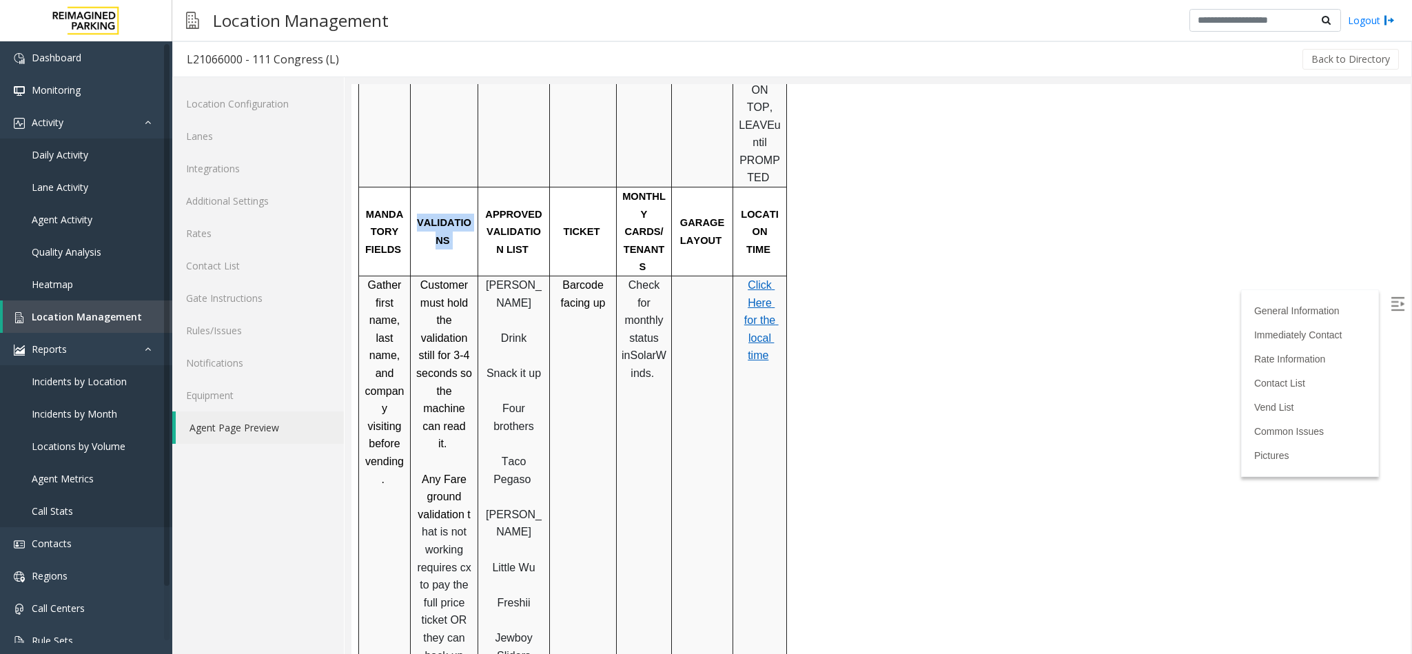
click at [453, 217] on span "VALIDATIONS" at bounding box center [444, 231] width 54 height 29
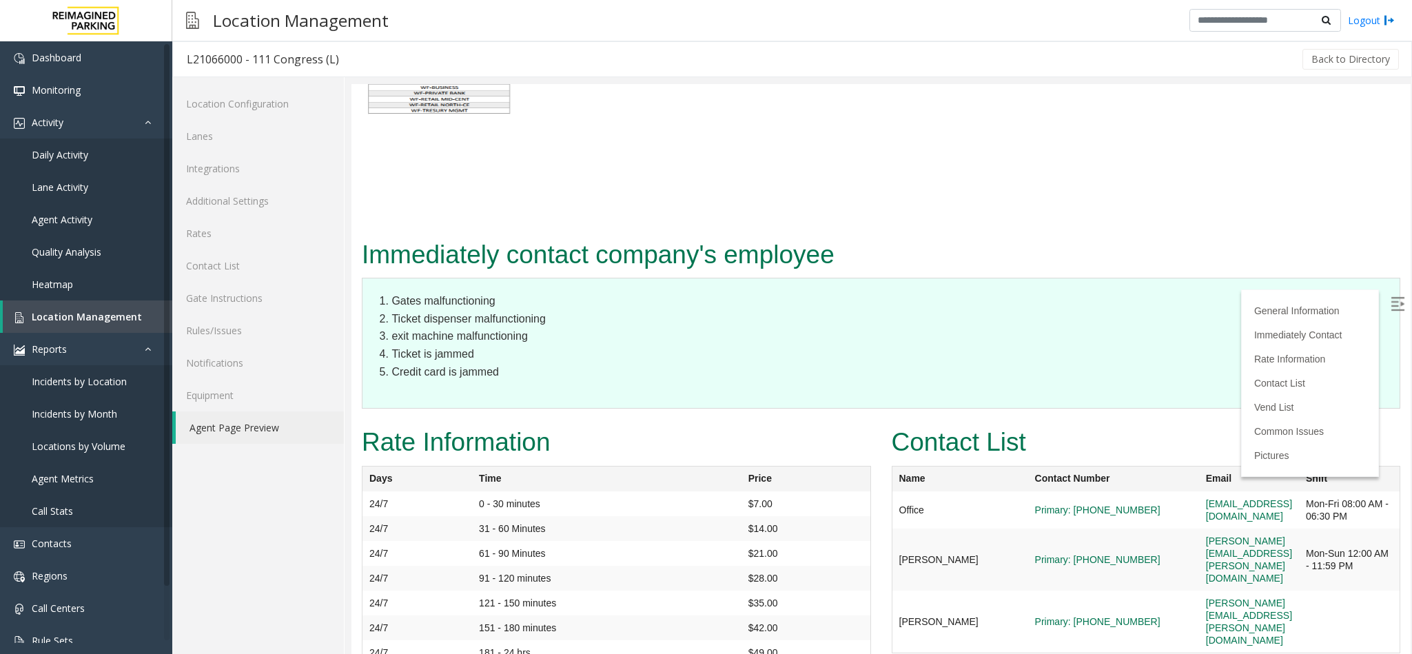
scroll to position [3569, 0]
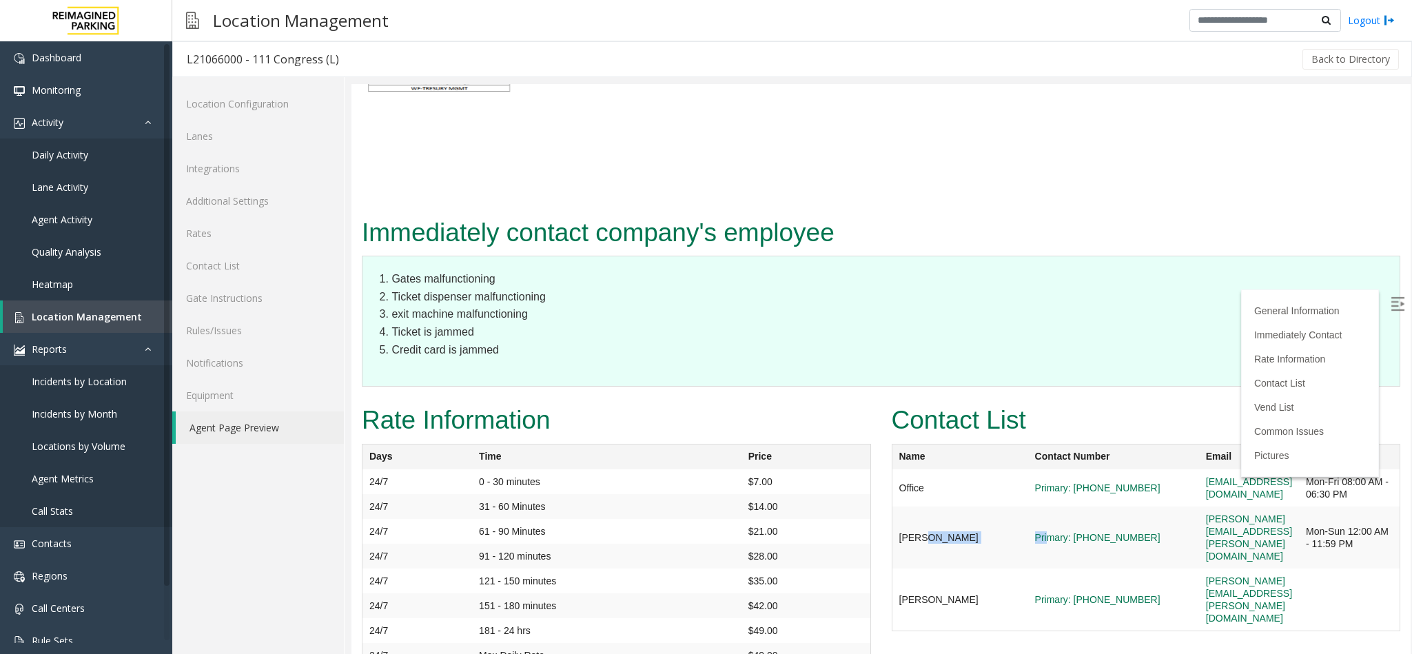
drag, startPoint x: 918, startPoint y: 368, endPoint x: 1003, endPoint y: 359, distance: 85.2
click at [1003, 507] on tr "Ken Smith Primary: 512-426-7148 ken.smith@reimaginedparking.com Mon-Sun 12:00 A…" at bounding box center [1146, 538] width 509 height 62
click at [957, 469] on td "Ken Smith" at bounding box center [960, 487] width 136 height 37
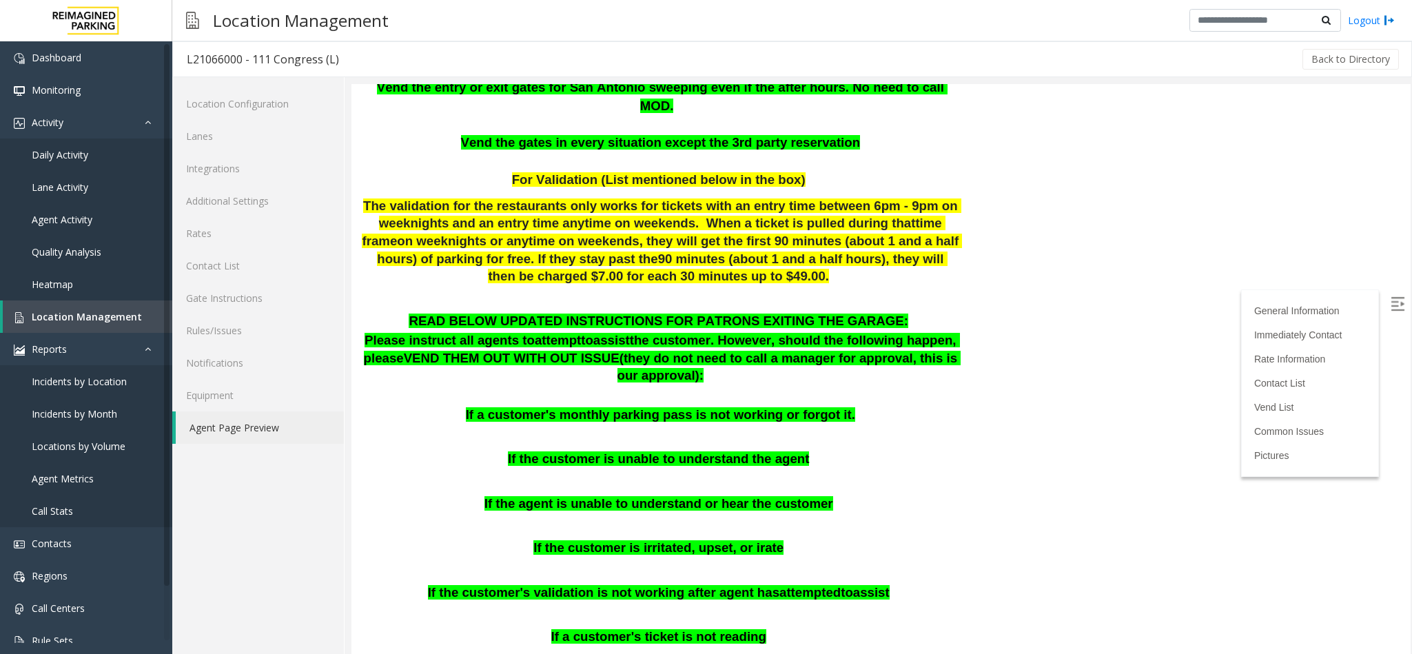
scroll to position [0, 0]
